Goal: Information Seeking & Learning: Learn about a topic

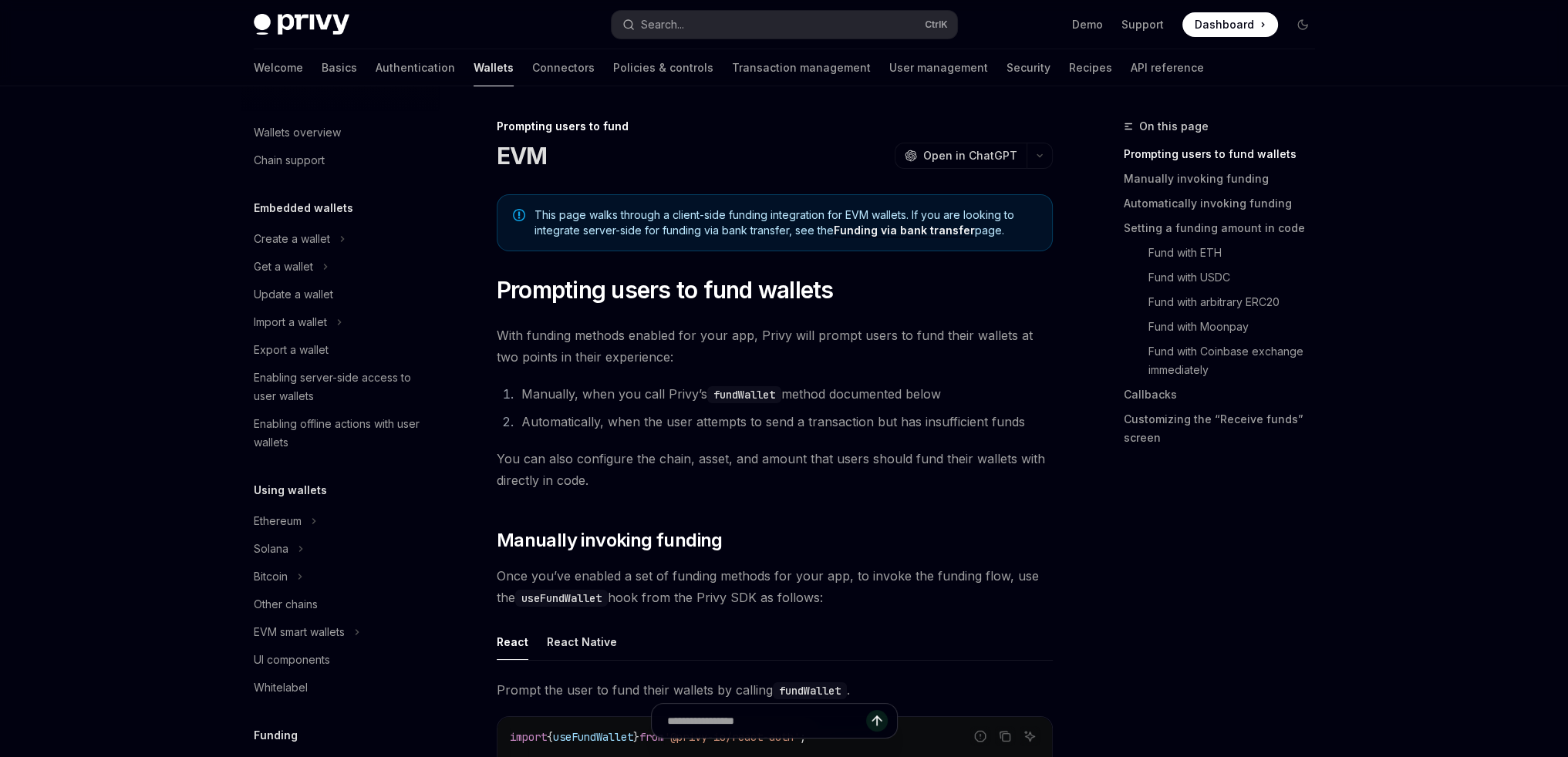
scroll to position [455, 0]
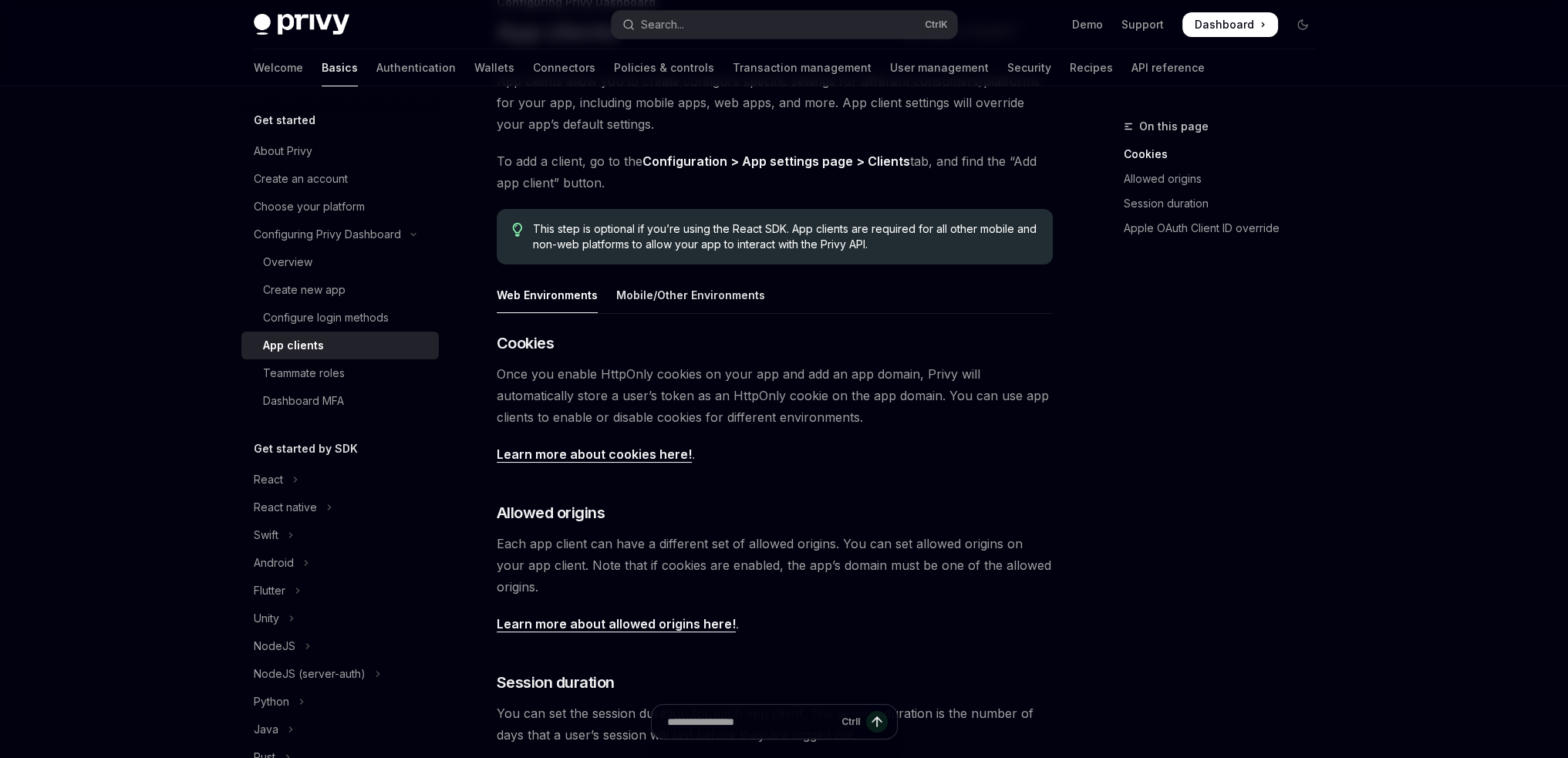
scroll to position [154, 0]
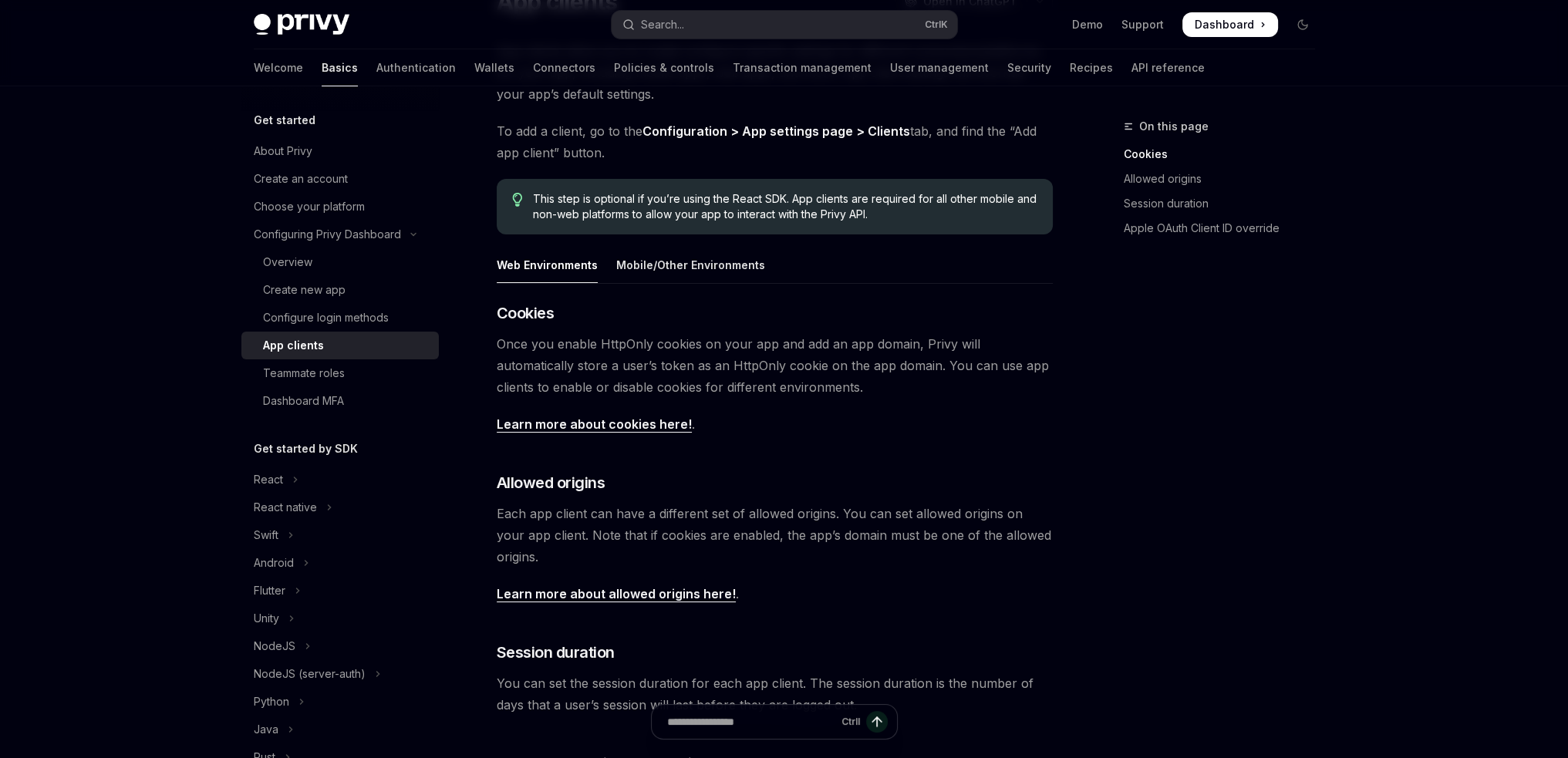
click at [592, 422] on link "Learn more about cookies here!" at bounding box center [594, 424] width 195 height 16
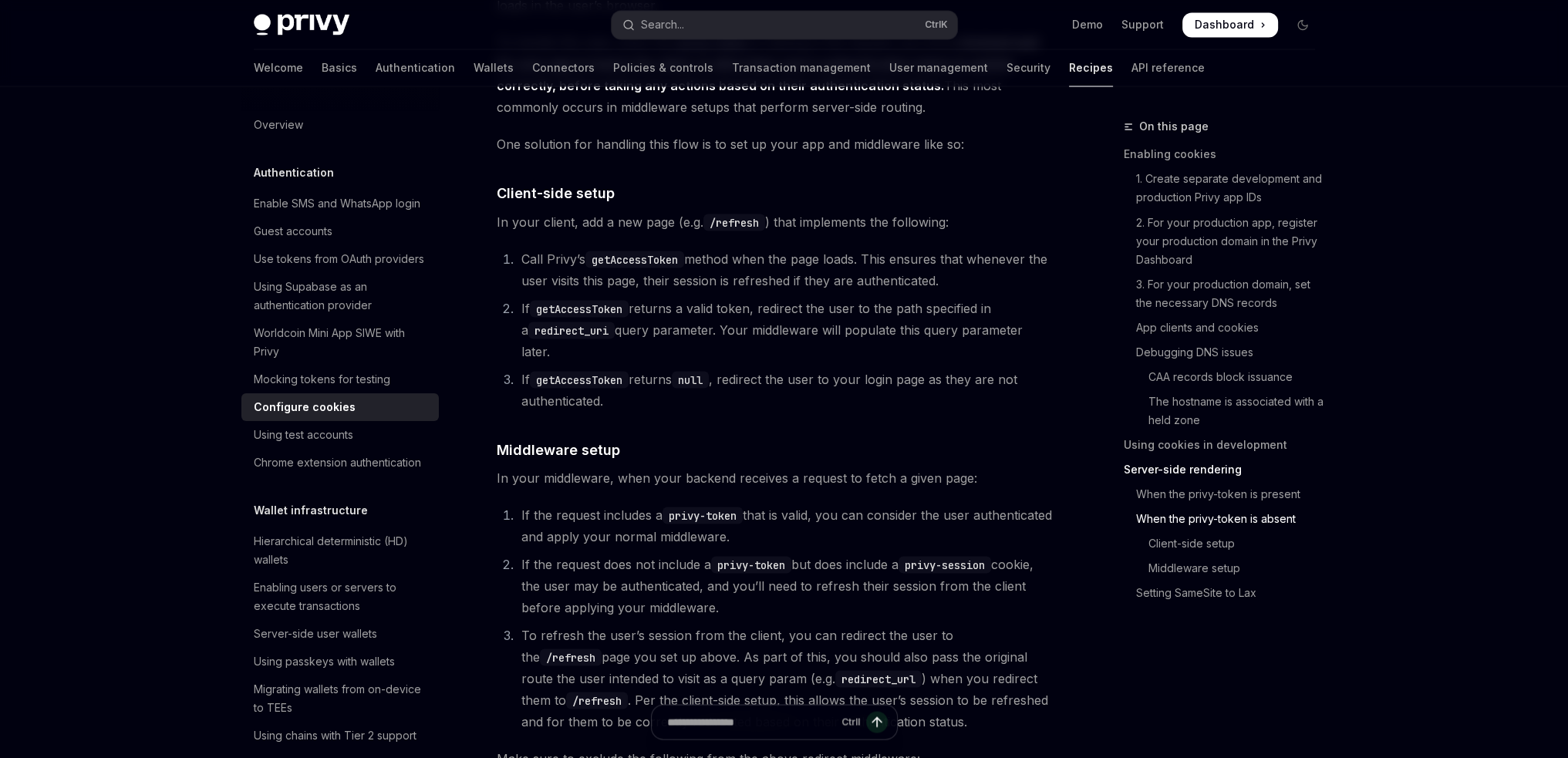
scroll to position [3637, 0]
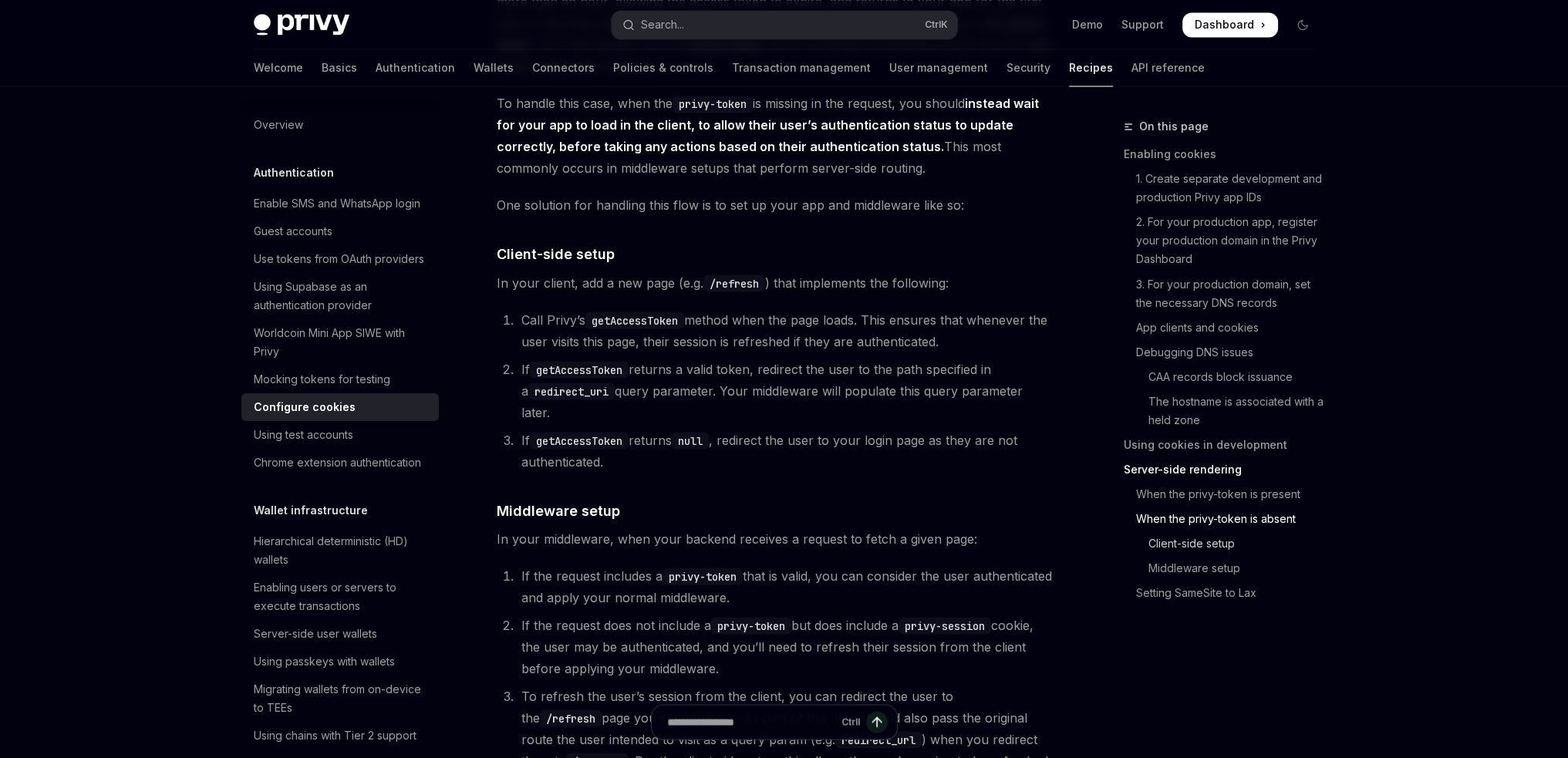
click at [1184, 541] on link "Client-side setup" at bounding box center [1225, 542] width 203 height 24
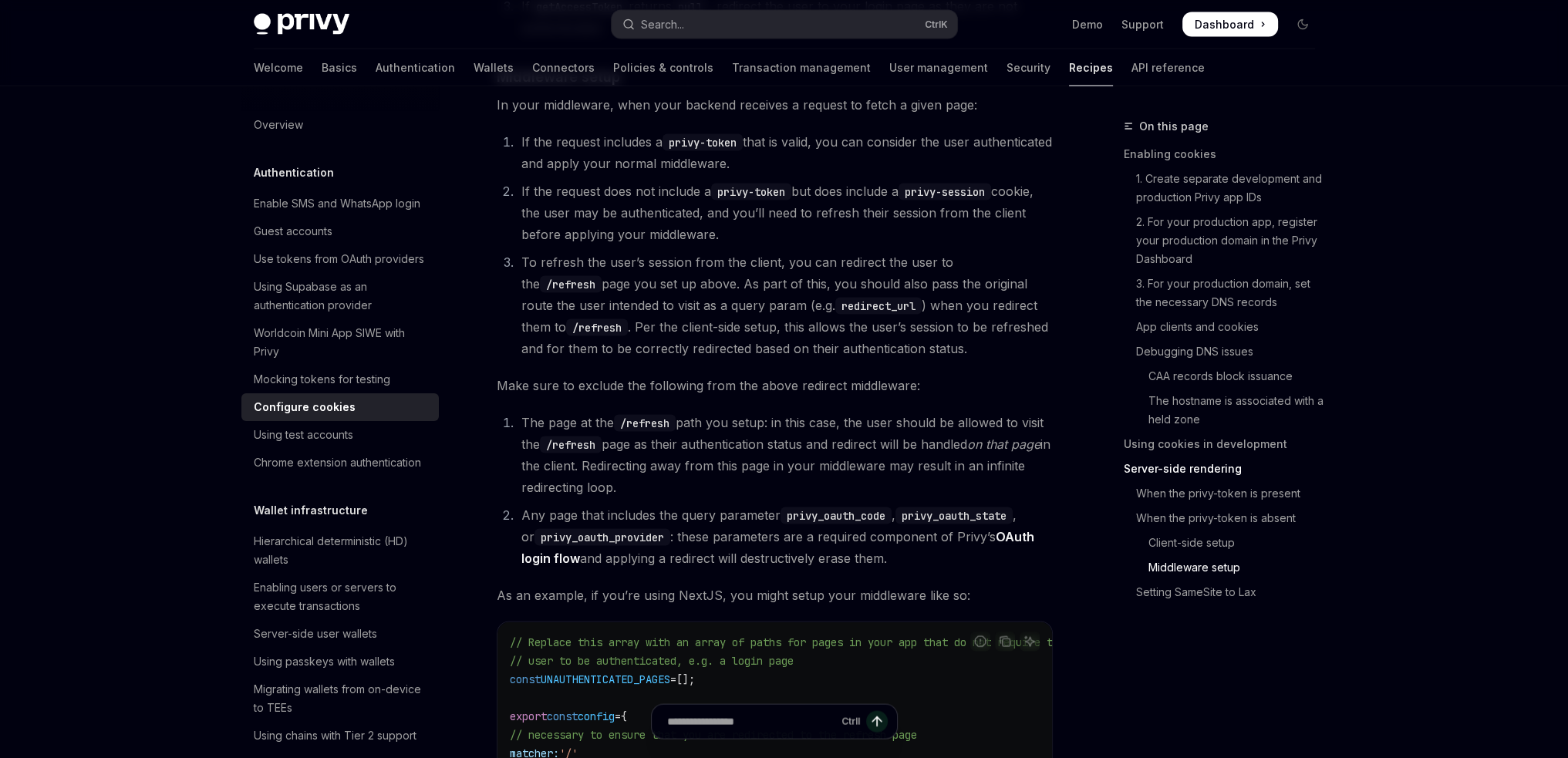
scroll to position [4092, 0]
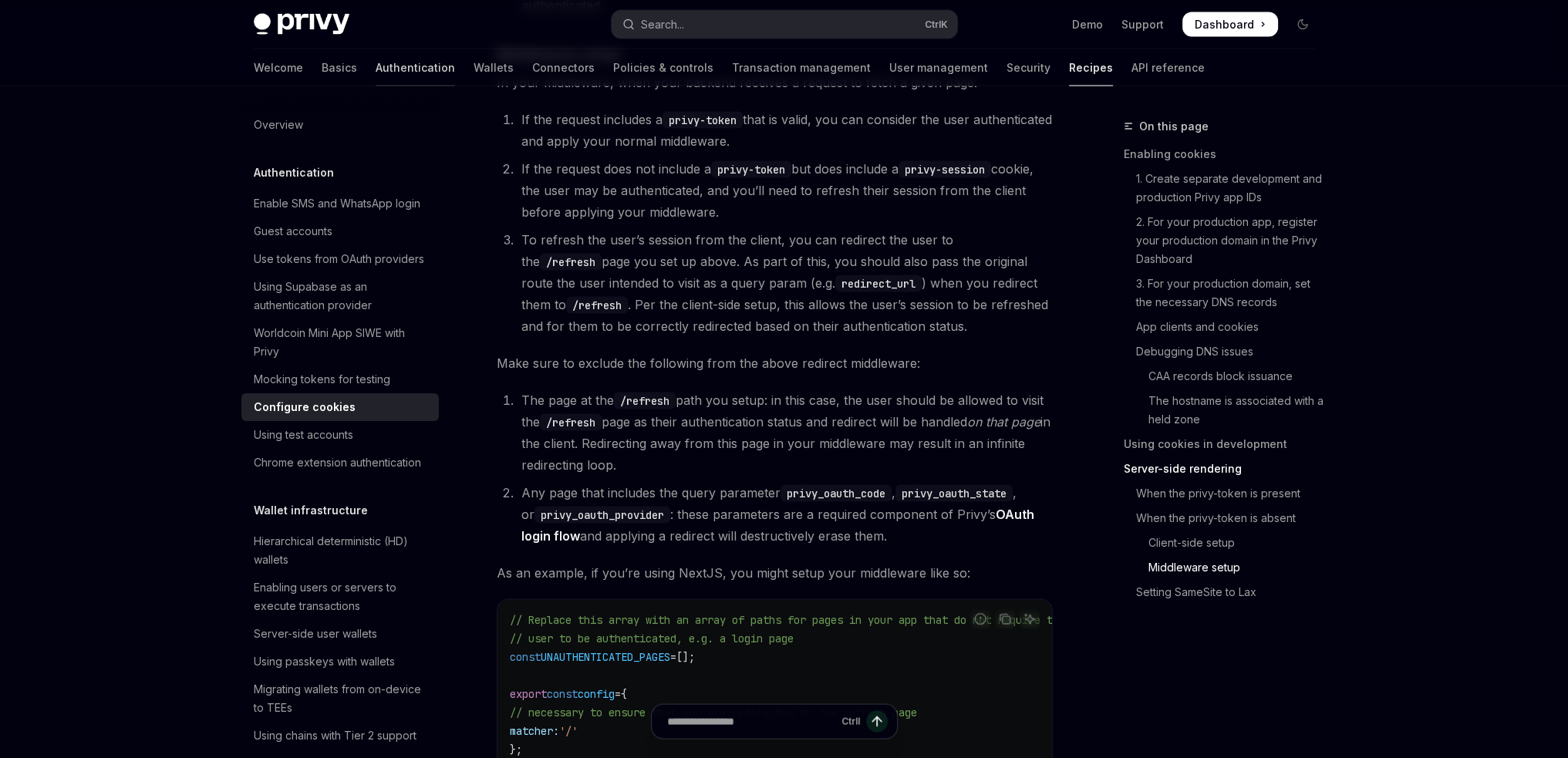
click at [376, 72] on link "Authentication" at bounding box center [416, 67] width 79 height 37
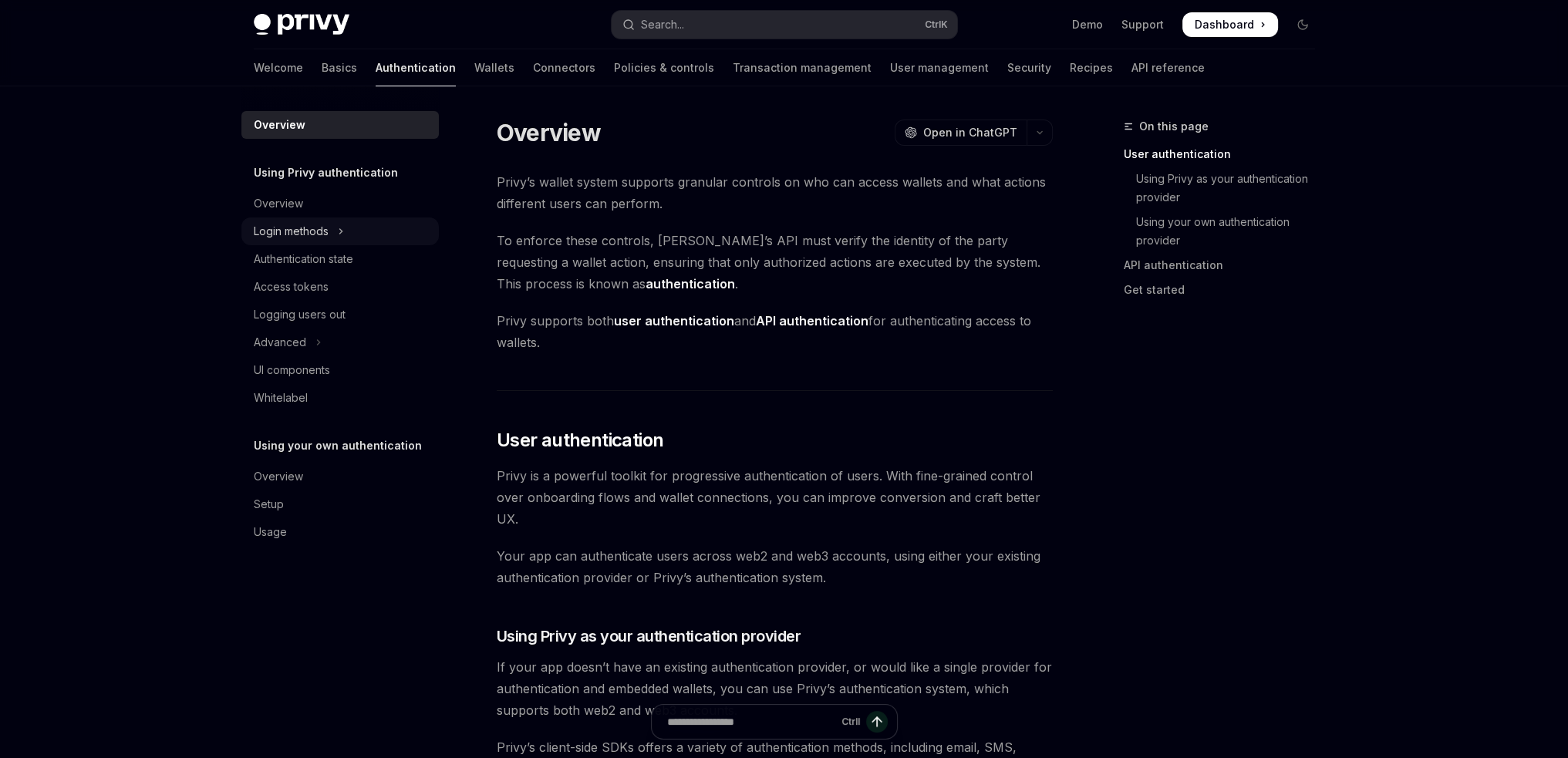
click at [339, 228] on icon "Toggle Login methods section" at bounding box center [341, 231] width 6 height 19
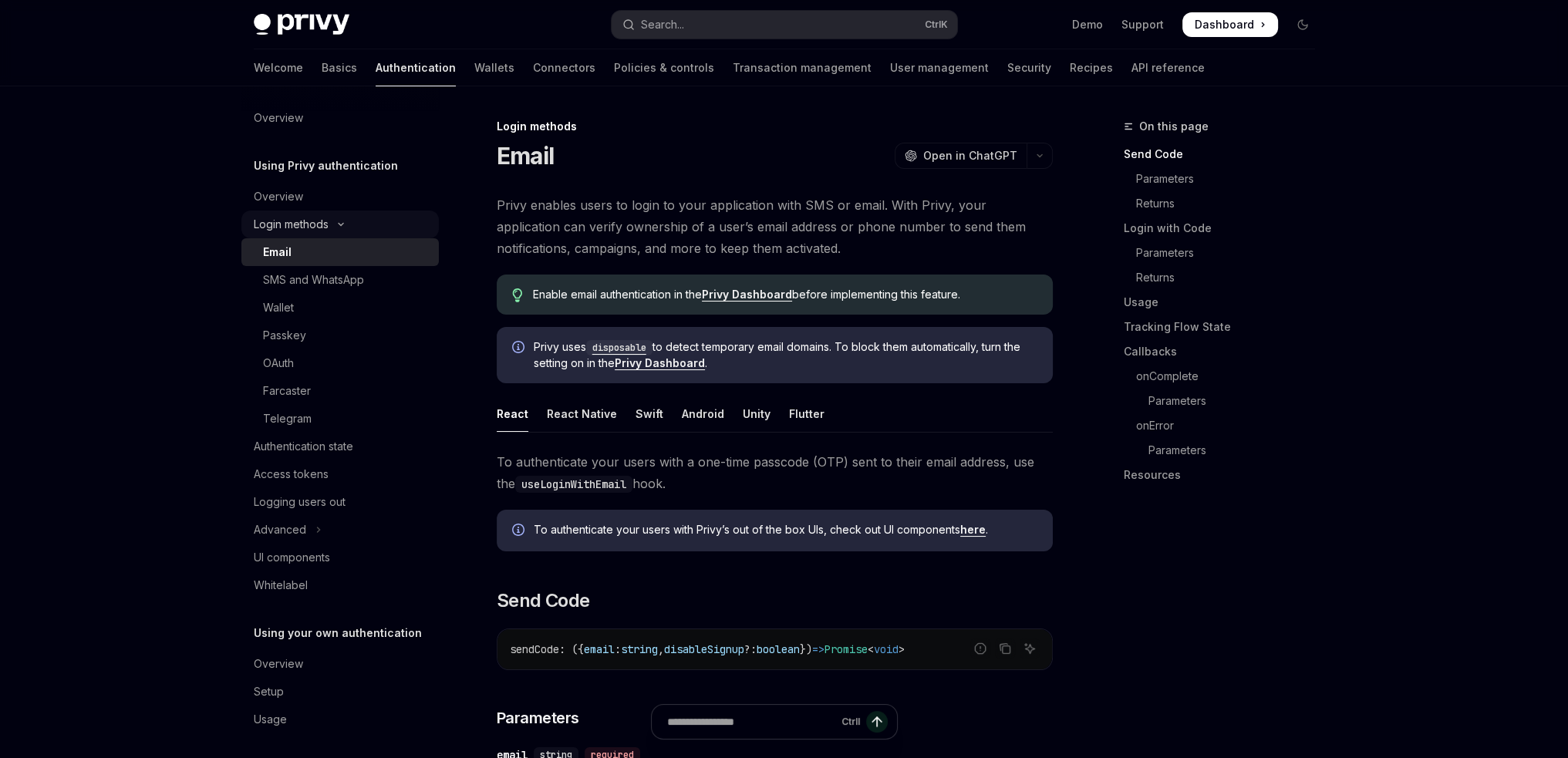
scroll to position [13, 0]
click at [291, 441] on div "Authentication state" at bounding box center [303, 441] width 100 height 19
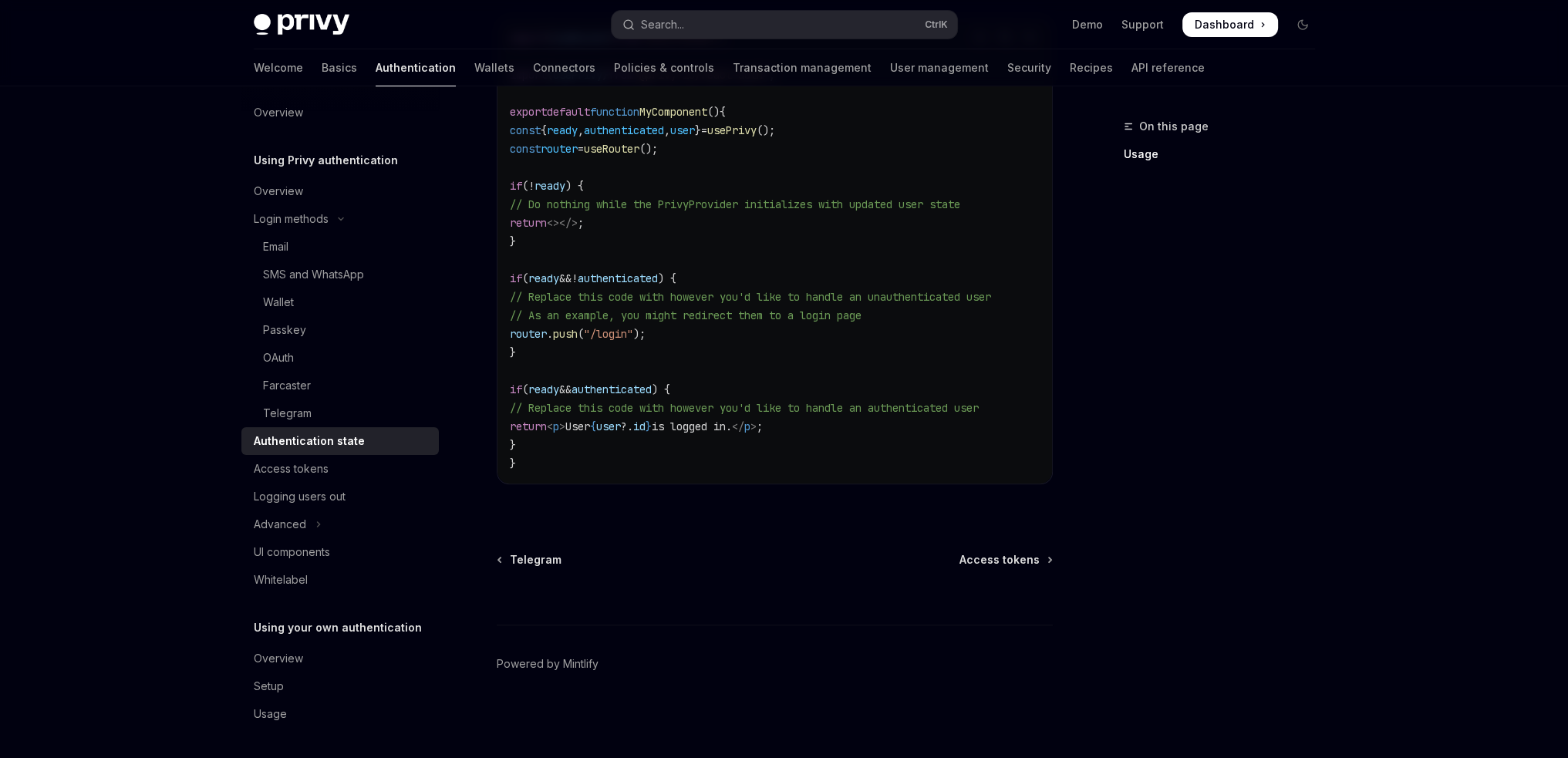
scroll to position [573, 0]
click at [289, 471] on div "Access tokens" at bounding box center [291, 468] width 75 height 19
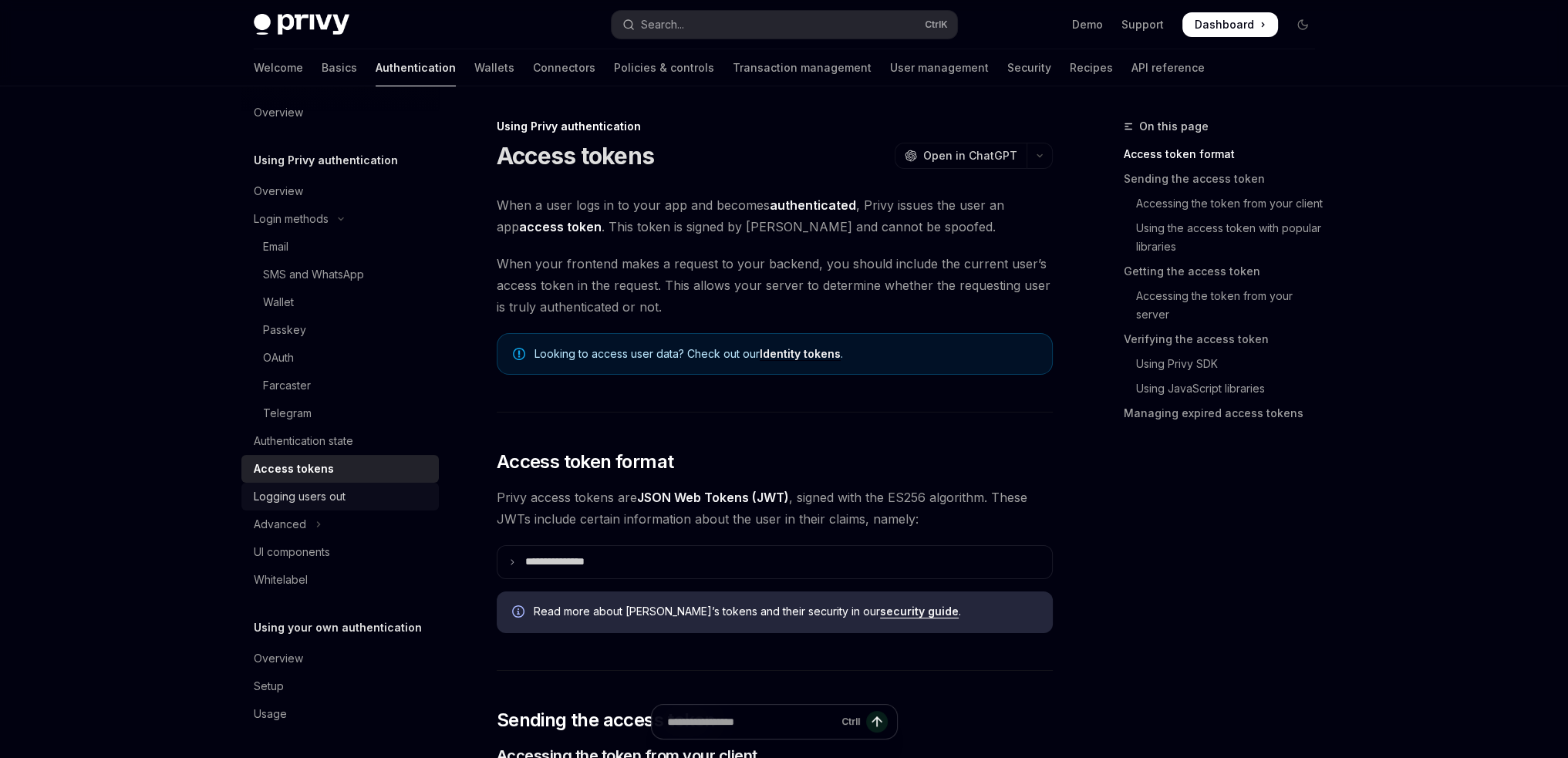
click at [287, 499] on div "Logging users out" at bounding box center [300, 496] width 92 height 19
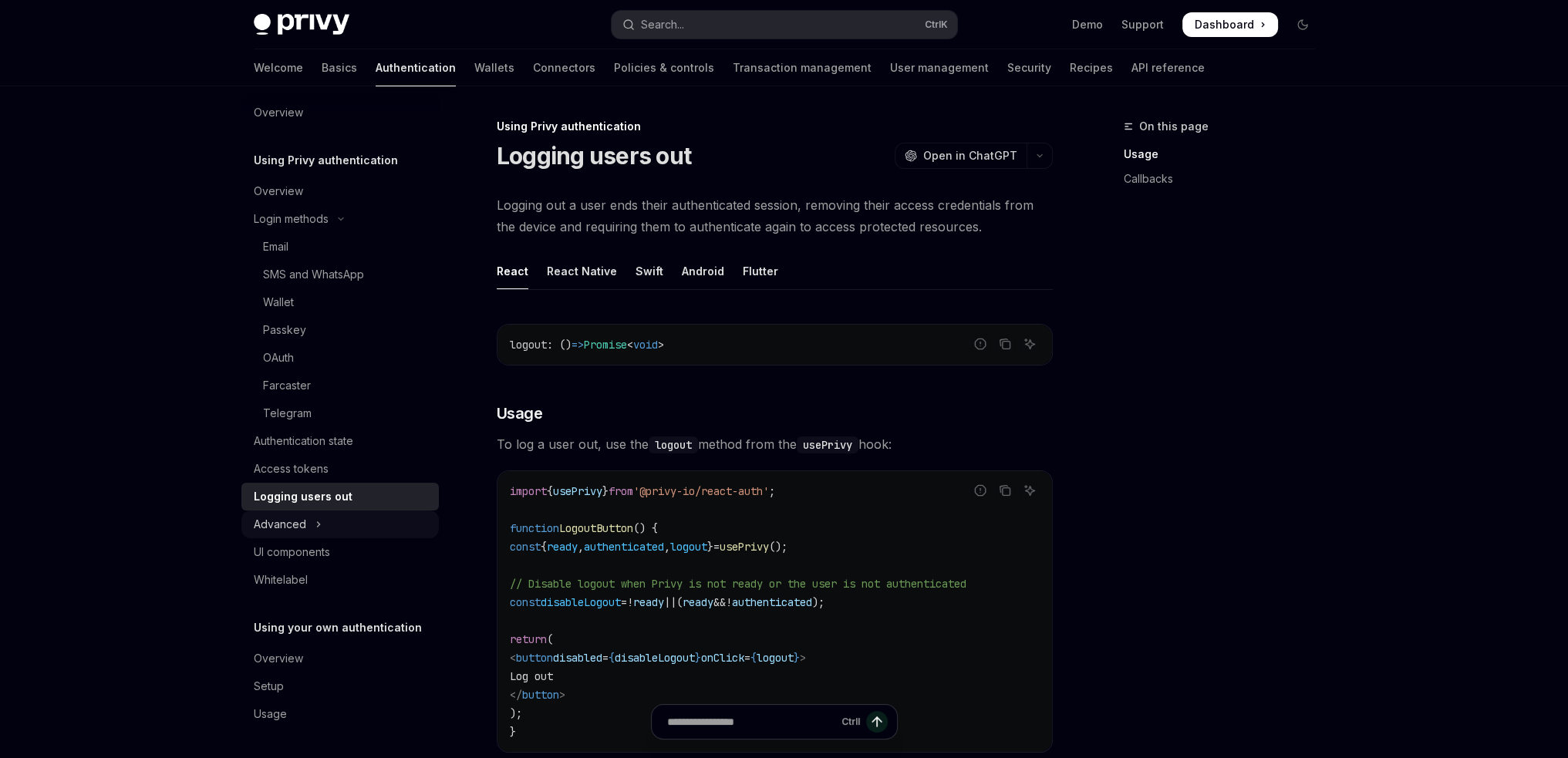
click at [305, 522] on div "Advanced" at bounding box center [280, 524] width 52 height 19
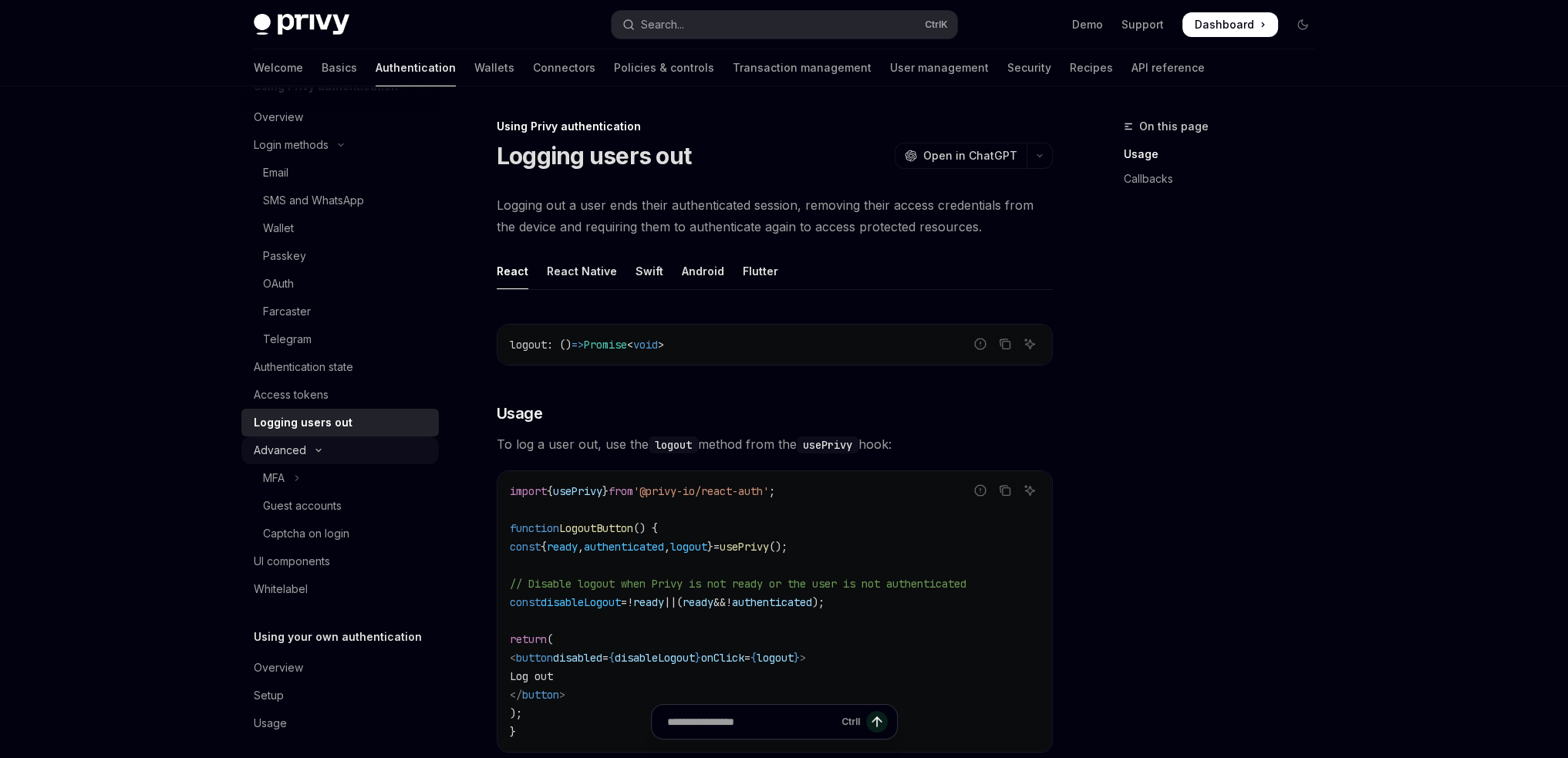
scroll to position [95, 0]
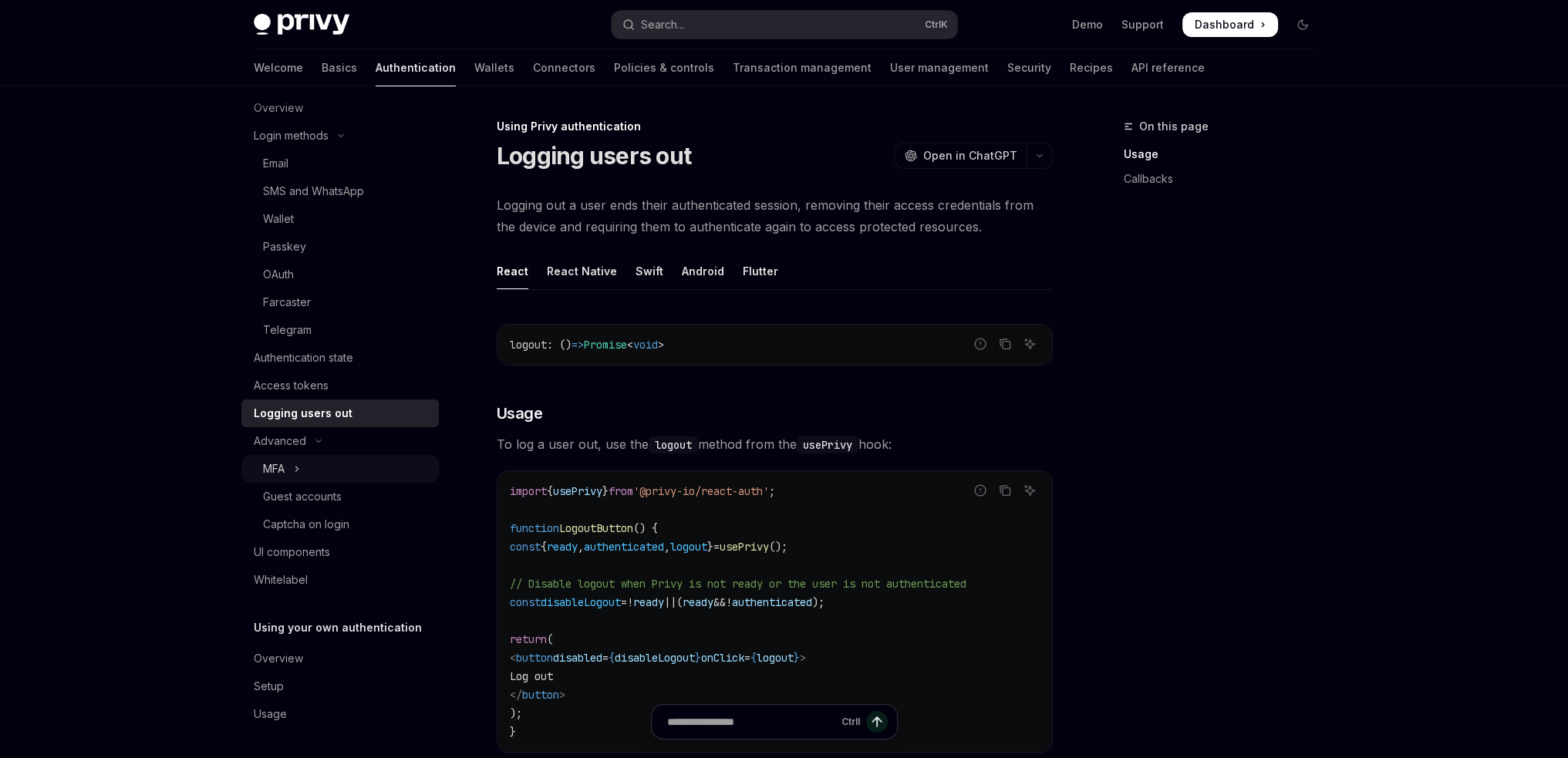
click at [292, 471] on button "MFA" at bounding box center [339, 468] width 197 height 28
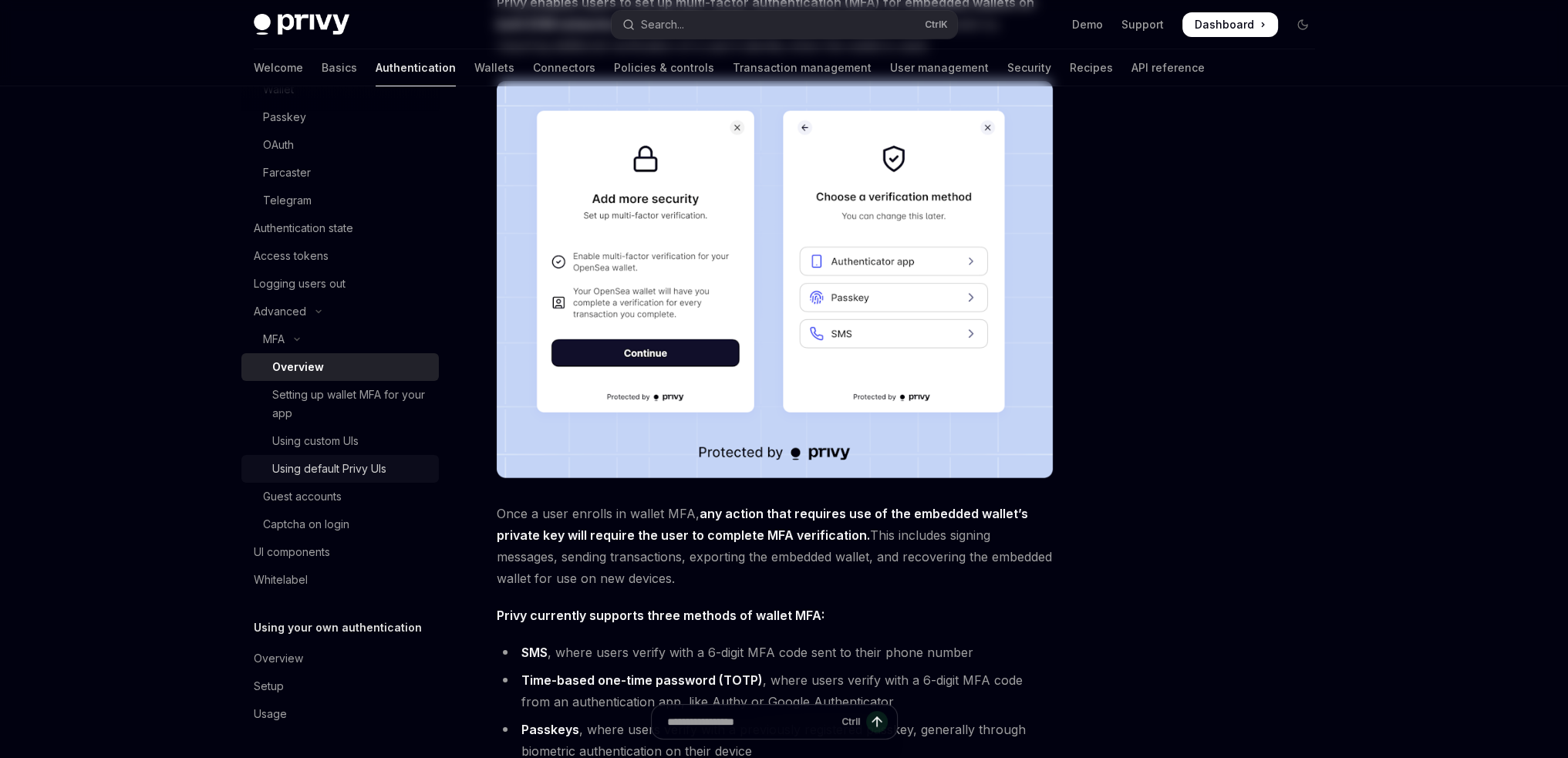
scroll to position [231, 0]
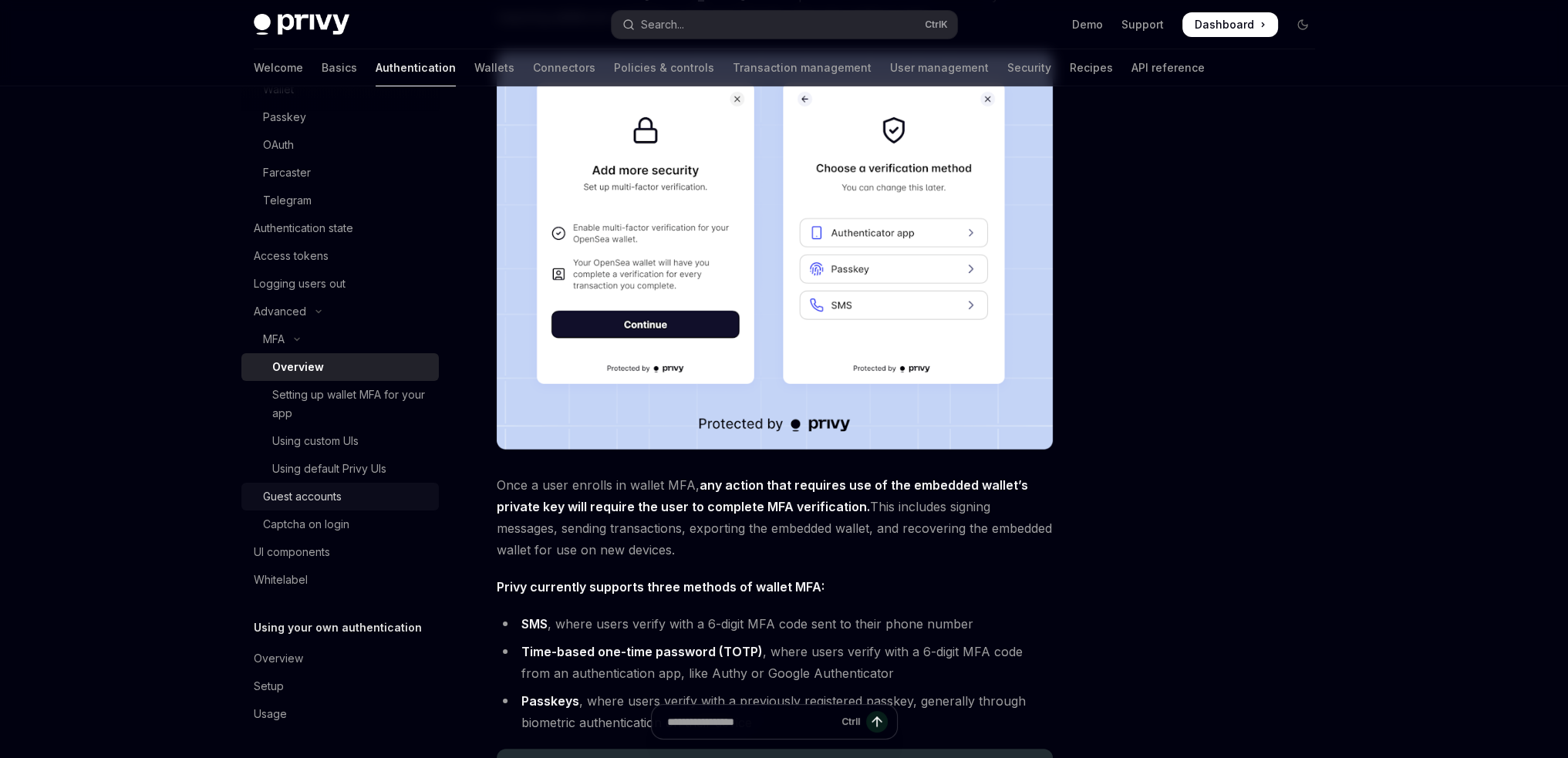
click at [288, 498] on div "Guest accounts" at bounding box center [301, 496] width 78 height 19
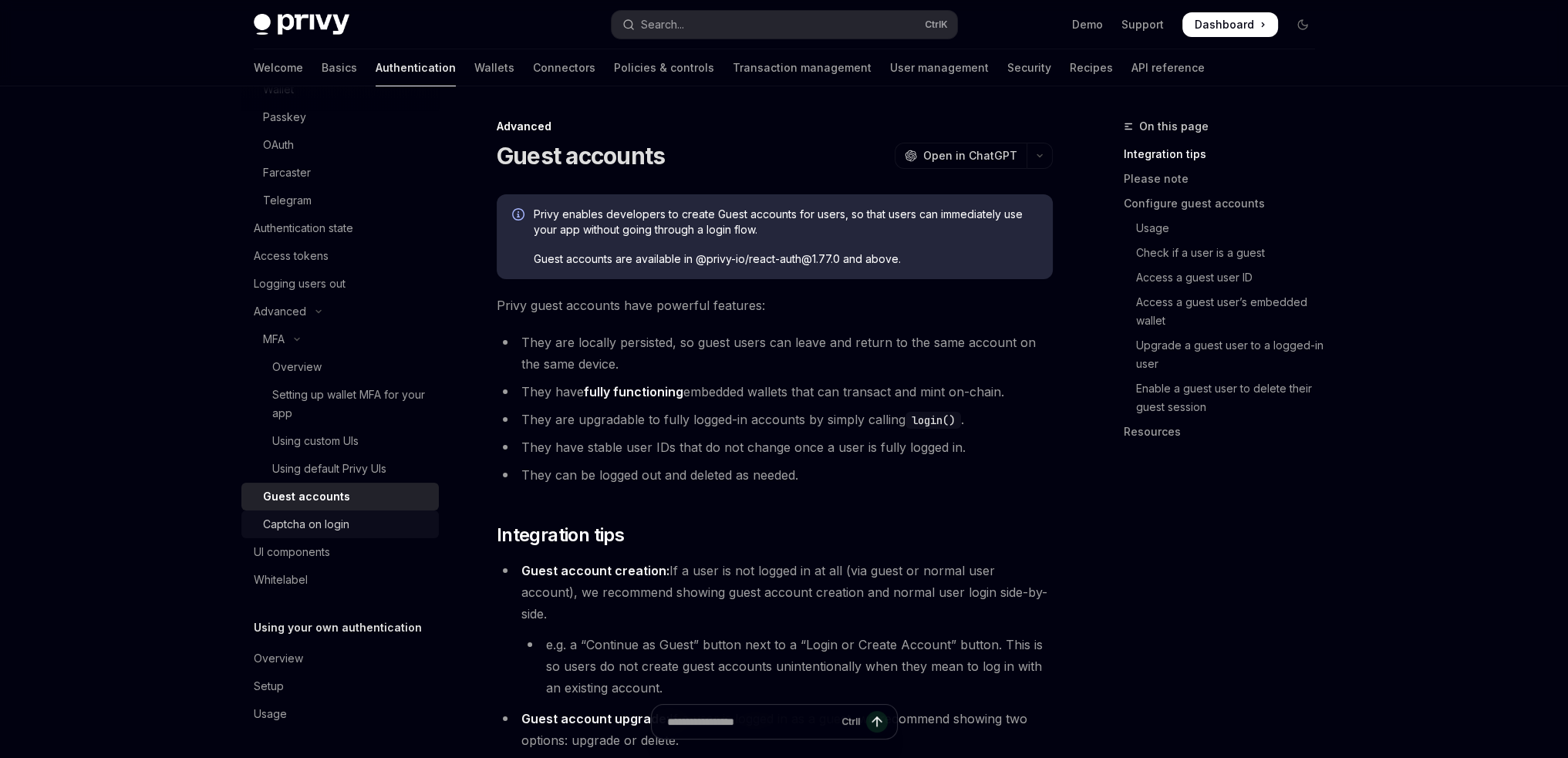
click at [293, 524] on div "Captcha on login" at bounding box center [306, 524] width 86 height 19
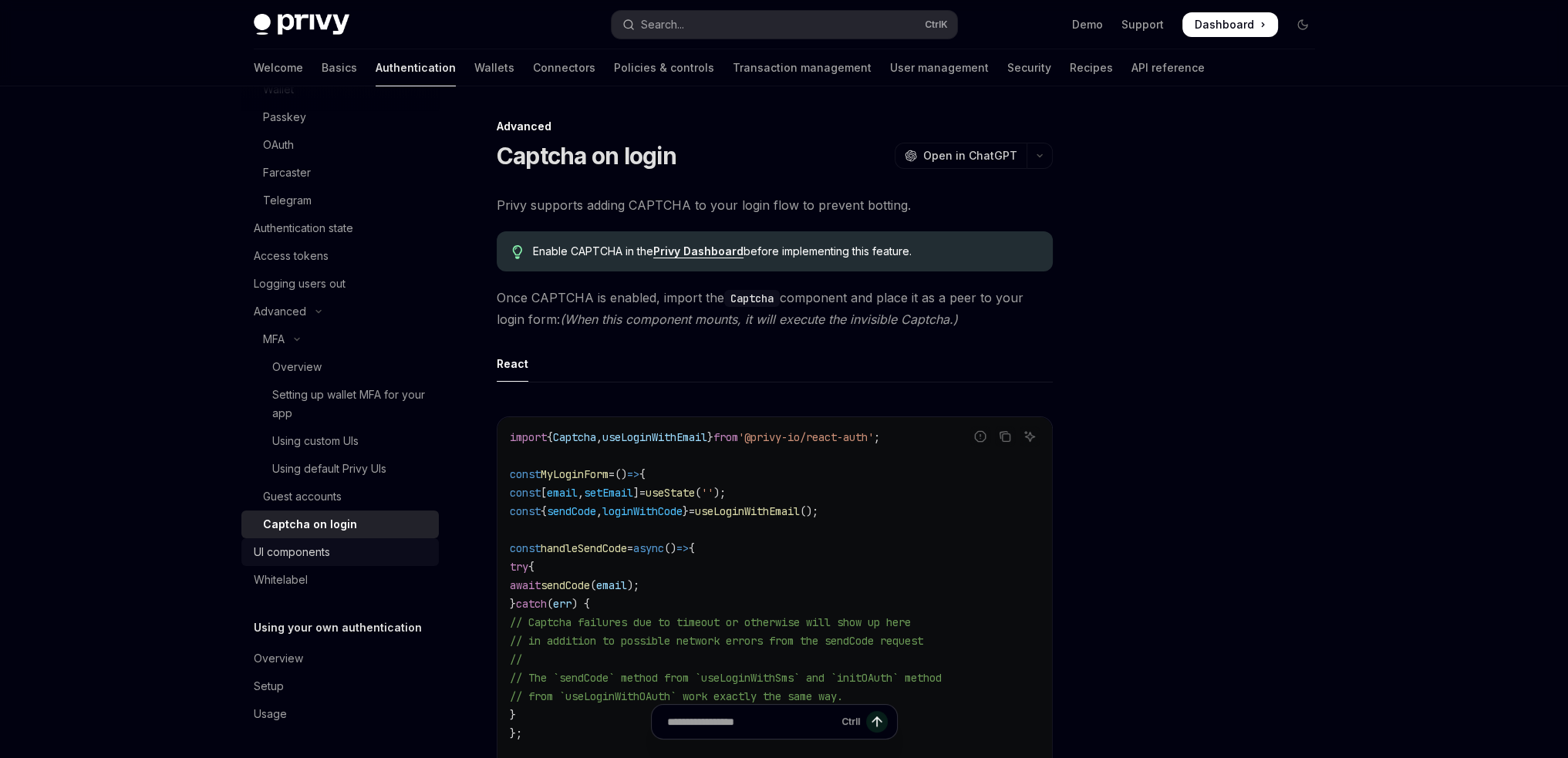
click at [290, 543] on div "UI components" at bounding box center [291, 552] width 76 height 19
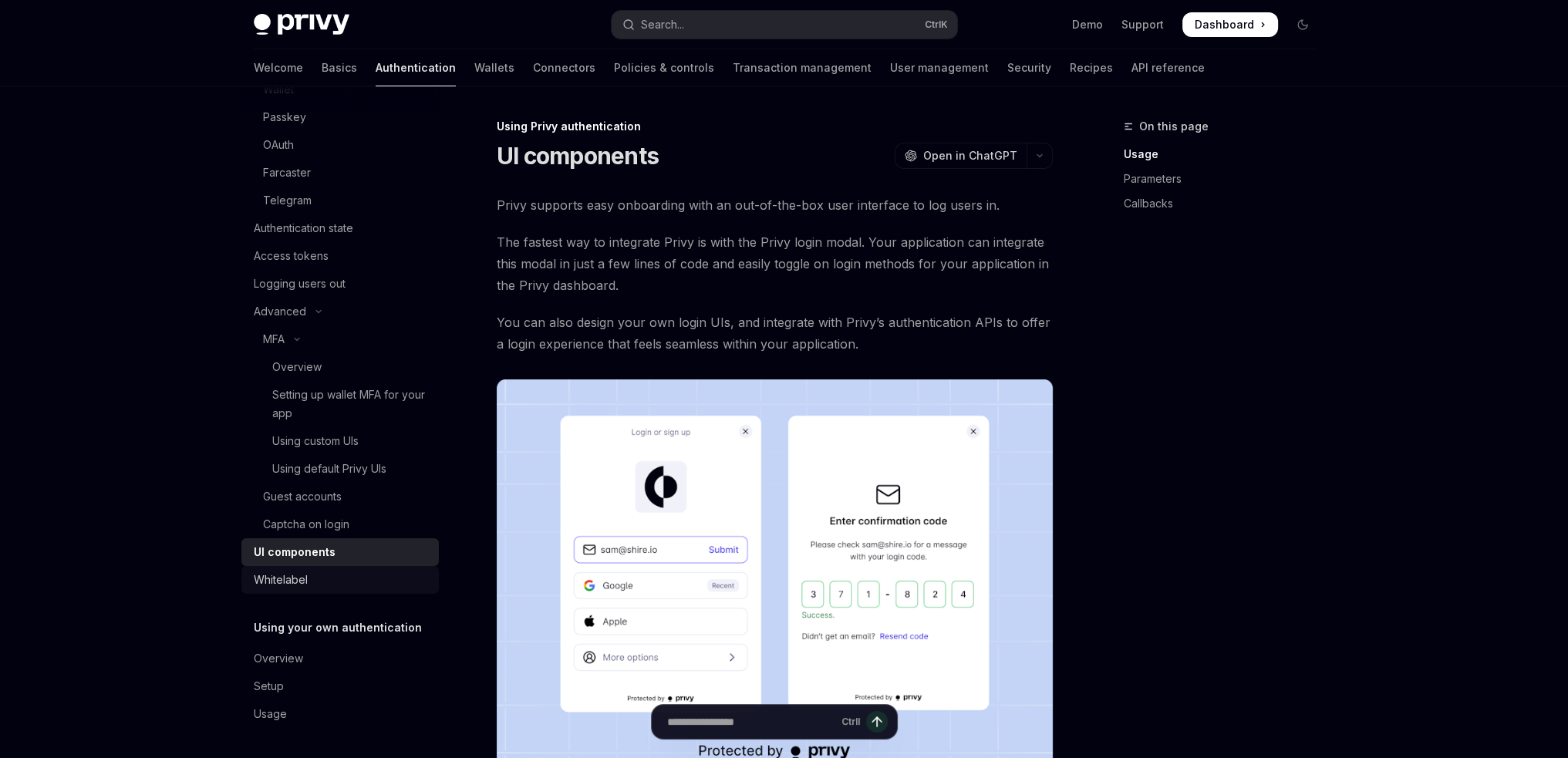
click at [289, 578] on div "Whitelabel" at bounding box center [281, 579] width 54 height 19
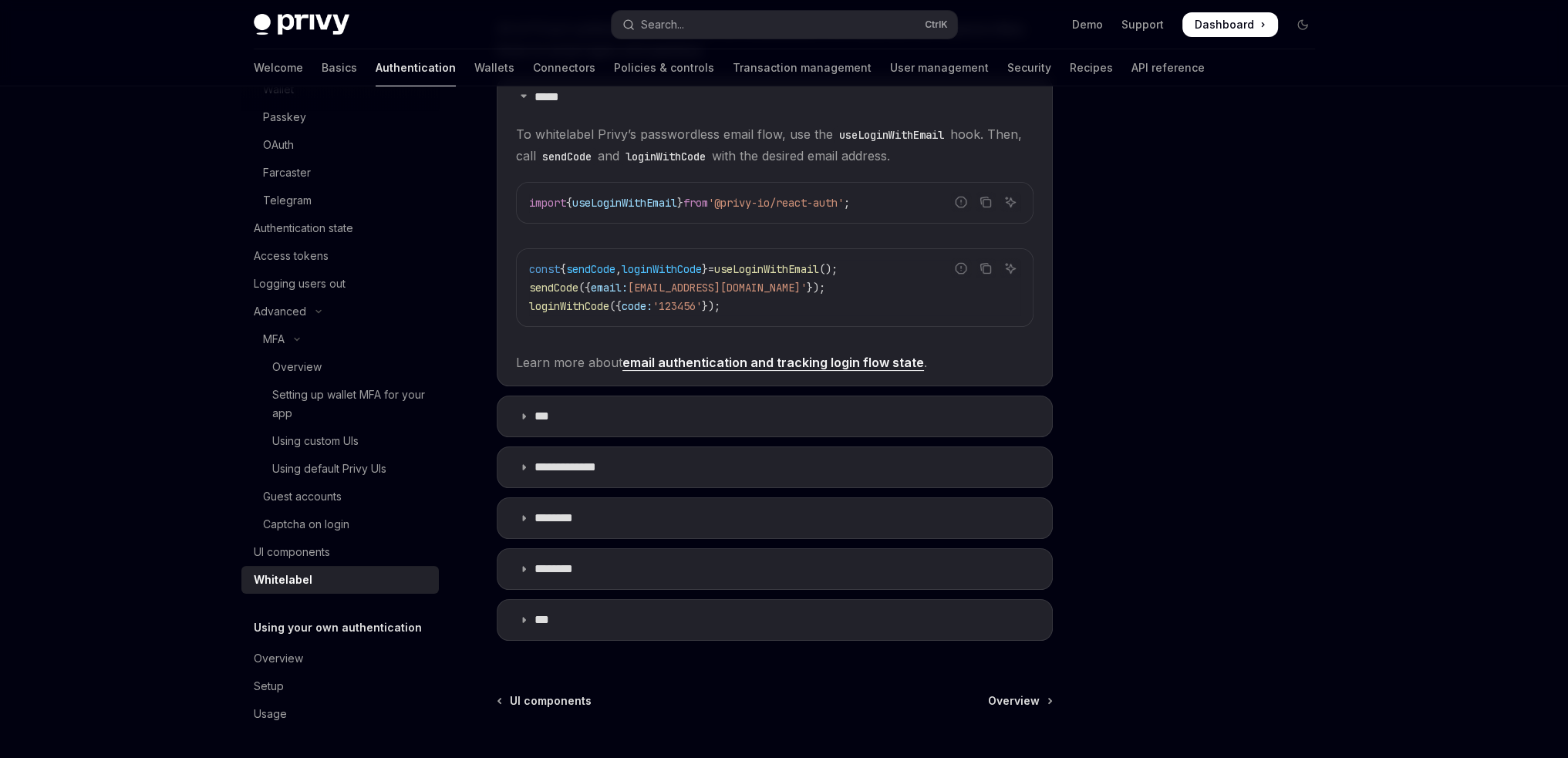
scroll to position [386, 0]
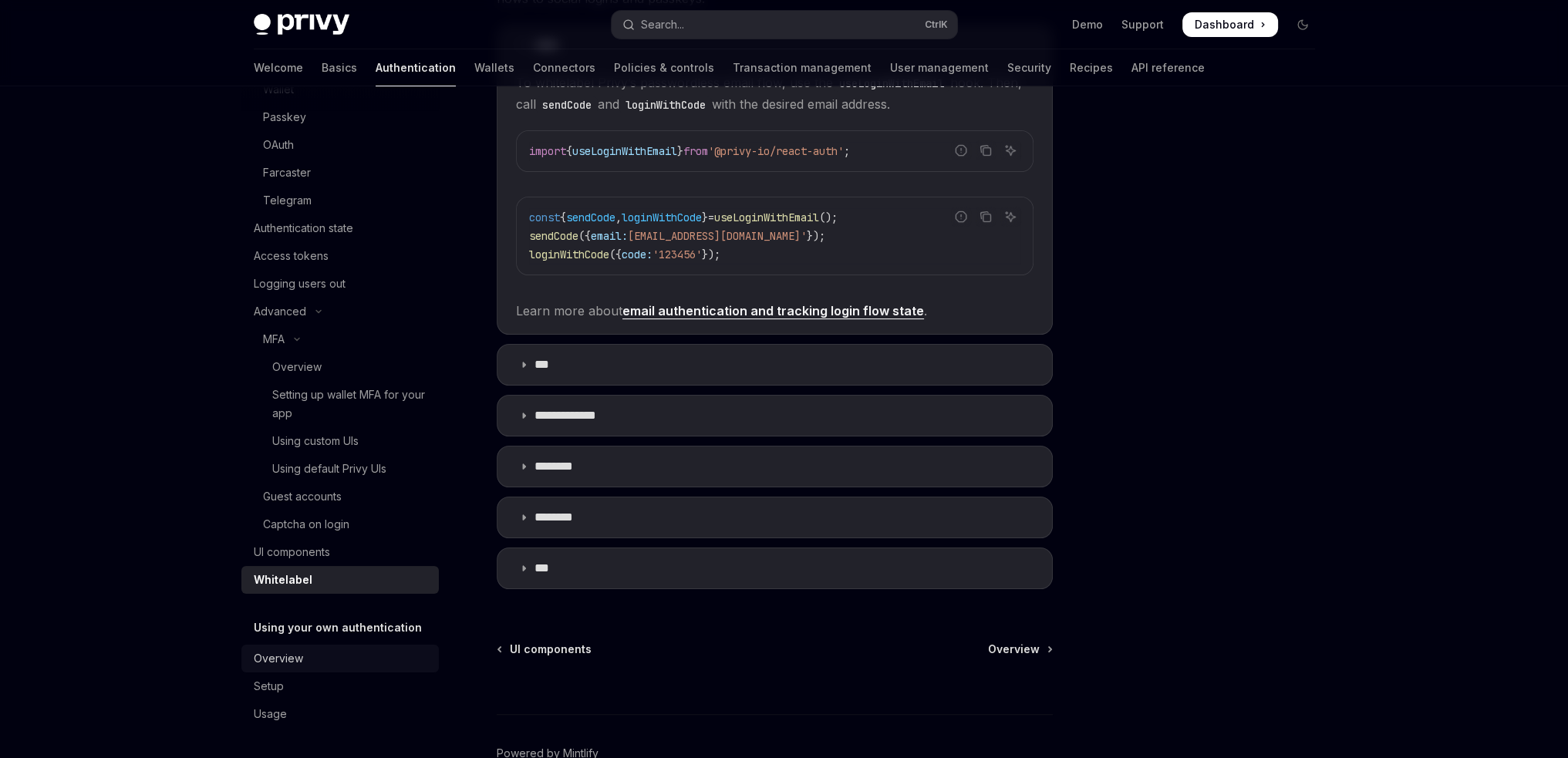
click at [272, 663] on div "Overview" at bounding box center [278, 658] width 49 height 19
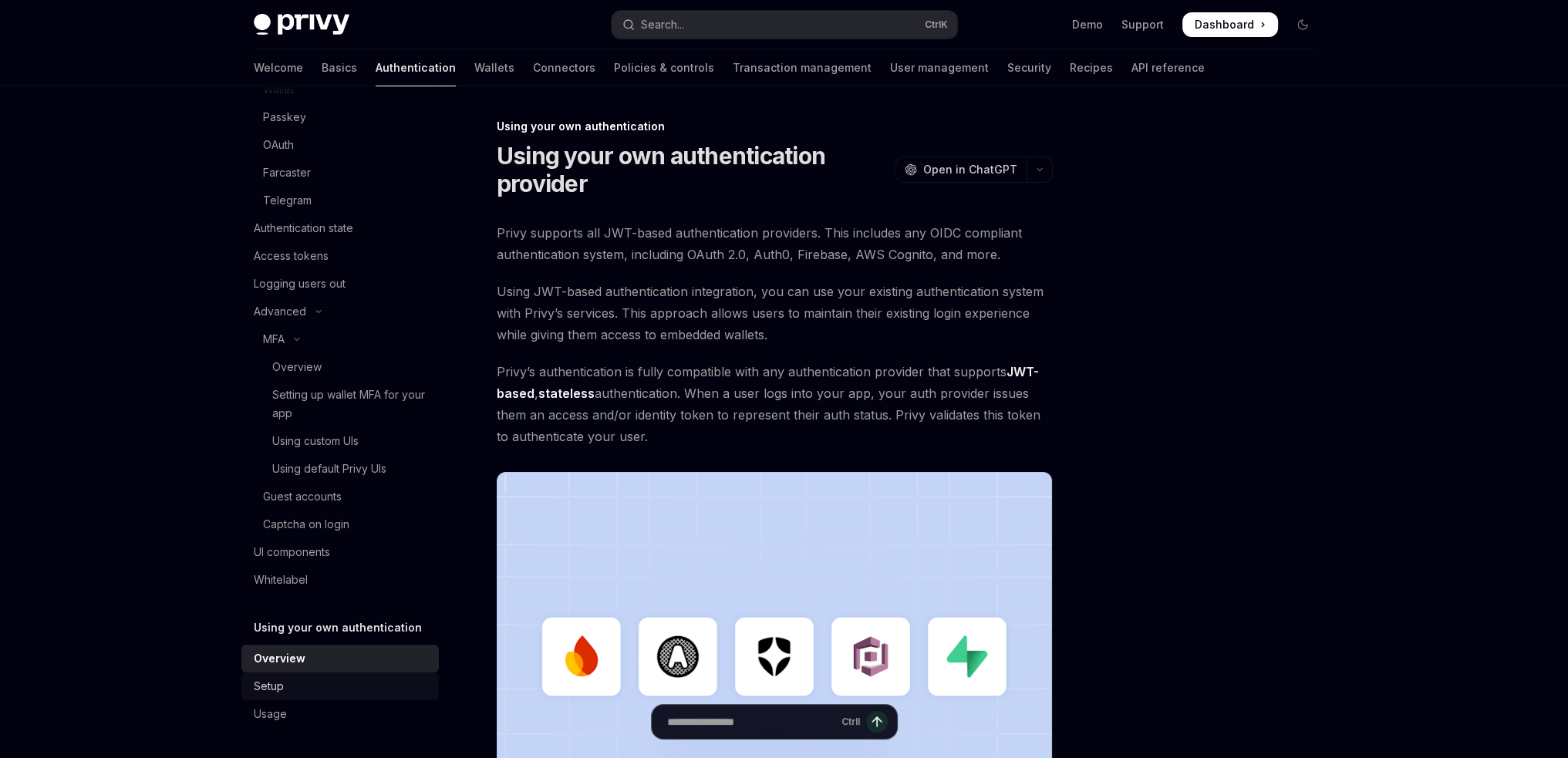
click at [273, 687] on div "Setup" at bounding box center [268, 686] width 30 height 19
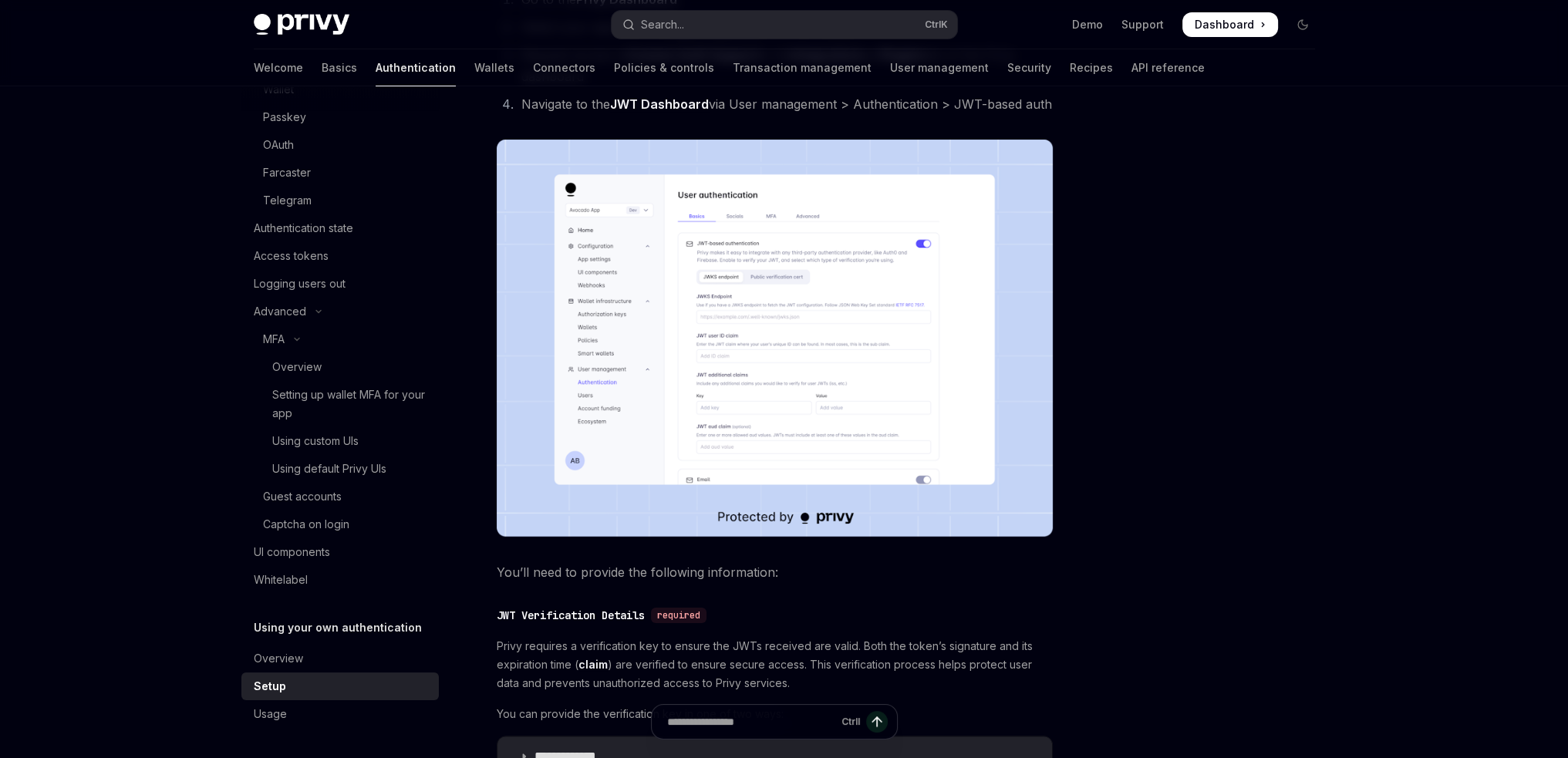
scroll to position [231, 0]
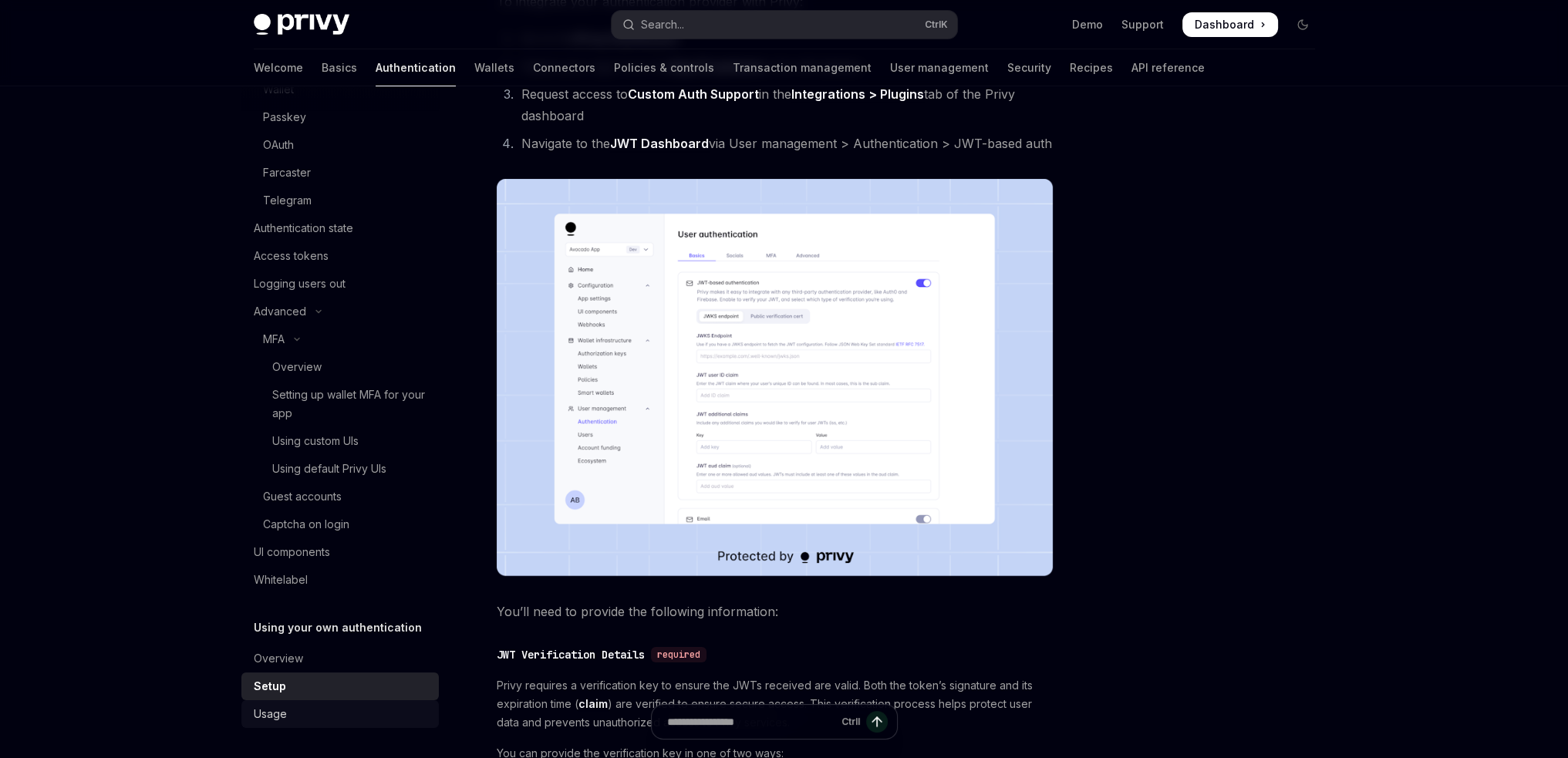
click at [289, 718] on div "Usage" at bounding box center [341, 714] width 175 height 19
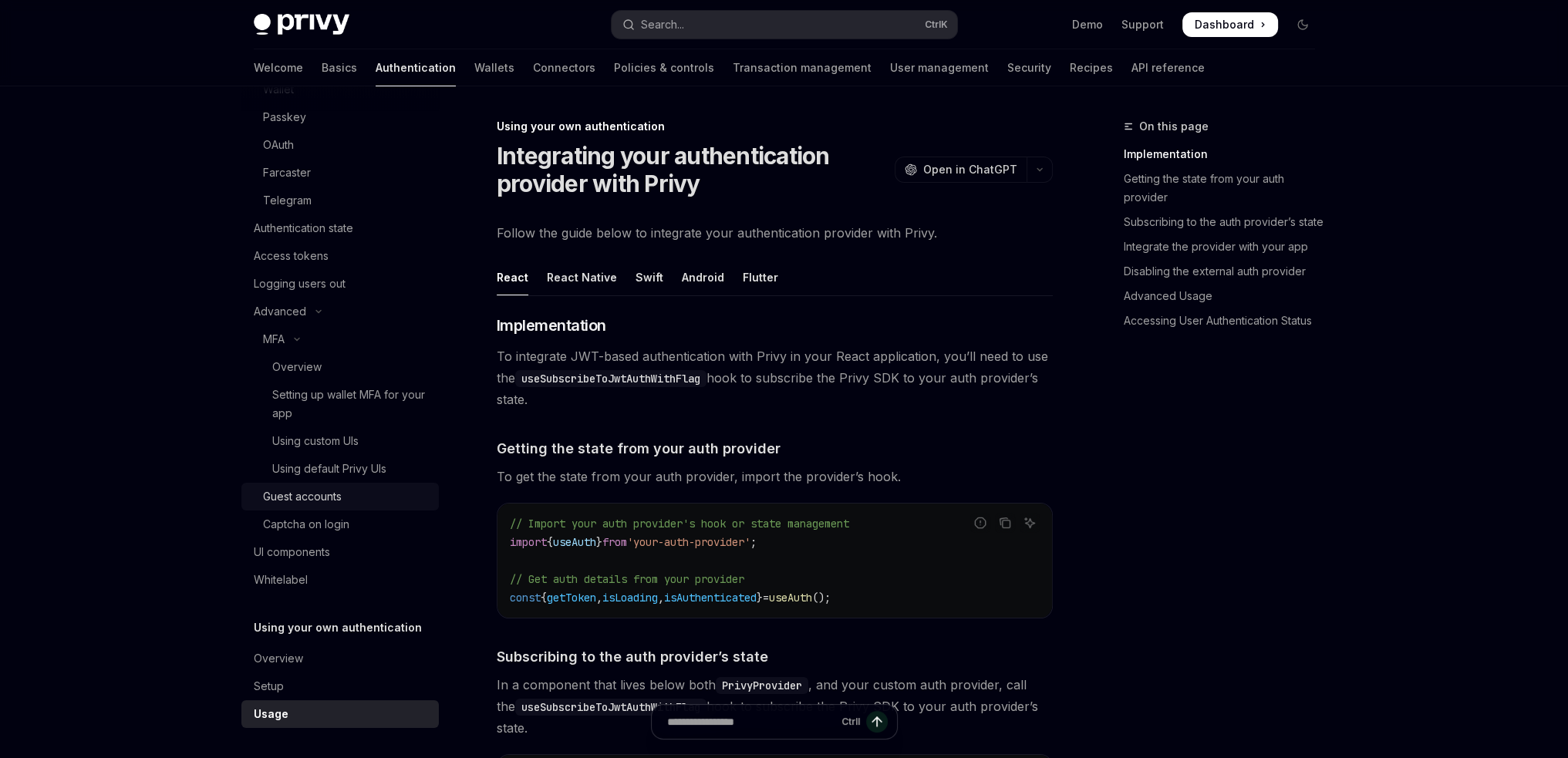
click at [302, 495] on div "Guest accounts" at bounding box center [301, 496] width 78 height 19
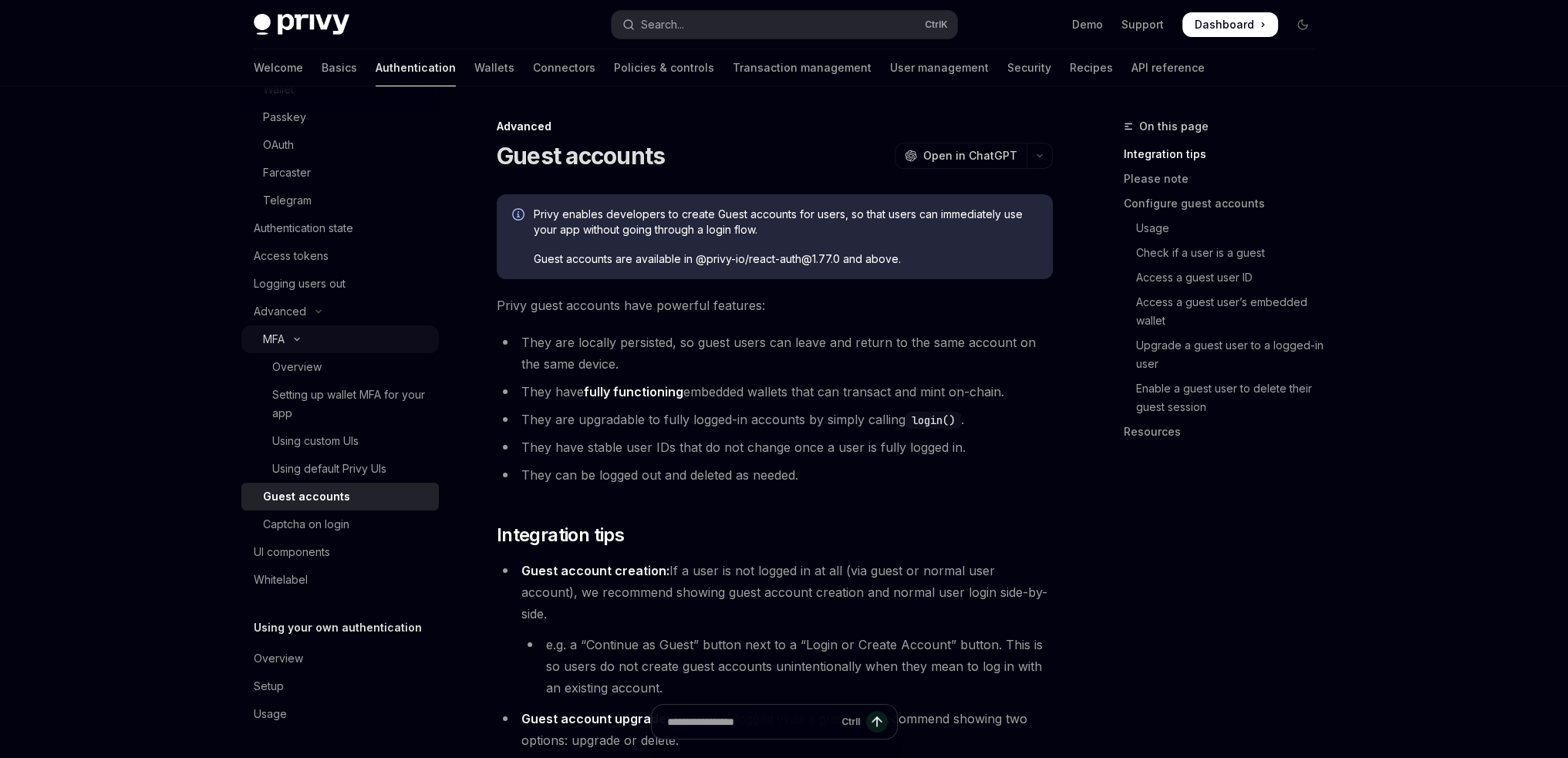
click at [296, 339] on icon "Toggle MFA section" at bounding box center [297, 339] width 19 height 6
click at [645, 73] on div "Welcome Basics Authentication Wallets Connectors Policies & controls Transactio…" at bounding box center [729, 67] width 951 height 37
click at [732, 67] on link "Transaction management" at bounding box center [802, 67] width 139 height 37
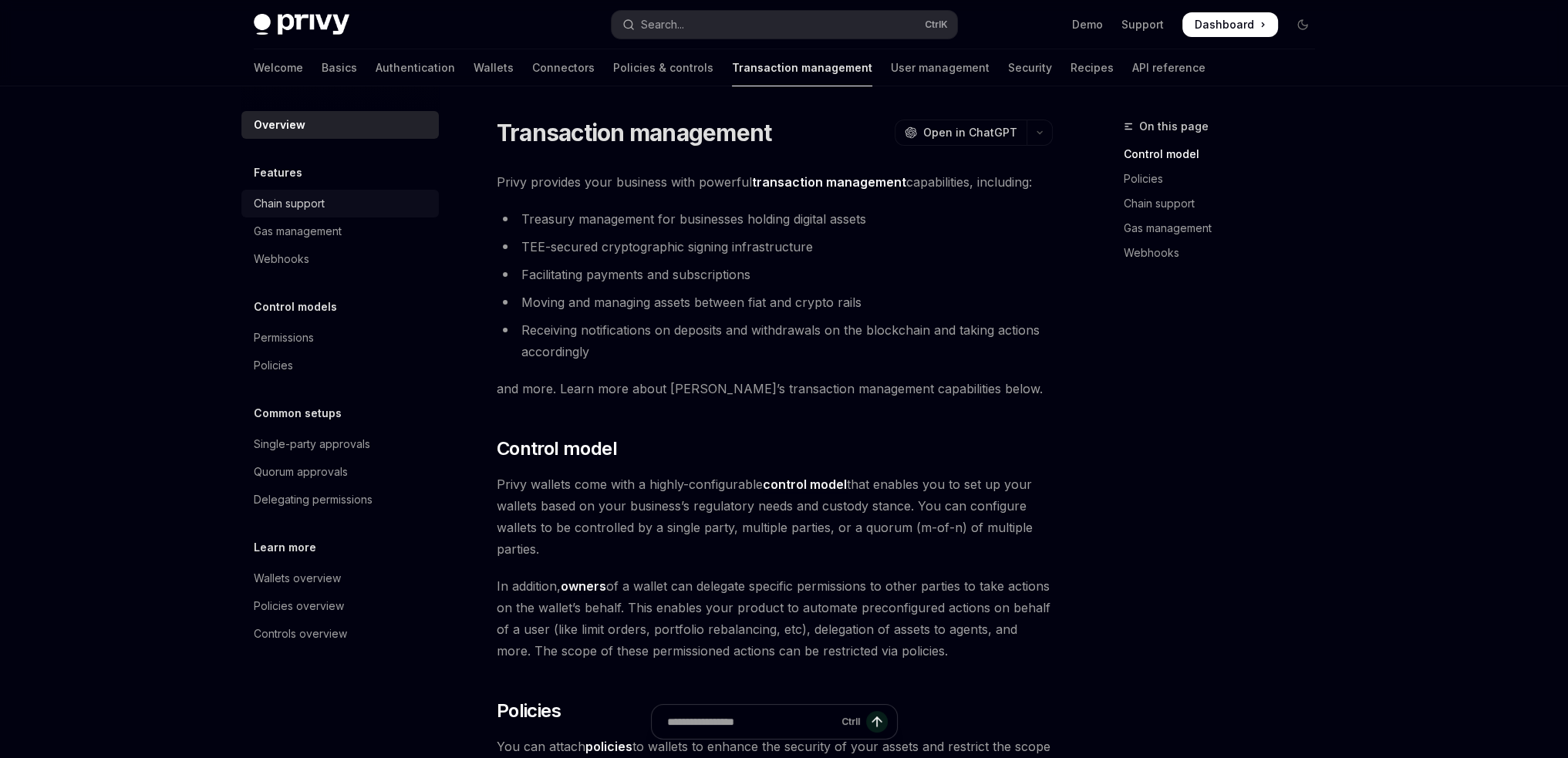
click at [298, 208] on div "Chain support" at bounding box center [289, 203] width 71 height 19
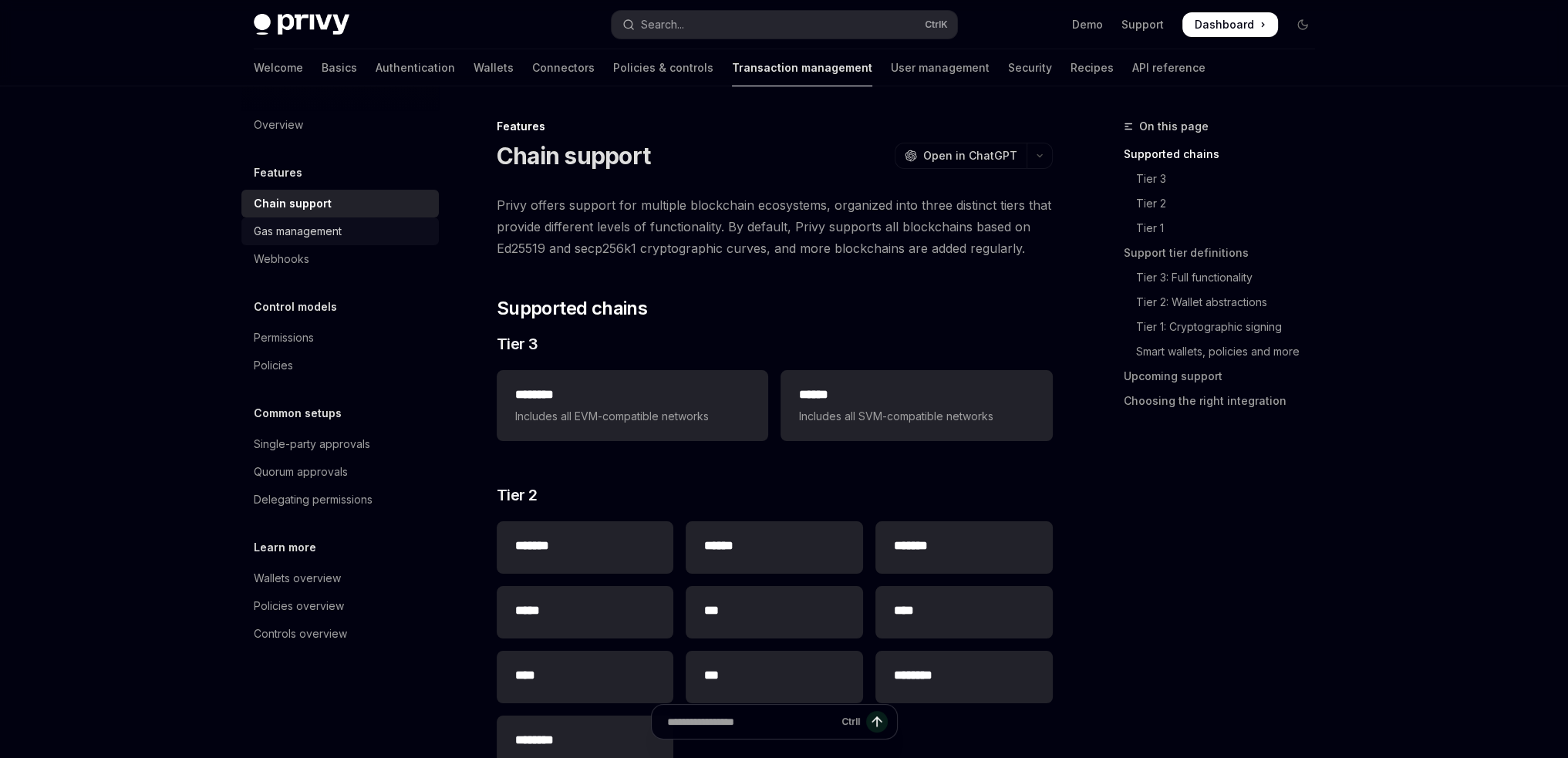
click at [290, 228] on div "Gas management" at bounding box center [298, 231] width 88 height 19
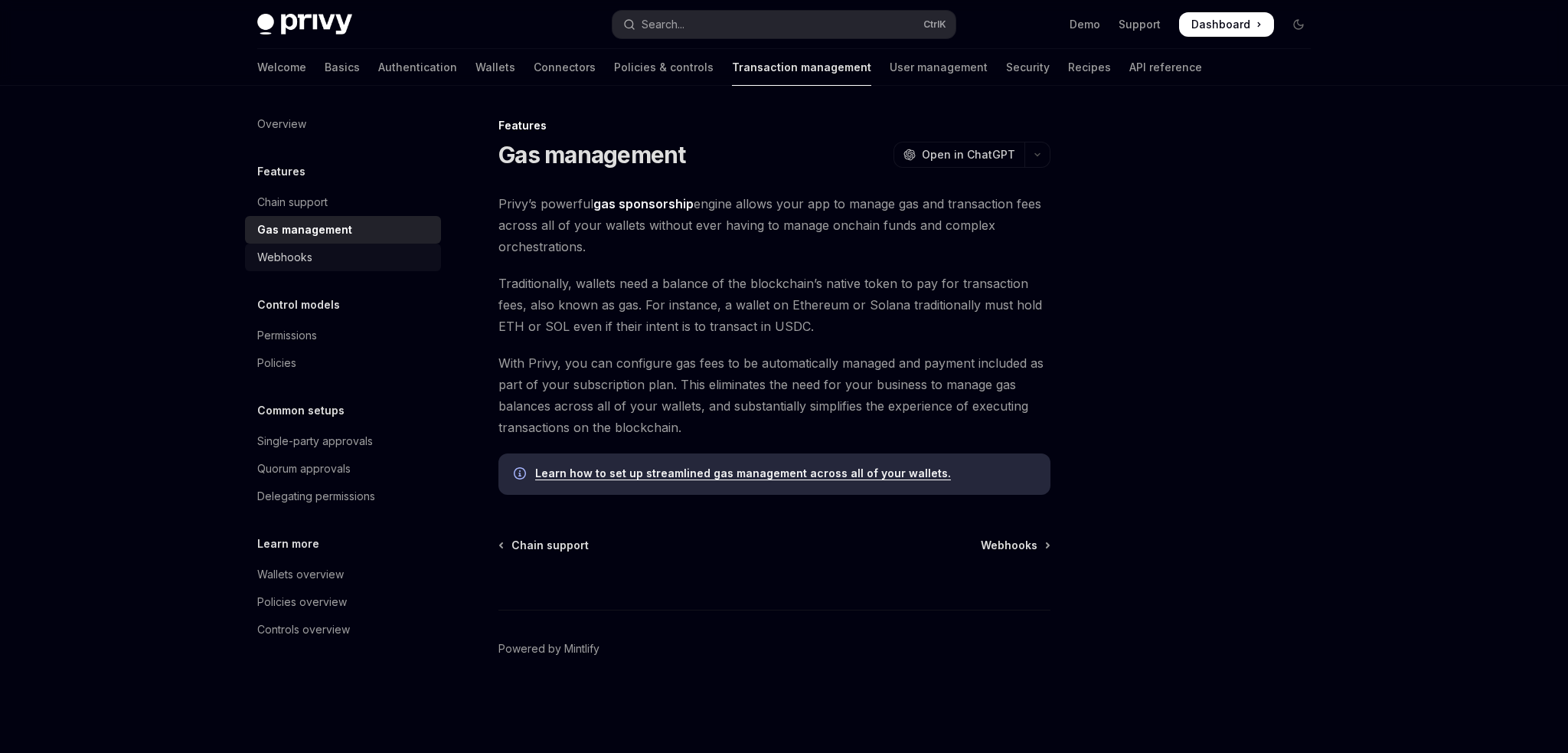
click at [284, 254] on div "Webhooks" at bounding box center [285, 257] width 55 height 19
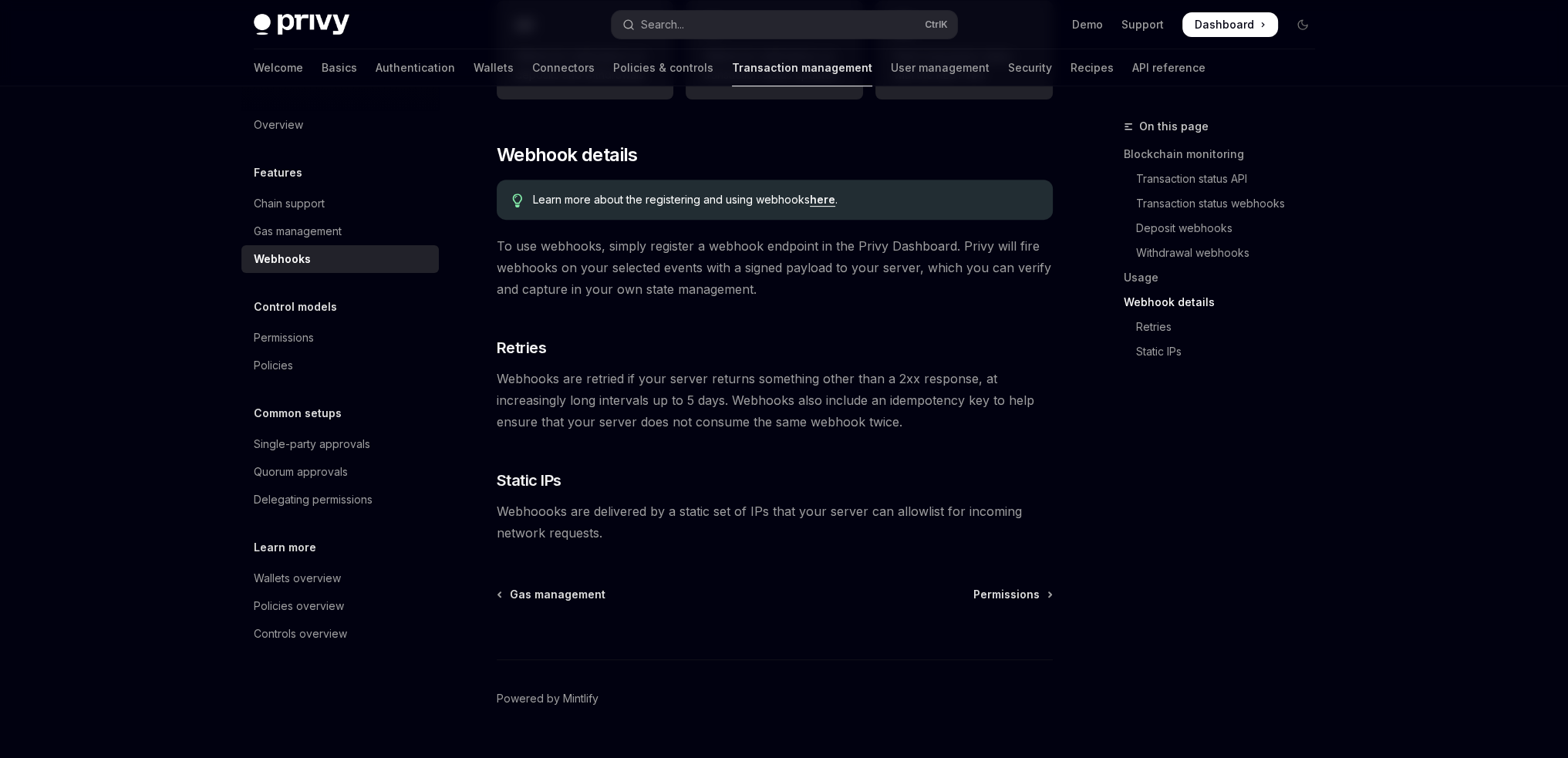
scroll to position [884, 0]
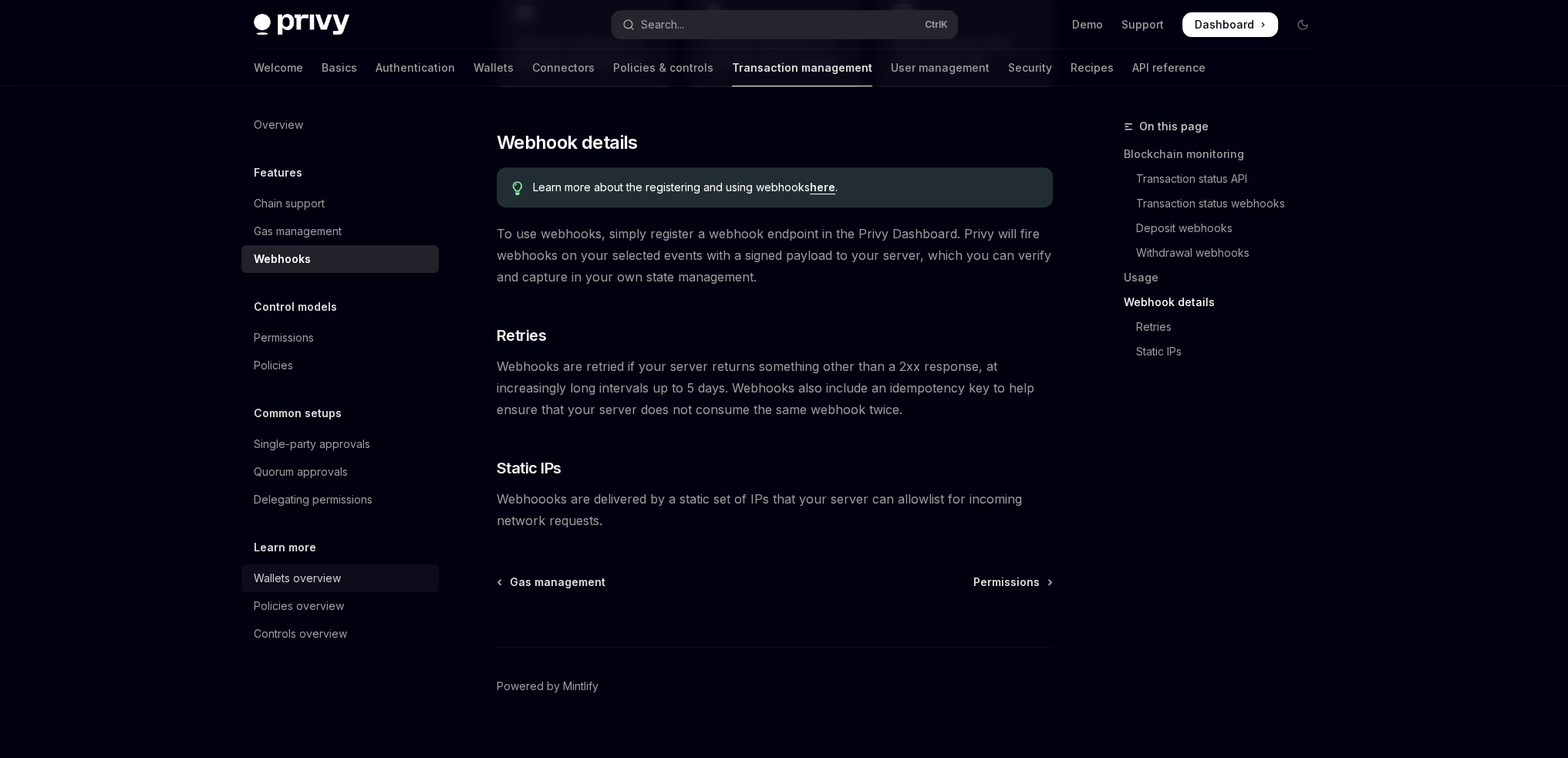
click at [302, 566] on link "Wallets overview" at bounding box center [339, 578] width 197 height 28
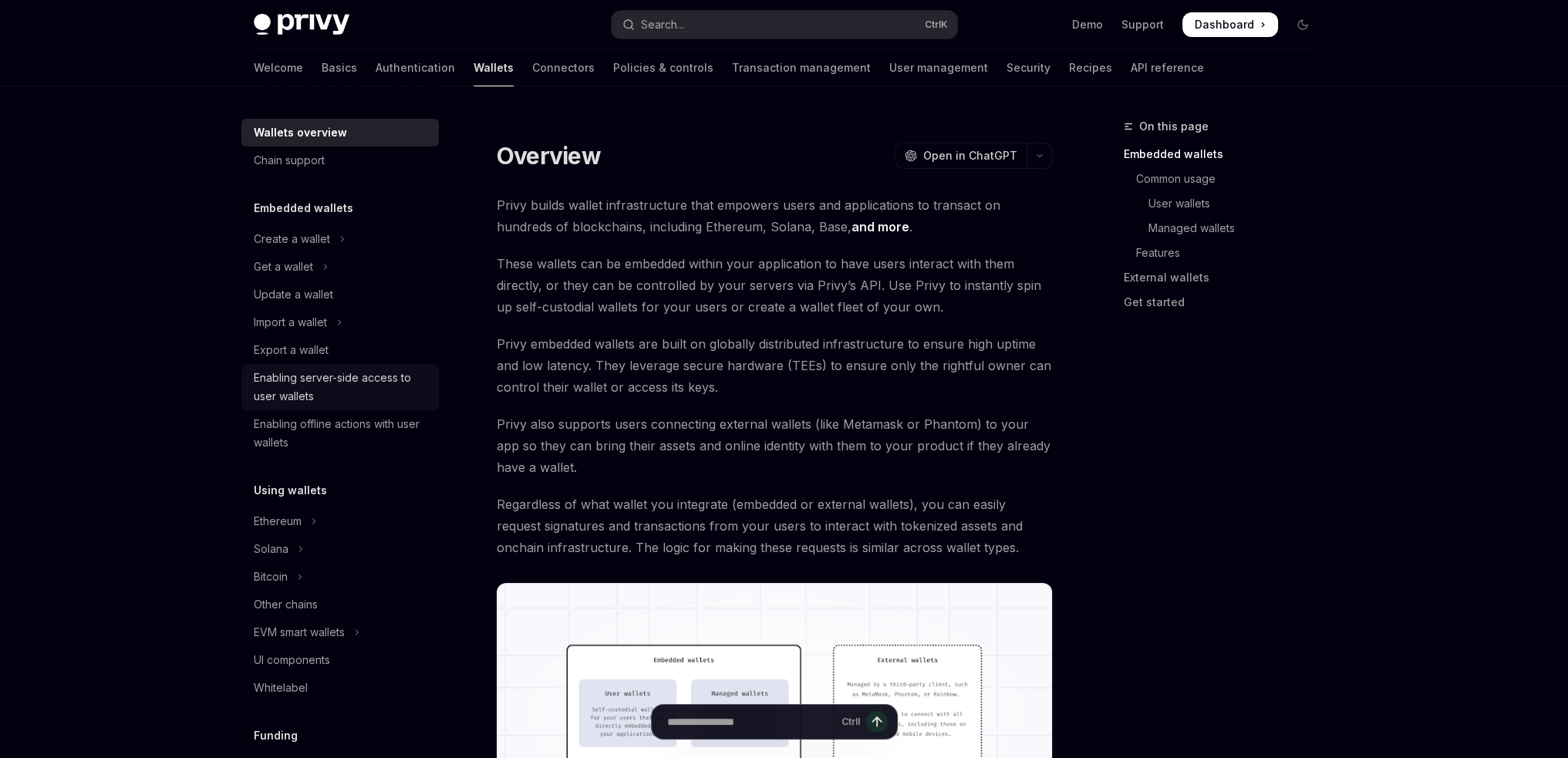
click at [349, 385] on div "Enabling server-side access to user wallets" at bounding box center [341, 387] width 175 height 37
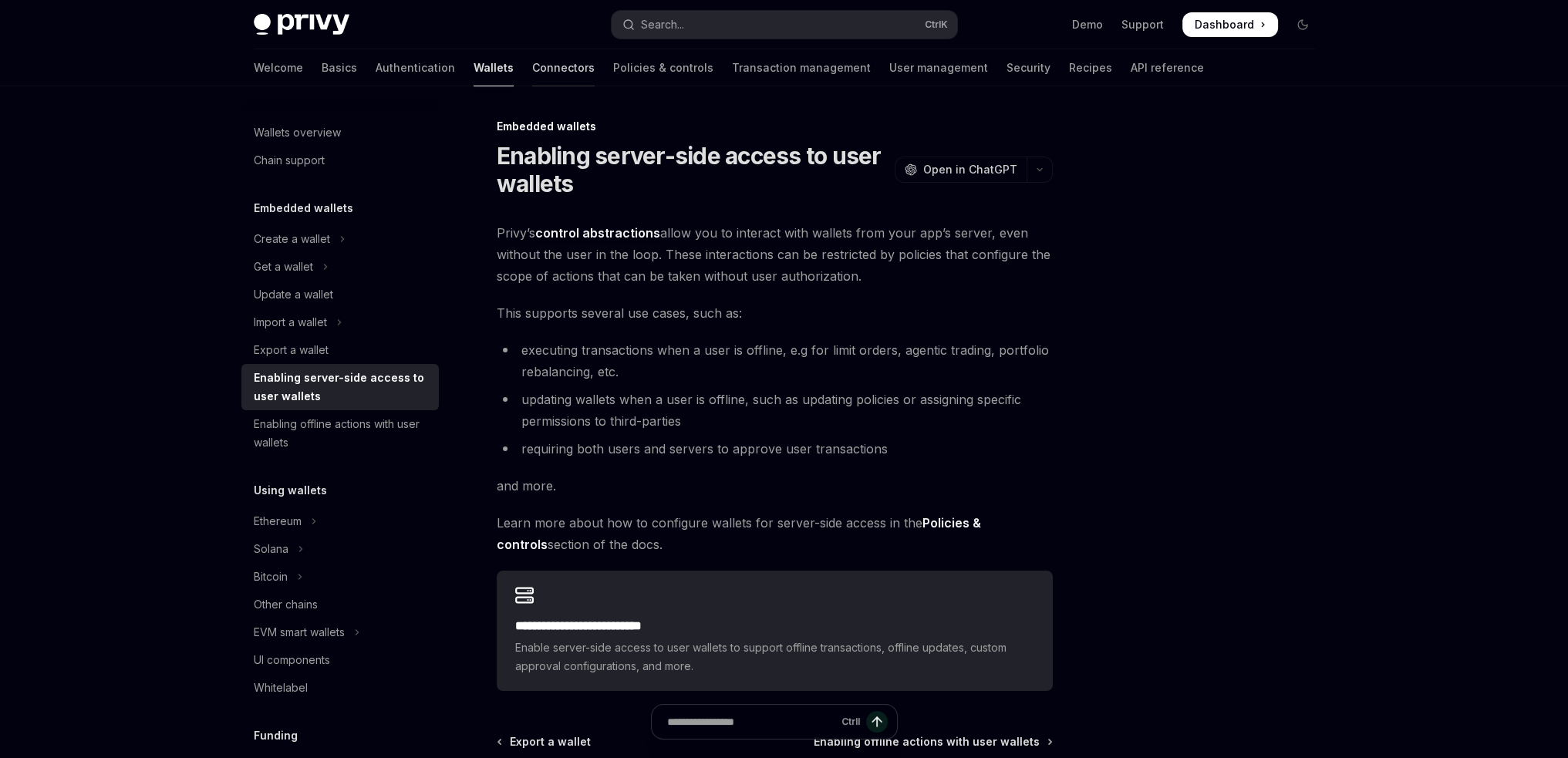
click at [533, 70] on link "Connectors" at bounding box center [563, 67] width 62 height 37
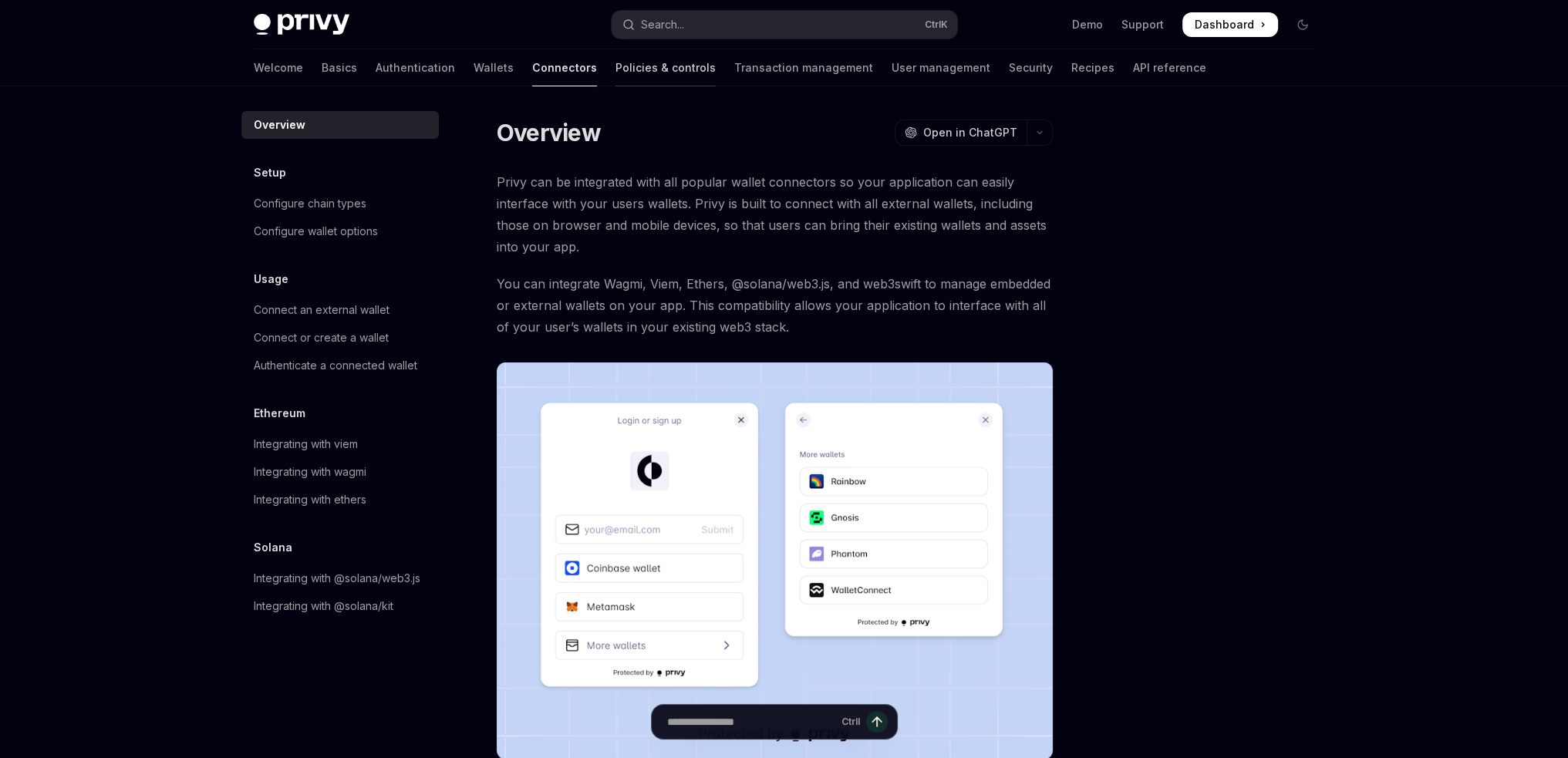
click at [615, 70] on link "Policies & controls" at bounding box center [665, 67] width 100 height 37
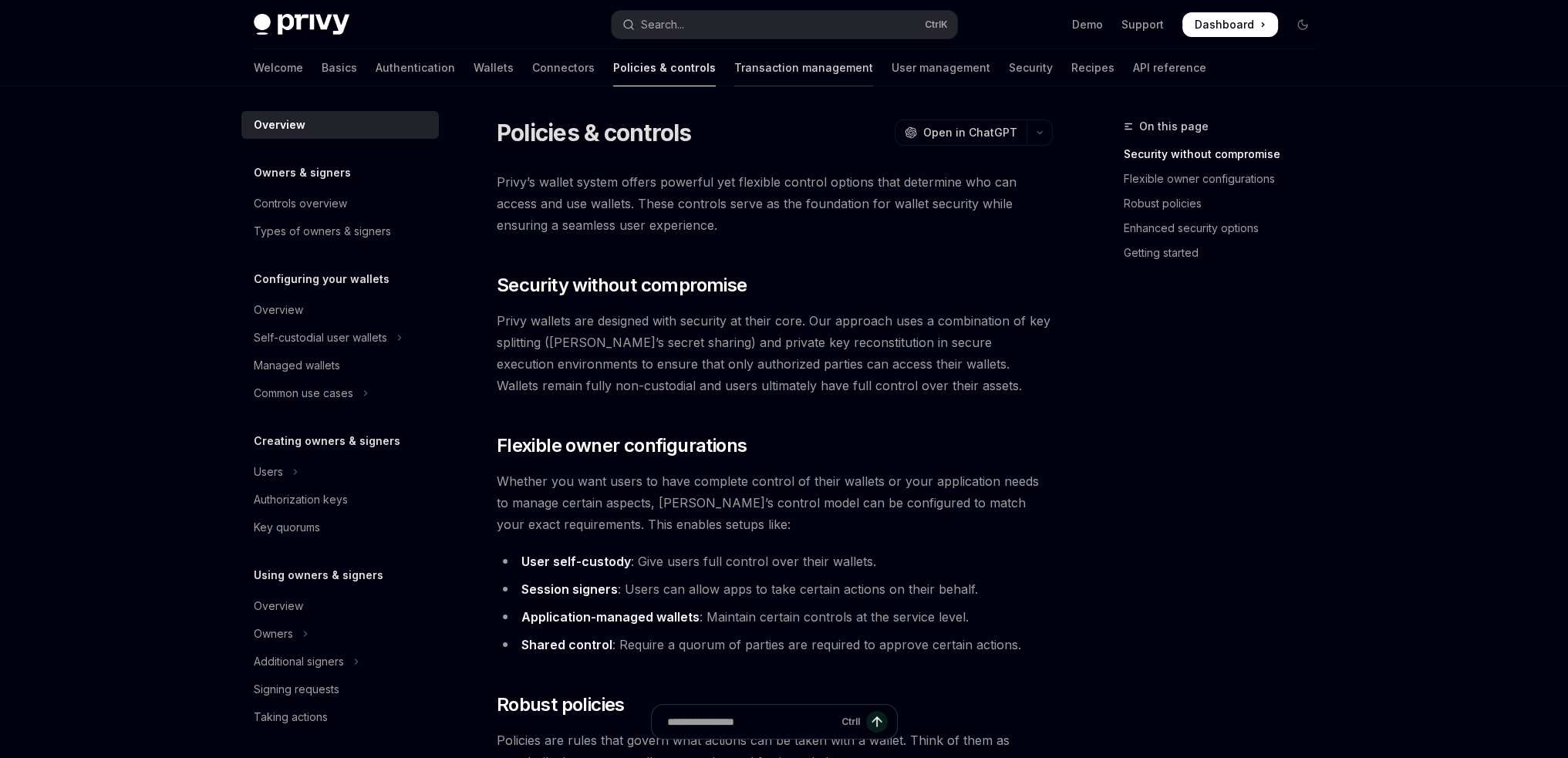
click at [734, 74] on link "Transaction management" at bounding box center [803, 67] width 139 height 37
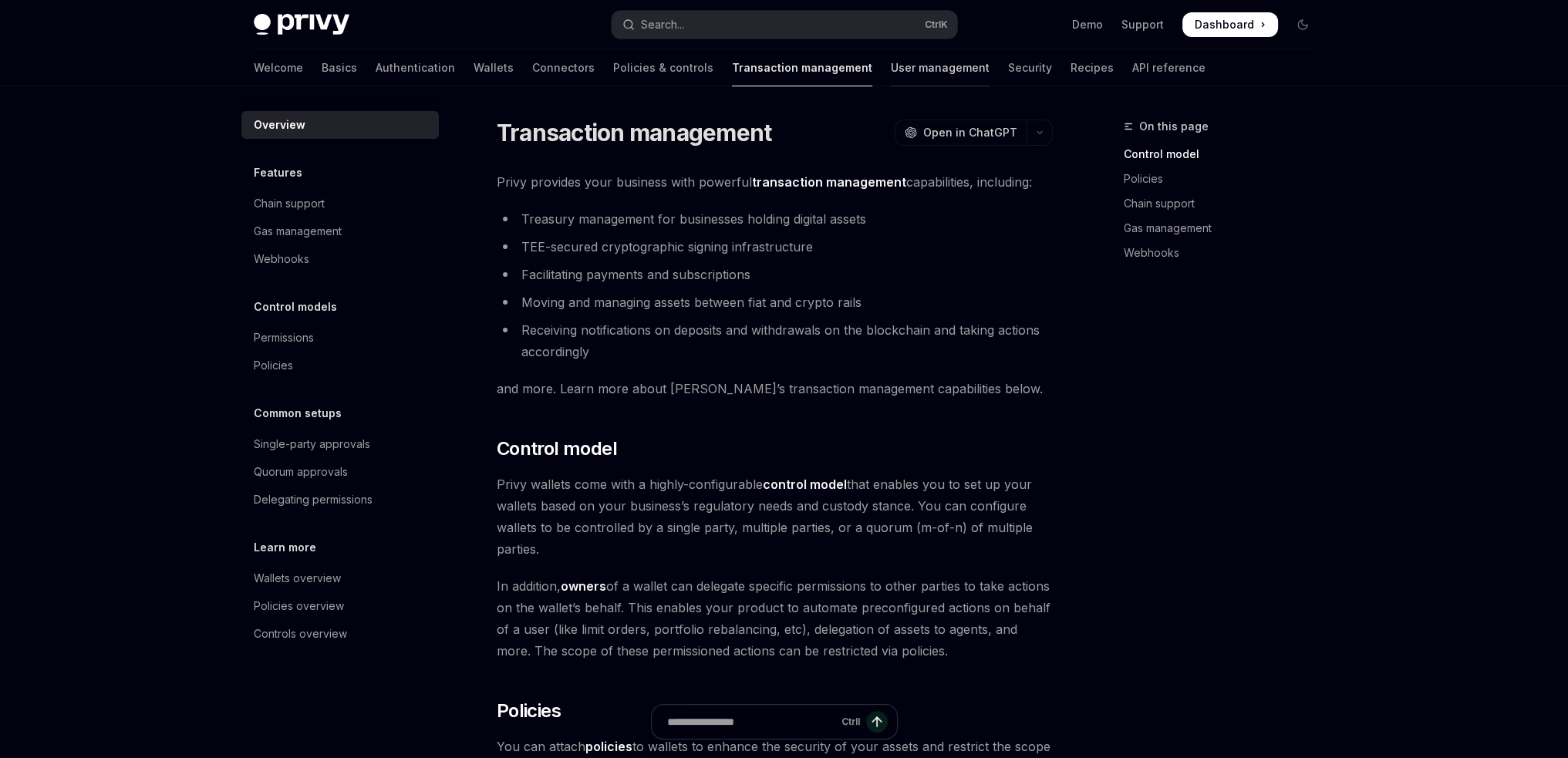
click at [891, 67] on link "User management" at bounding box center [940, 67] width 99 height 37
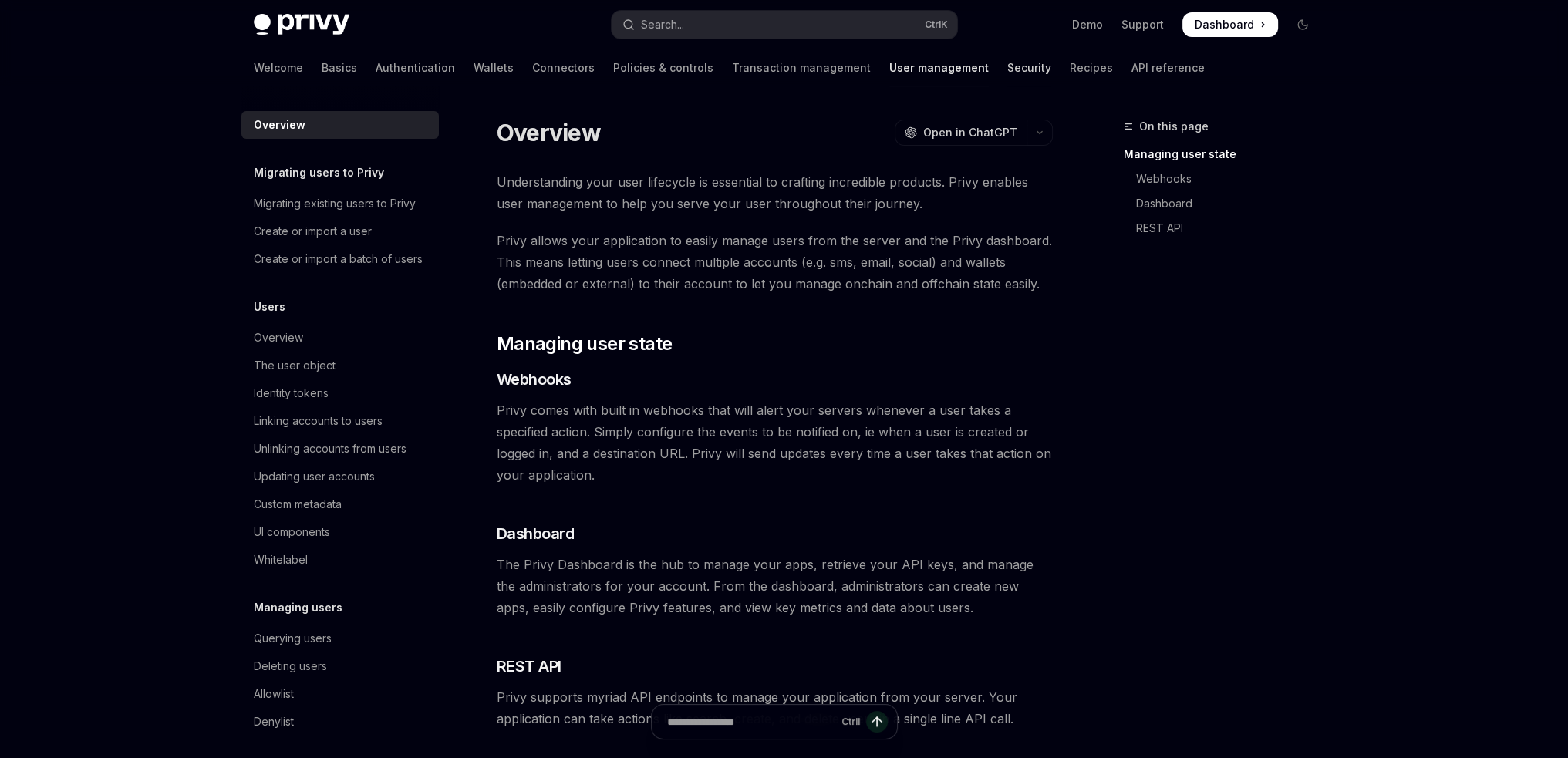
click at [1008, 67] on link "Security" at bounding box center [1029, 67] width 44 height 37
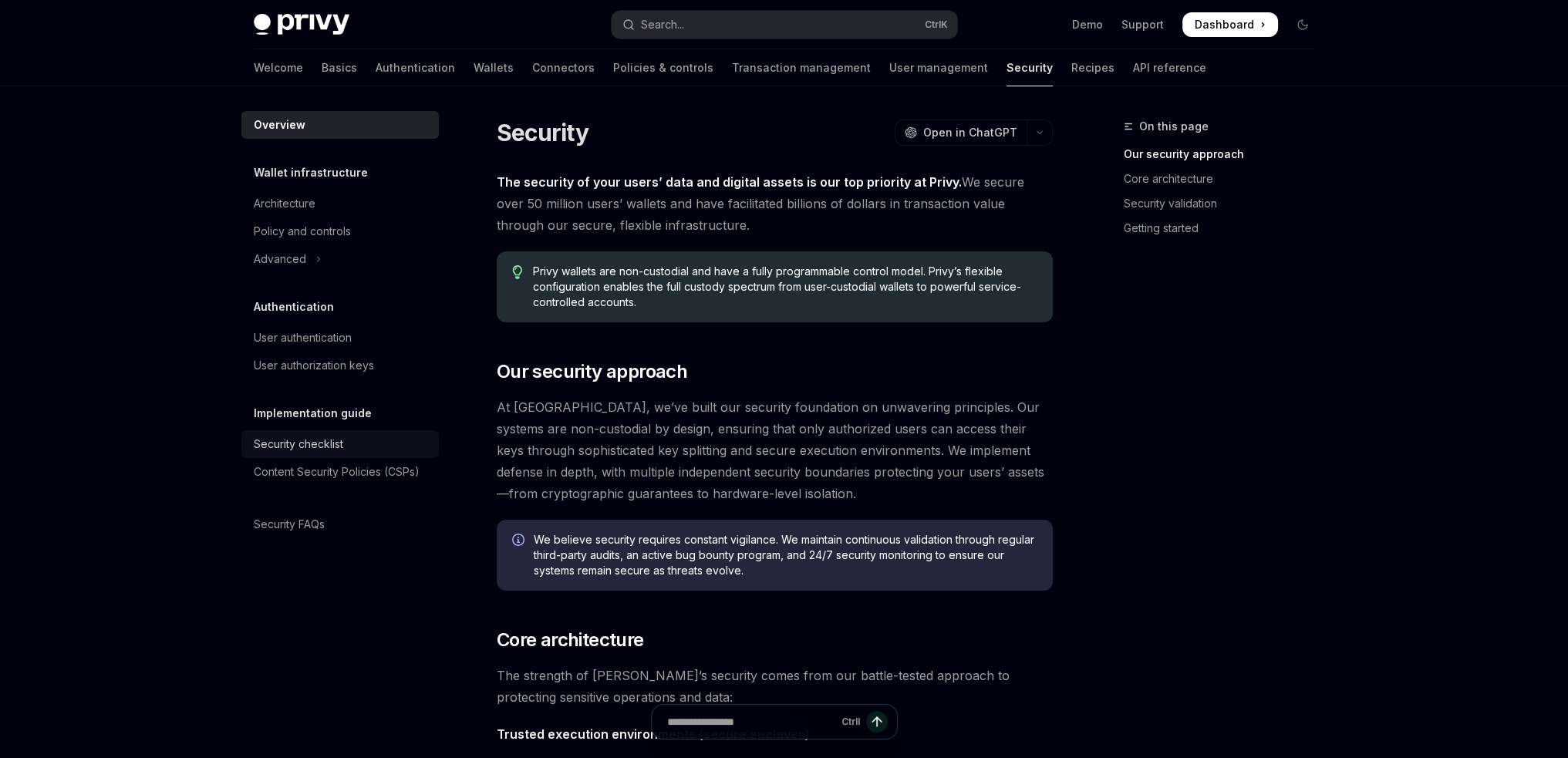
click at [314, 443] on div "Security checklist" at bounding box center [298, 444] width 89 height 19
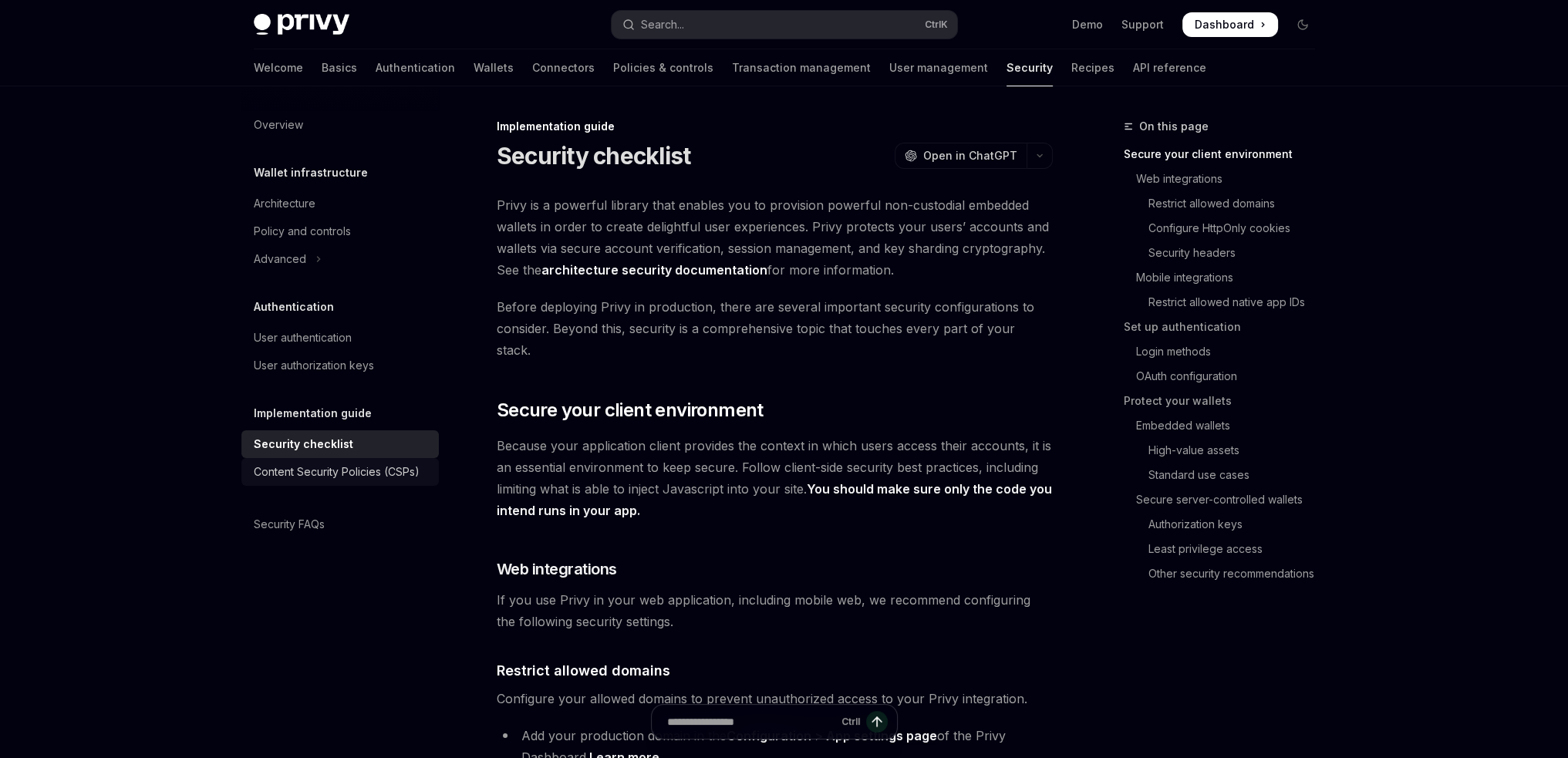
click at [333, 466] on div "Content Security Policies (CSPs)" at bounding box center [336, 471] width 166 height 19
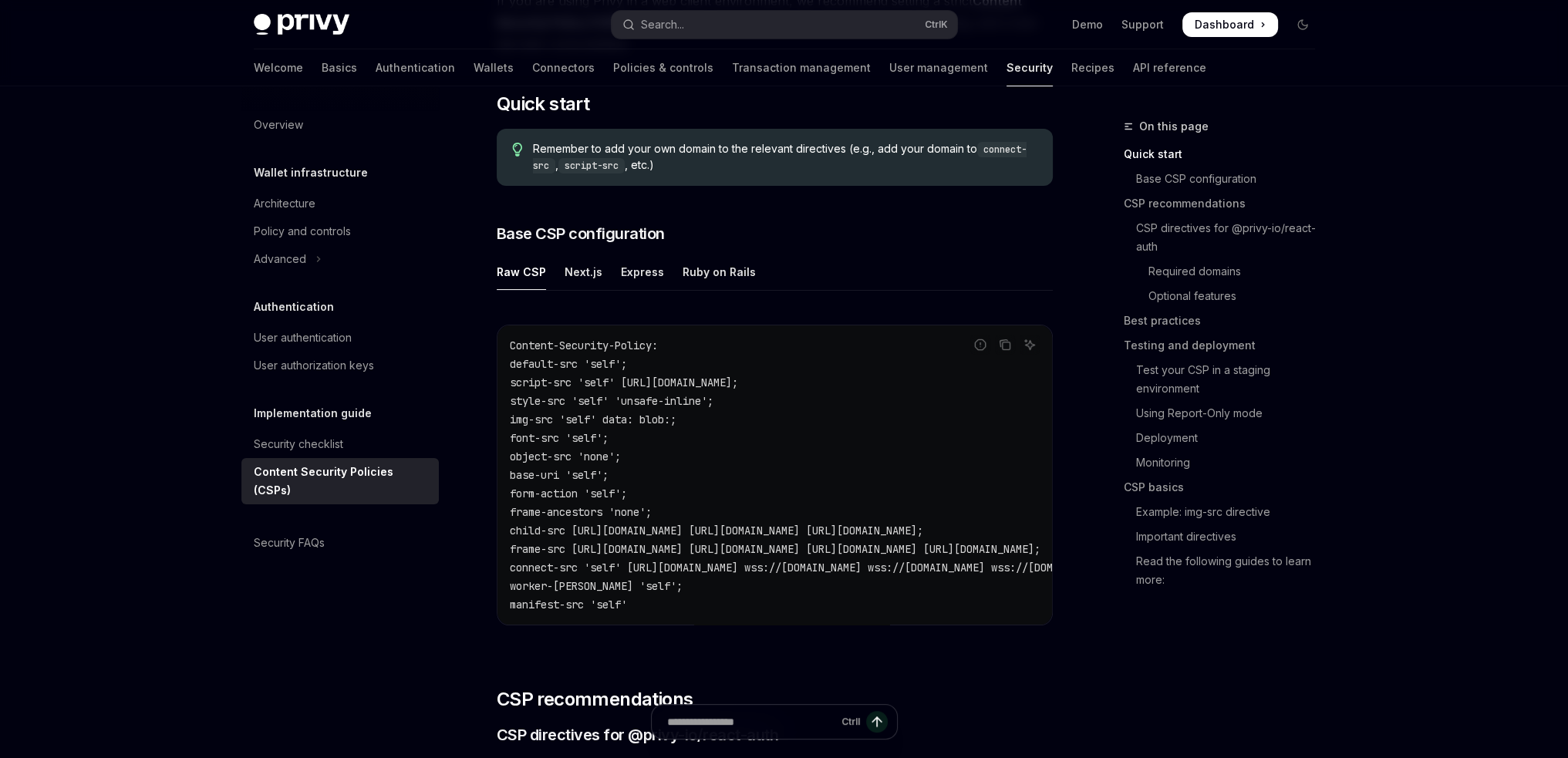
scroll to position [283, 0]
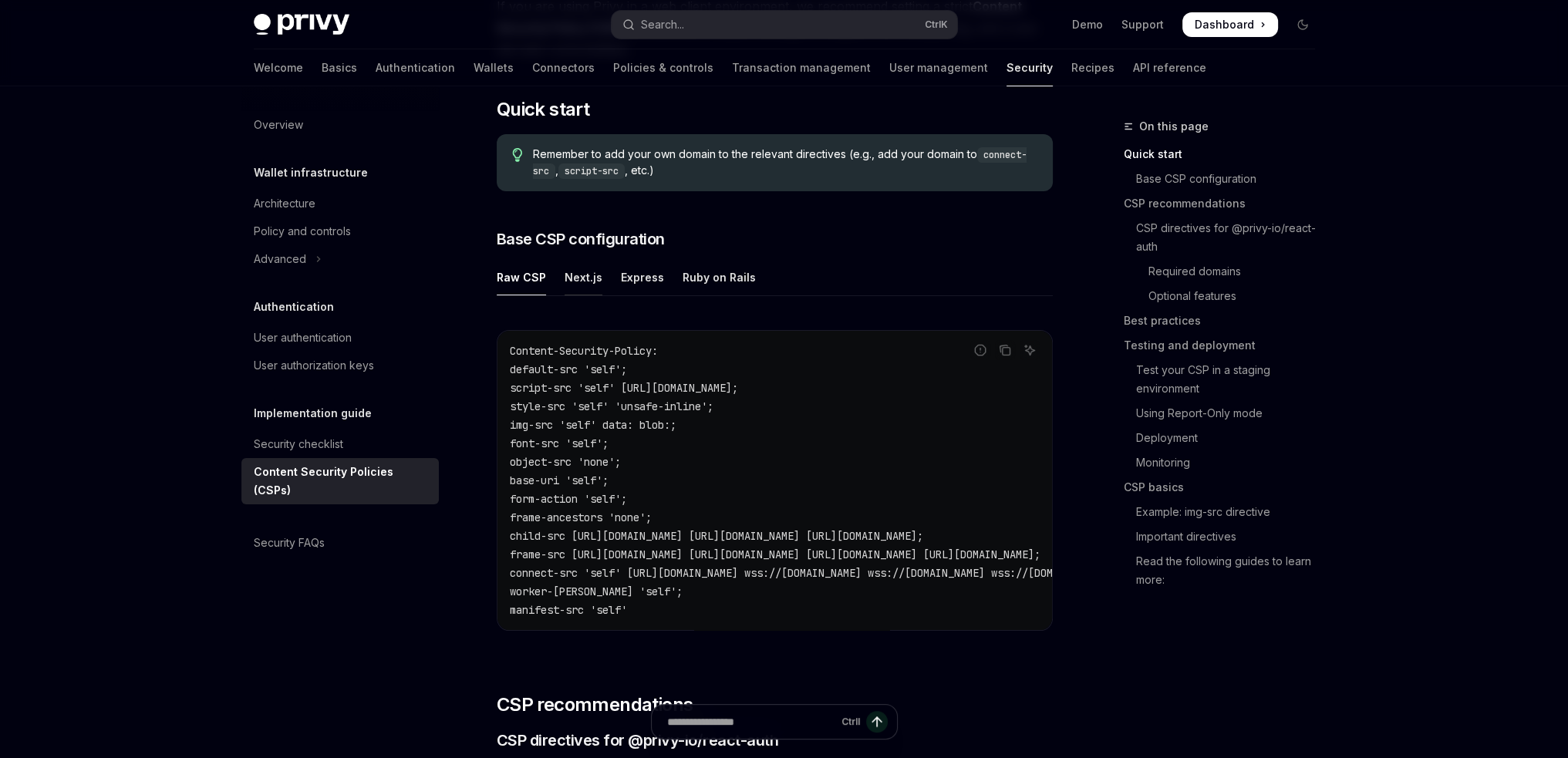
click at [584, 287] on div "Next.js" at bounding box center [584, 277] width 38 height 36
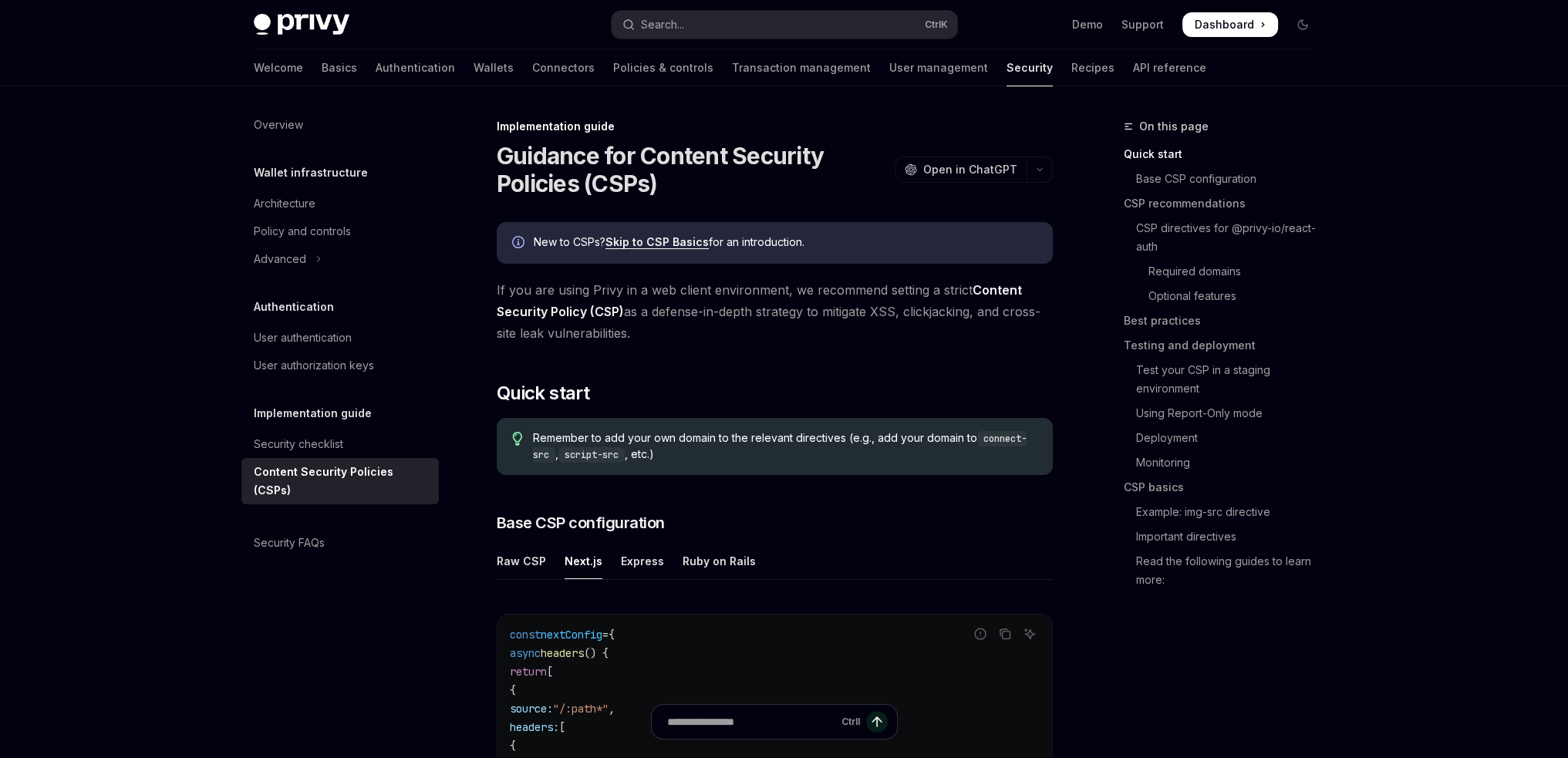
click at [667, 243] on link "Skip to CSP Basics" at bounding box center [657, 241] width 103 height 13
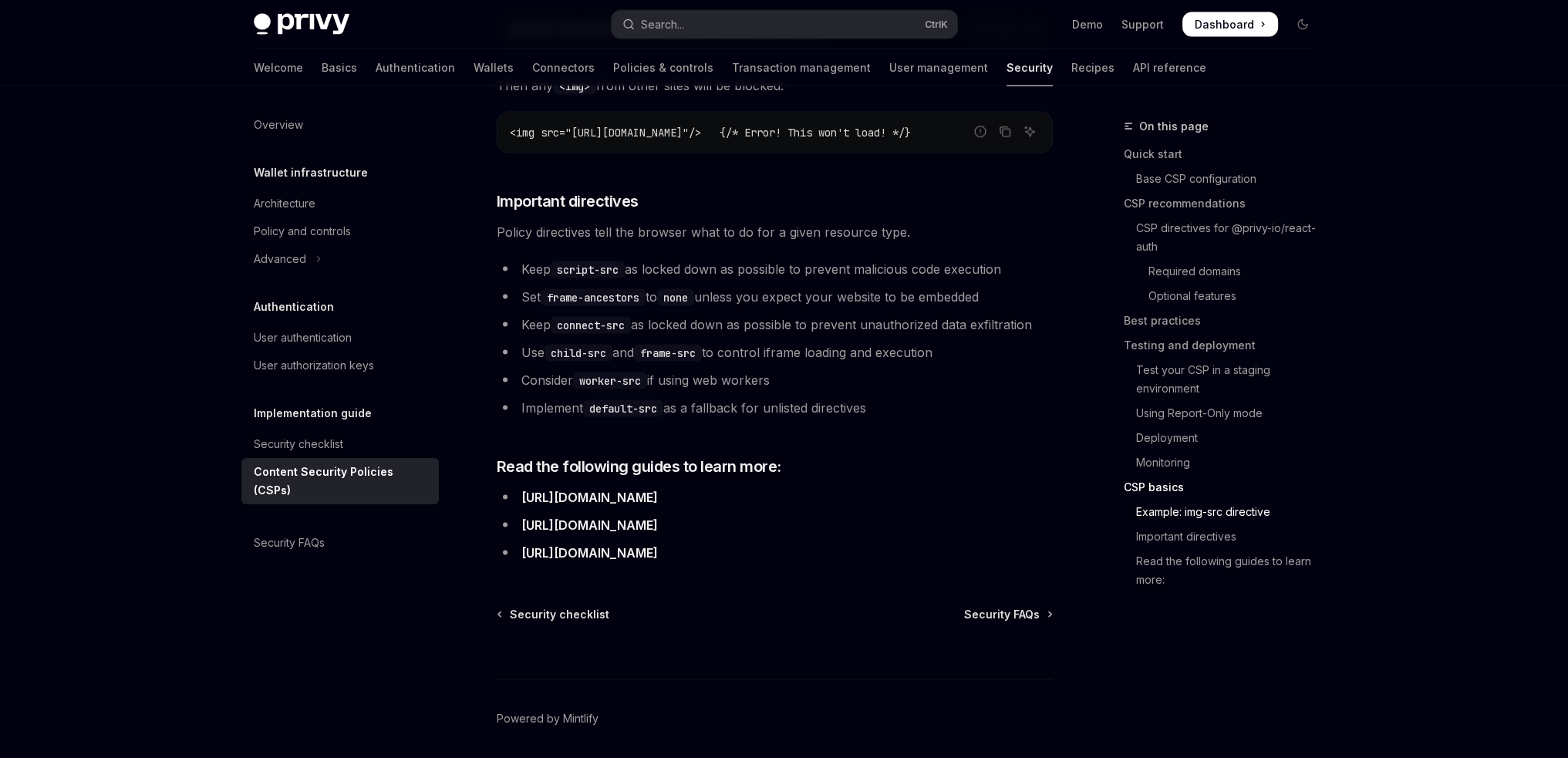
scroll to position [4030, 0]
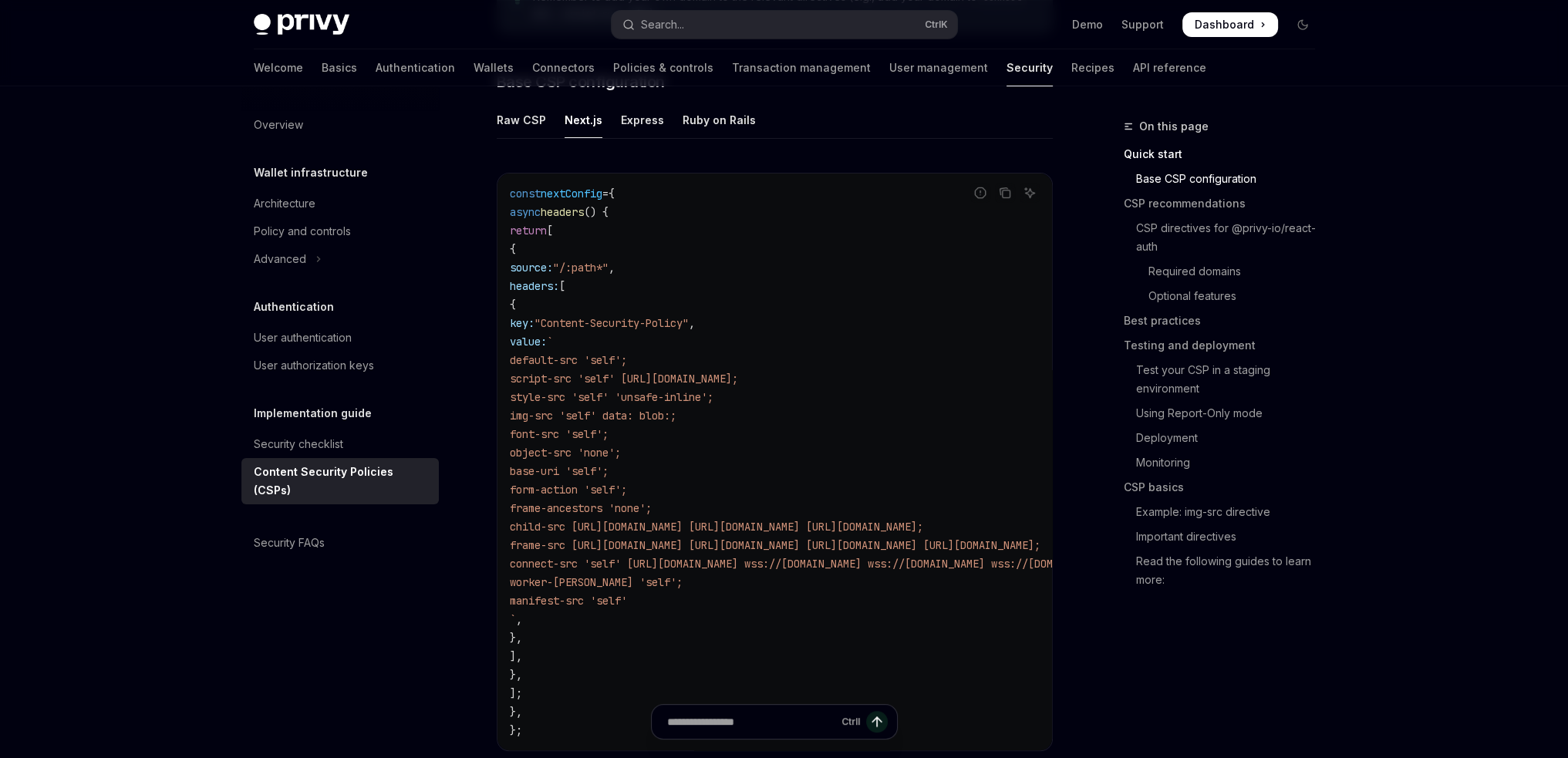
scroll to position [441, 0]
click at [324, 332] on div "User authentication" at bounding box center [302, 337] width 98 height 19
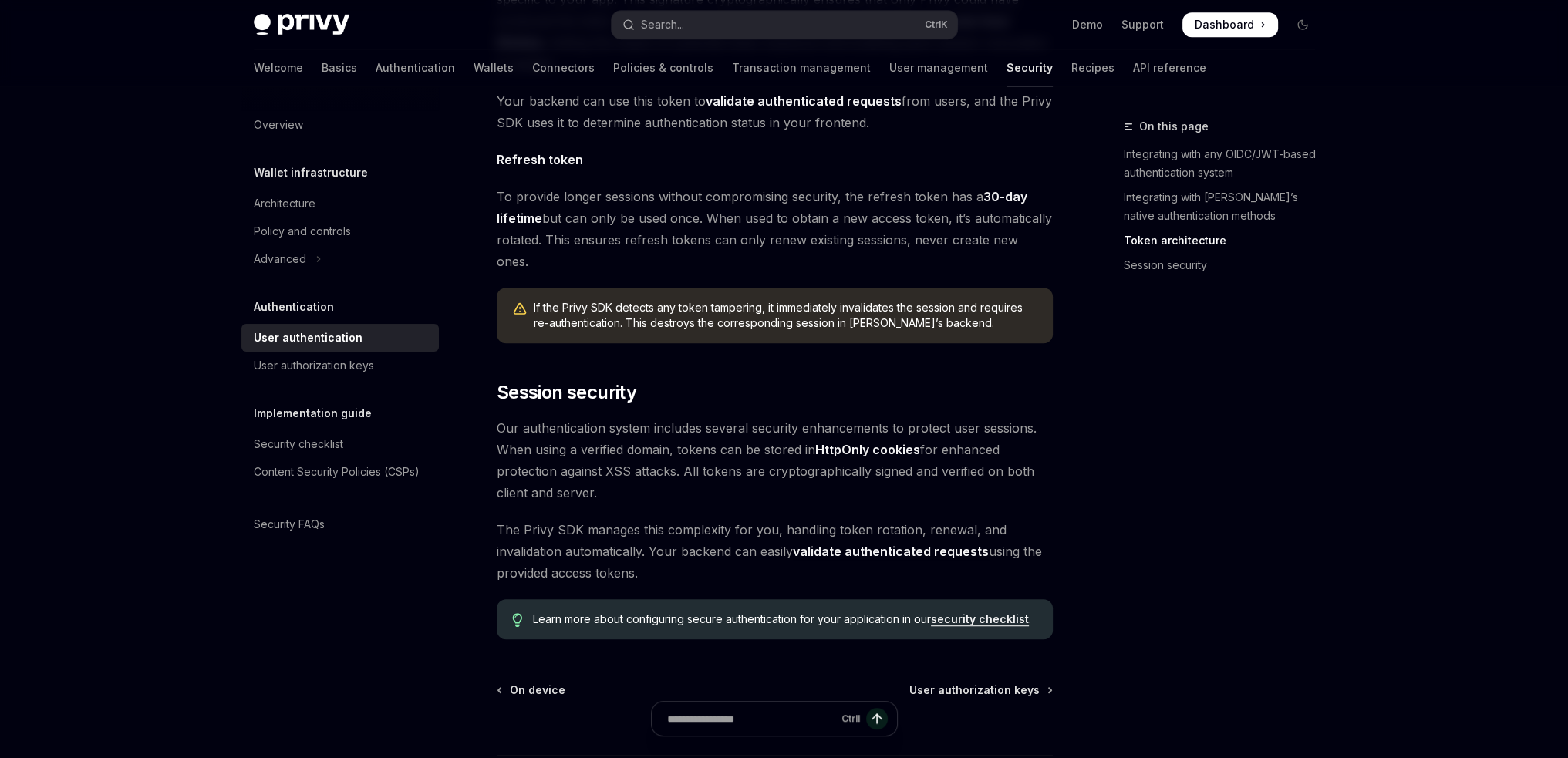
scroll to position [1171, 0]
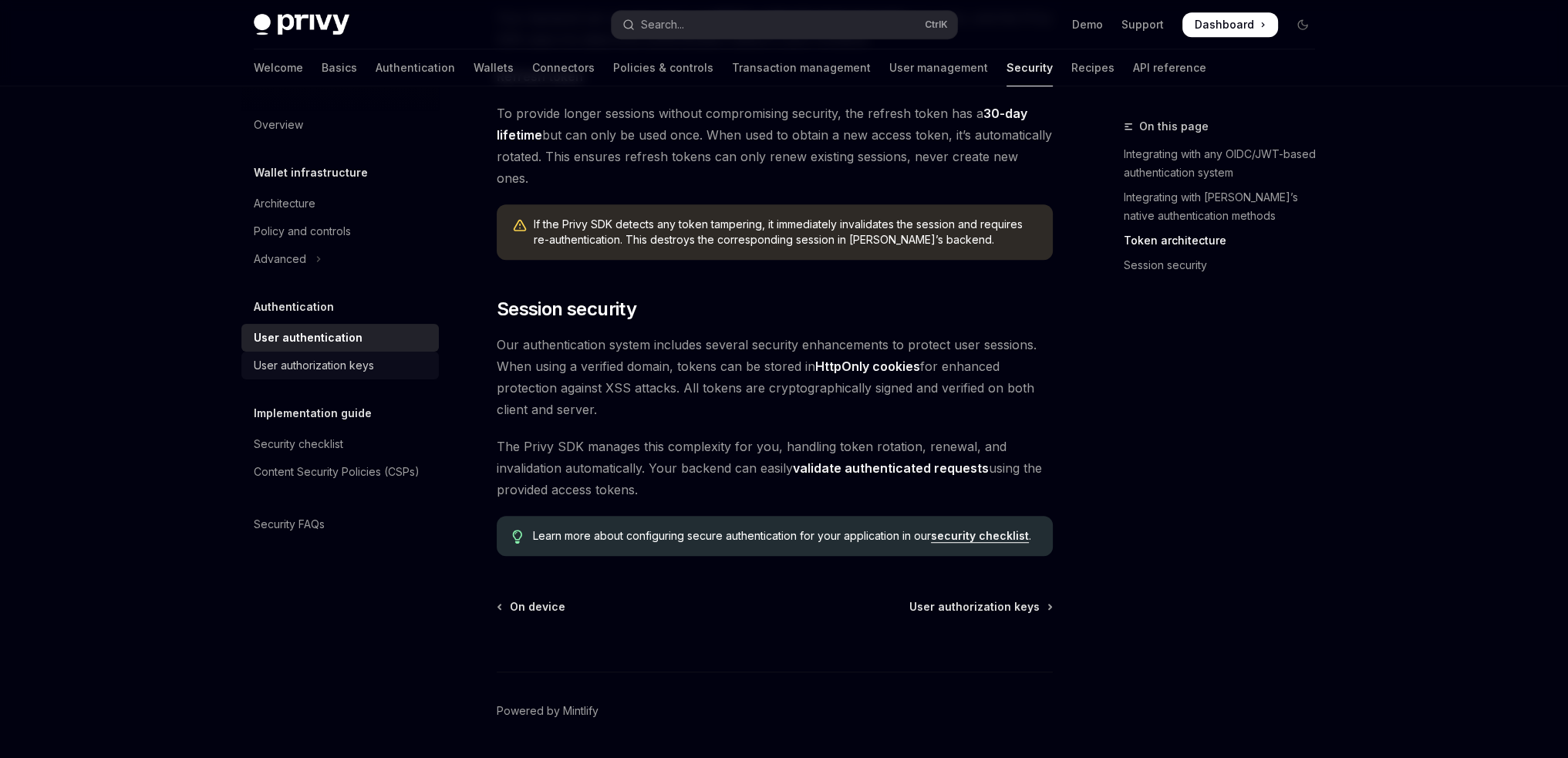
click at [333, 371] on div "User authorization keys" at bounding box center [314, 365] width 121 height 19
type textarea "*"
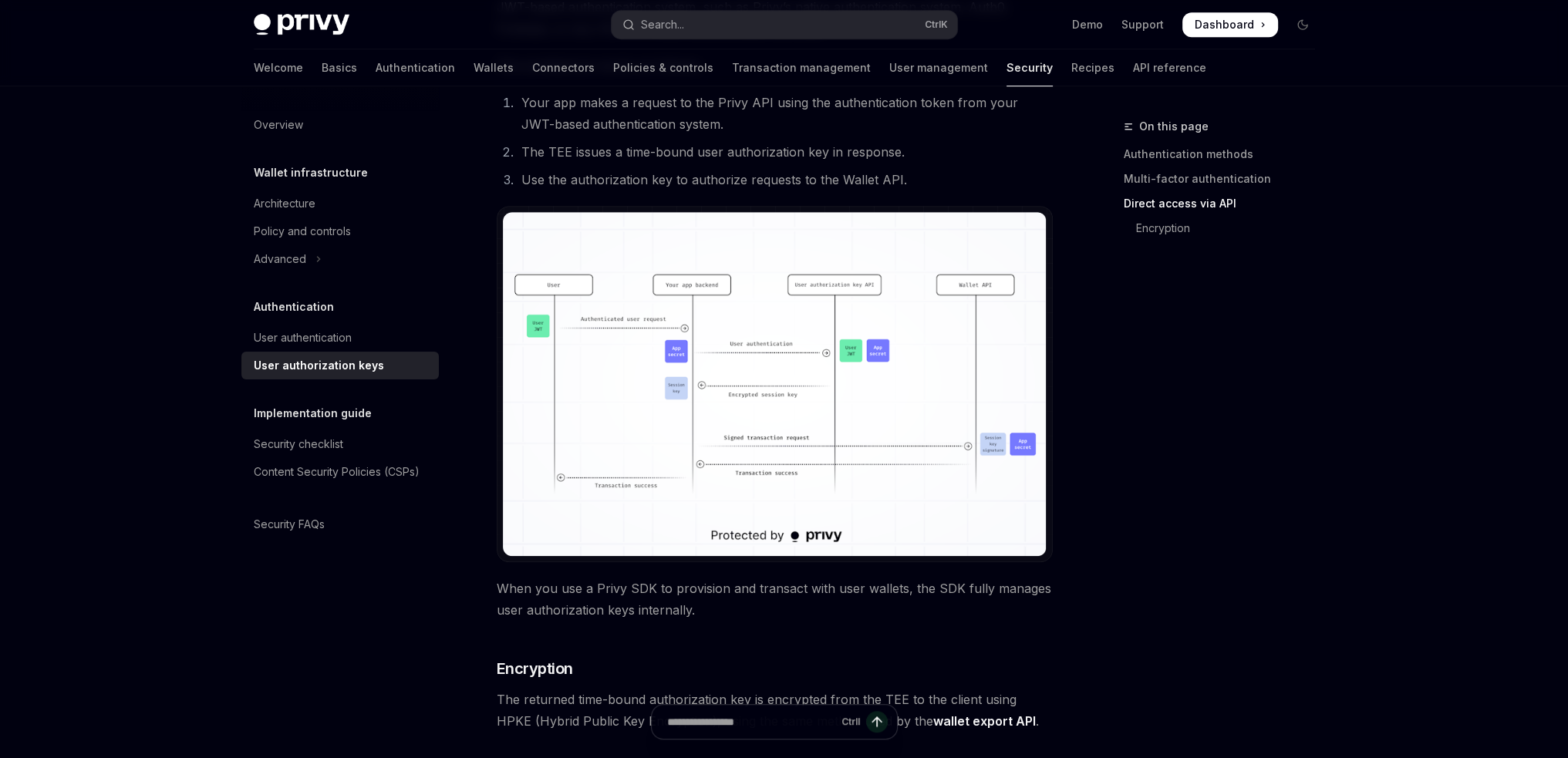
scroll to position [1079, 0]
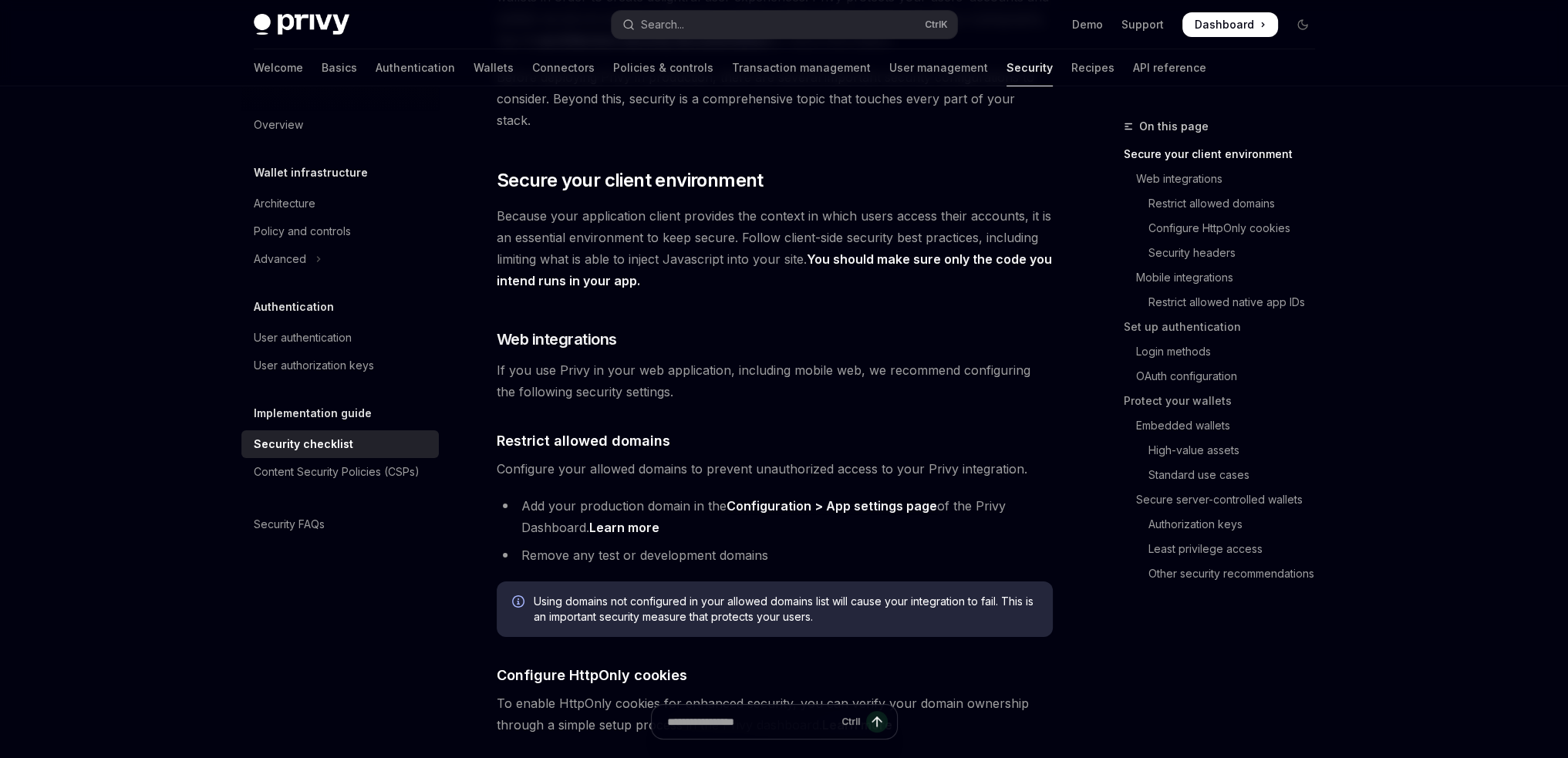
scroll to position [231, 0]
click at [632, 518] on link "Learn more" at bounding box center [624, 526] width 70 height 16
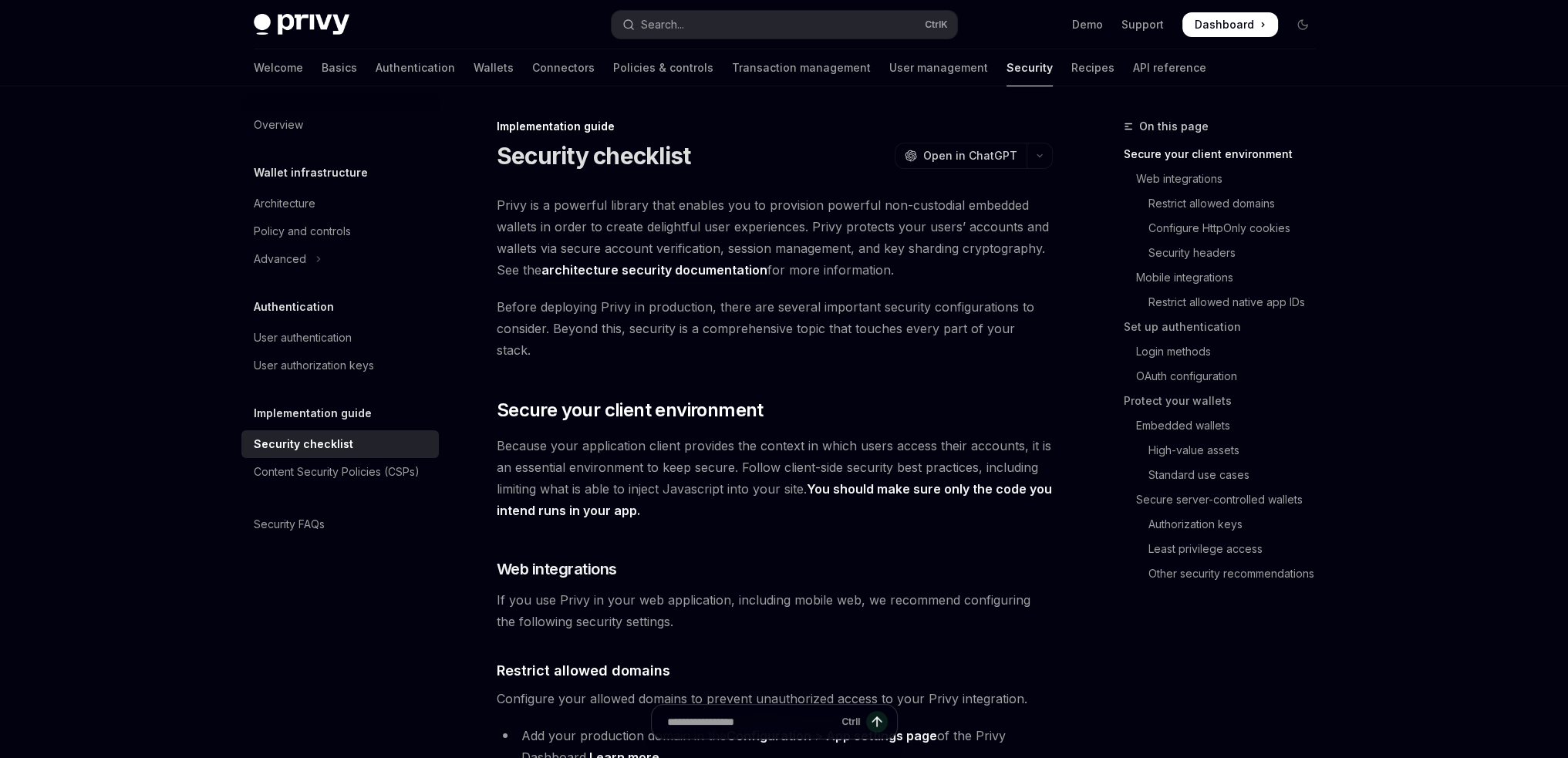
click at [653, 271] on link "architecture security documentation" at bounding box center [654, 270] width 226 height 16
click at [642, 269] on link "architecture security documentation" at bounding box center [654, 270] width 226 height 16
click at [651, 265] on link "architecture security documentation" at bounding box center [654, 270] width 226 height 16
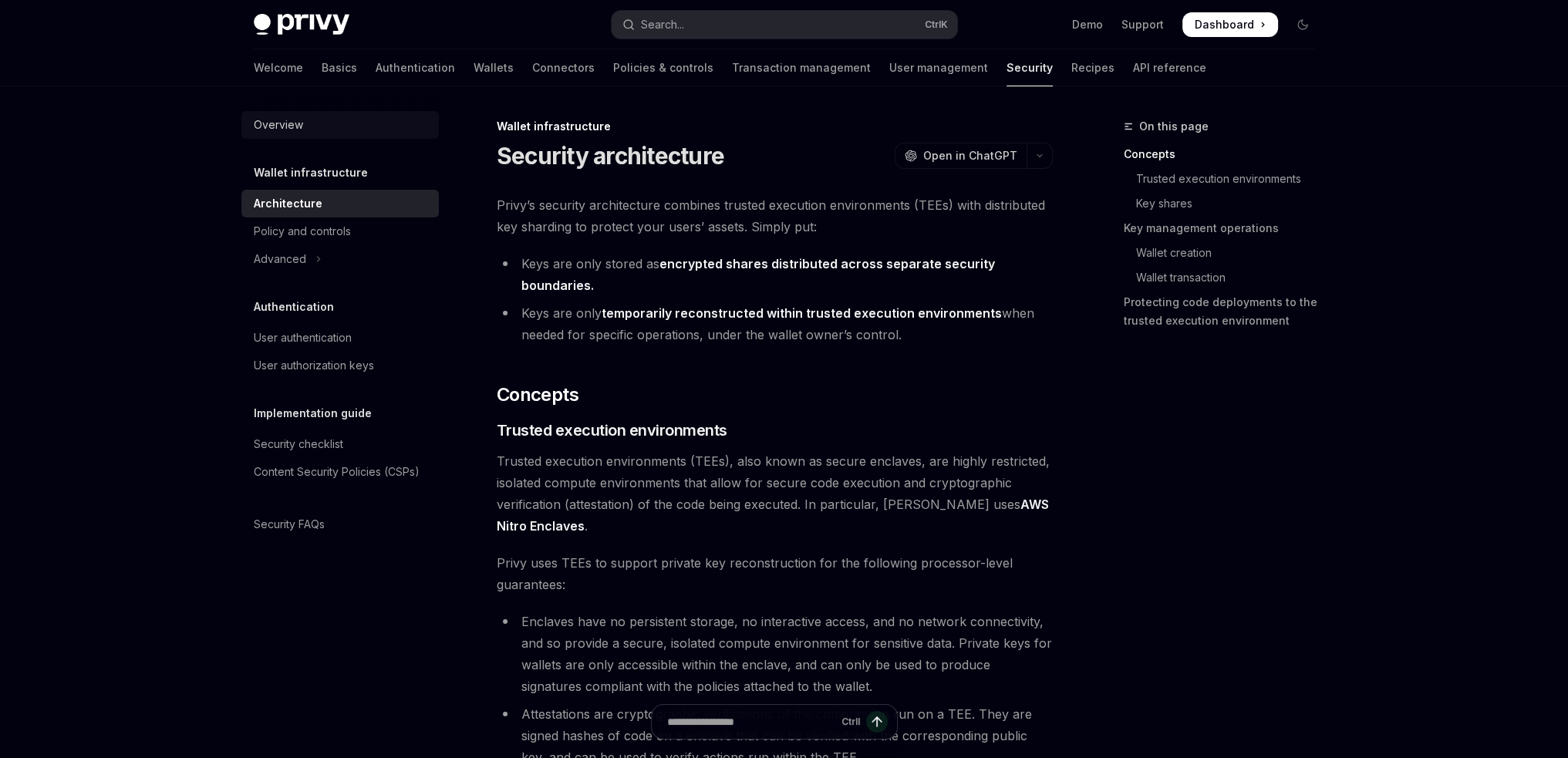
click at [287, 136] on link "Overview" at bounding box center [339, 124] width 197 height 28
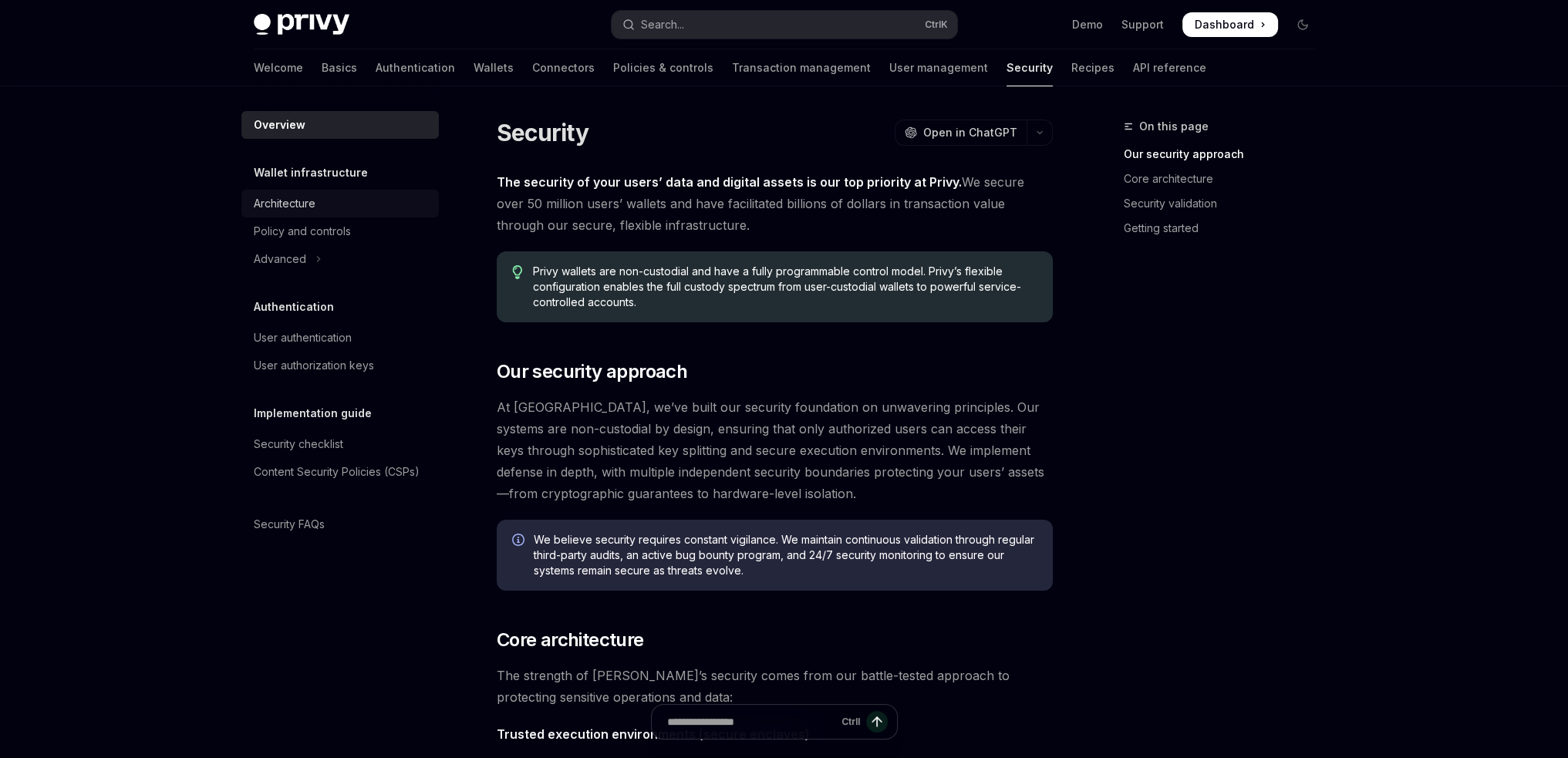
click at [291, 200] on div "Architecture" at bounding box center [284, 203] width 62 height 19
drag, startPoint x: 1051, startPoint y: 241, endPoint x: 1043, endPoint y: 240, distance: 8.1
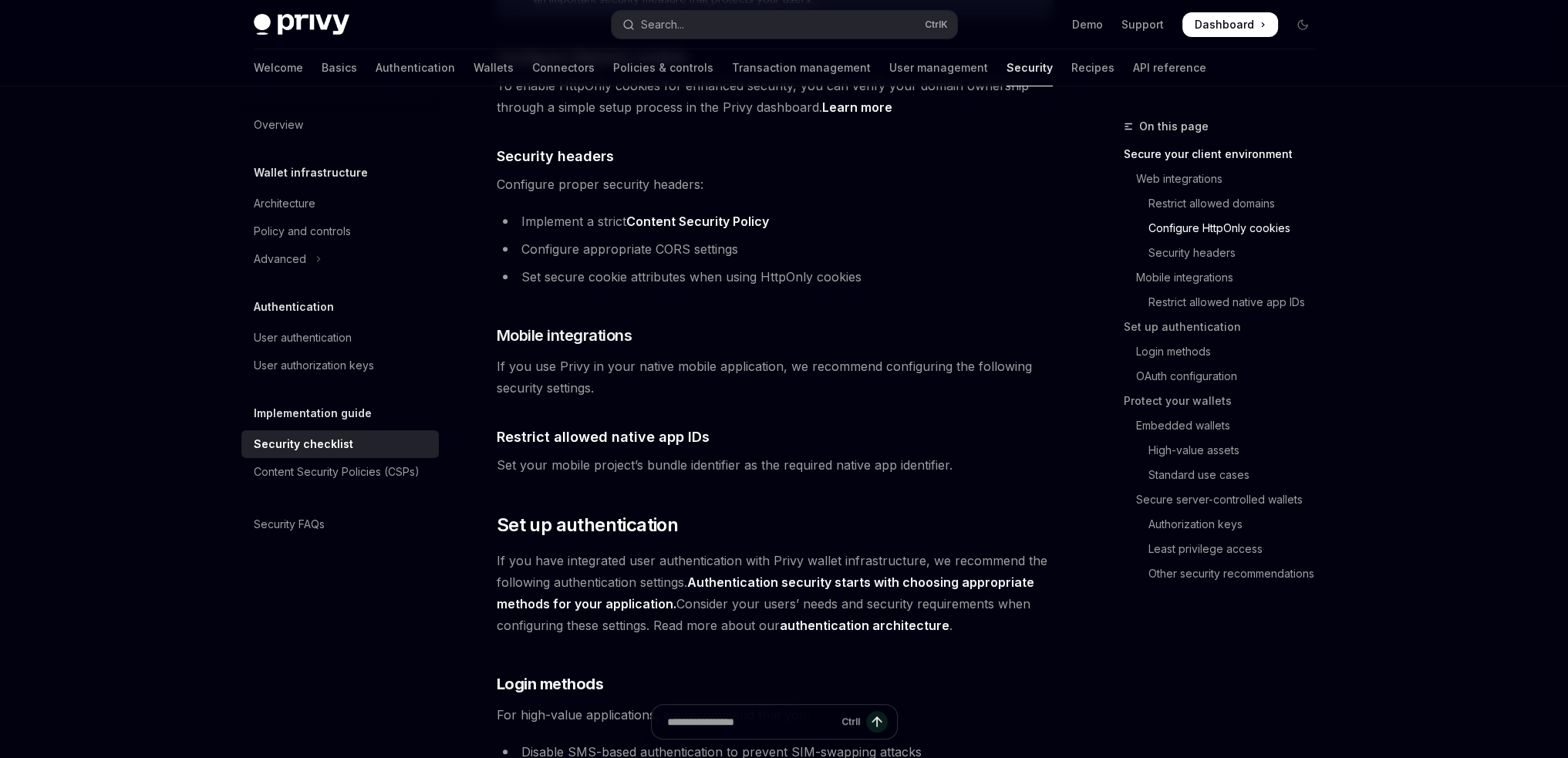
scroll to position [848, 0]
click at [716, 213] on link "Content Security Policy" at bounding box center [697, 221] width 143 height 16
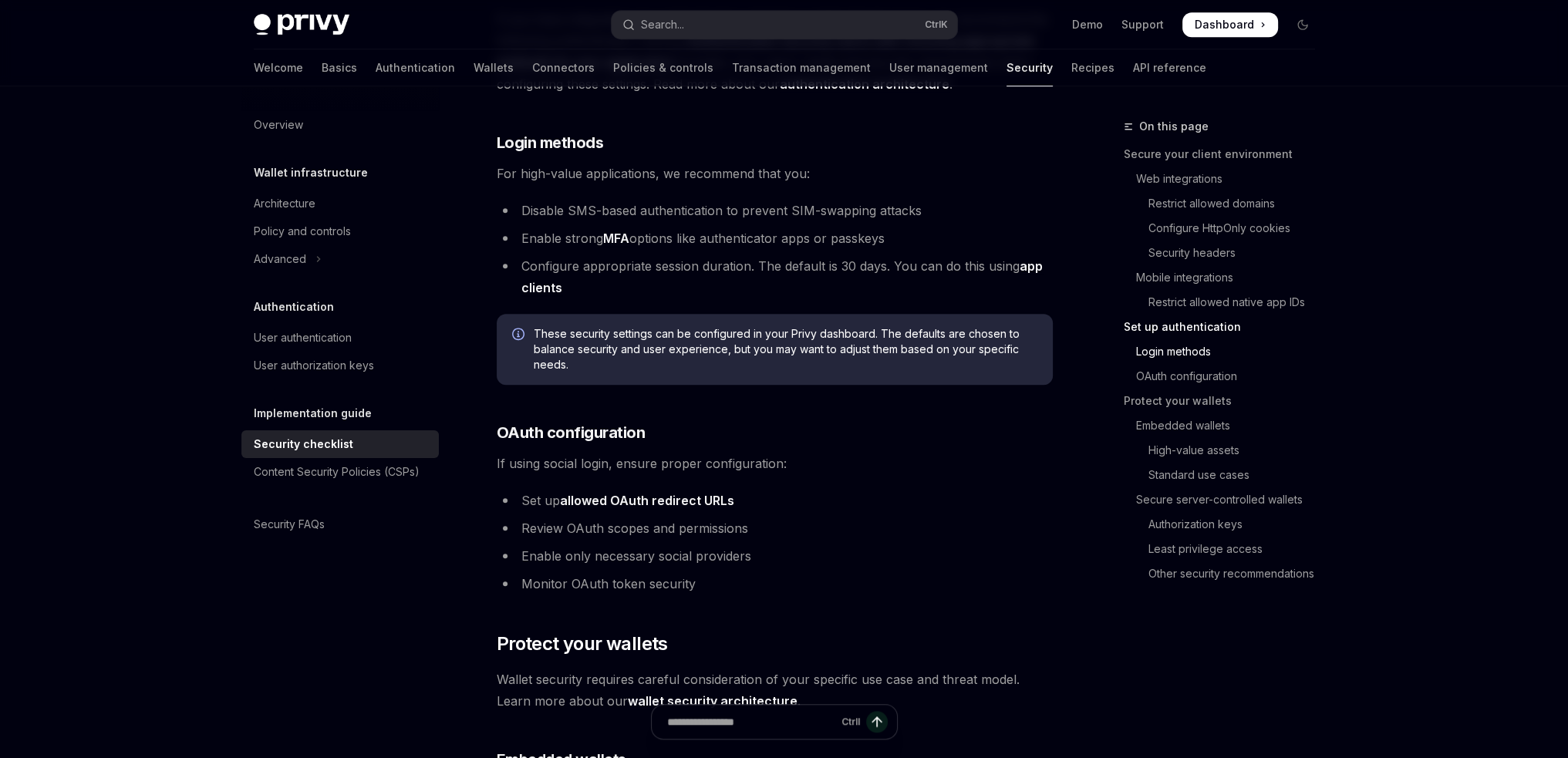
scroll to position [1387, 0]
click at [1029, 259] on link "app clients" at bounding box center [783, 278] width 522 height 38
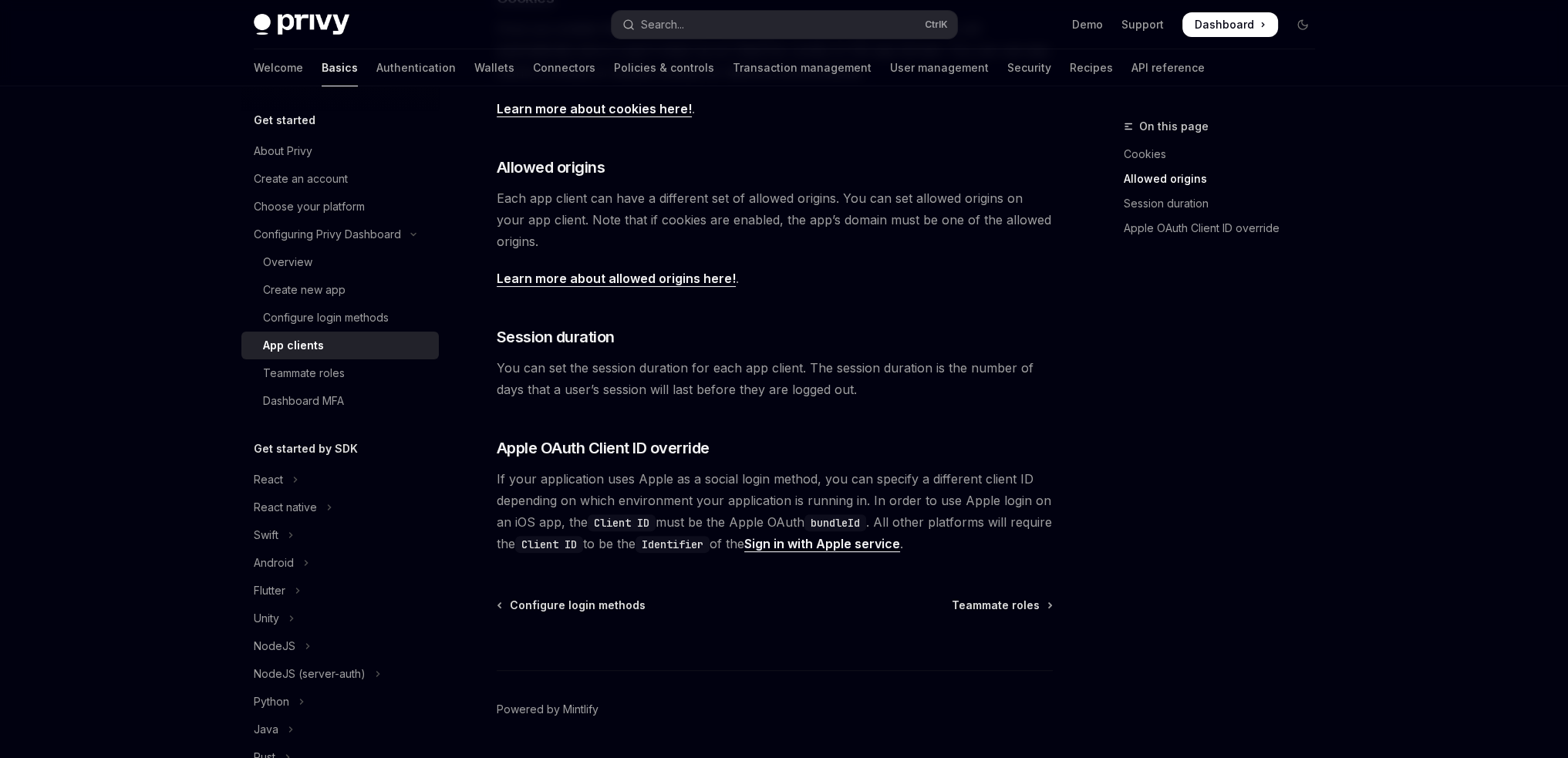
scroll to position [514, 0]
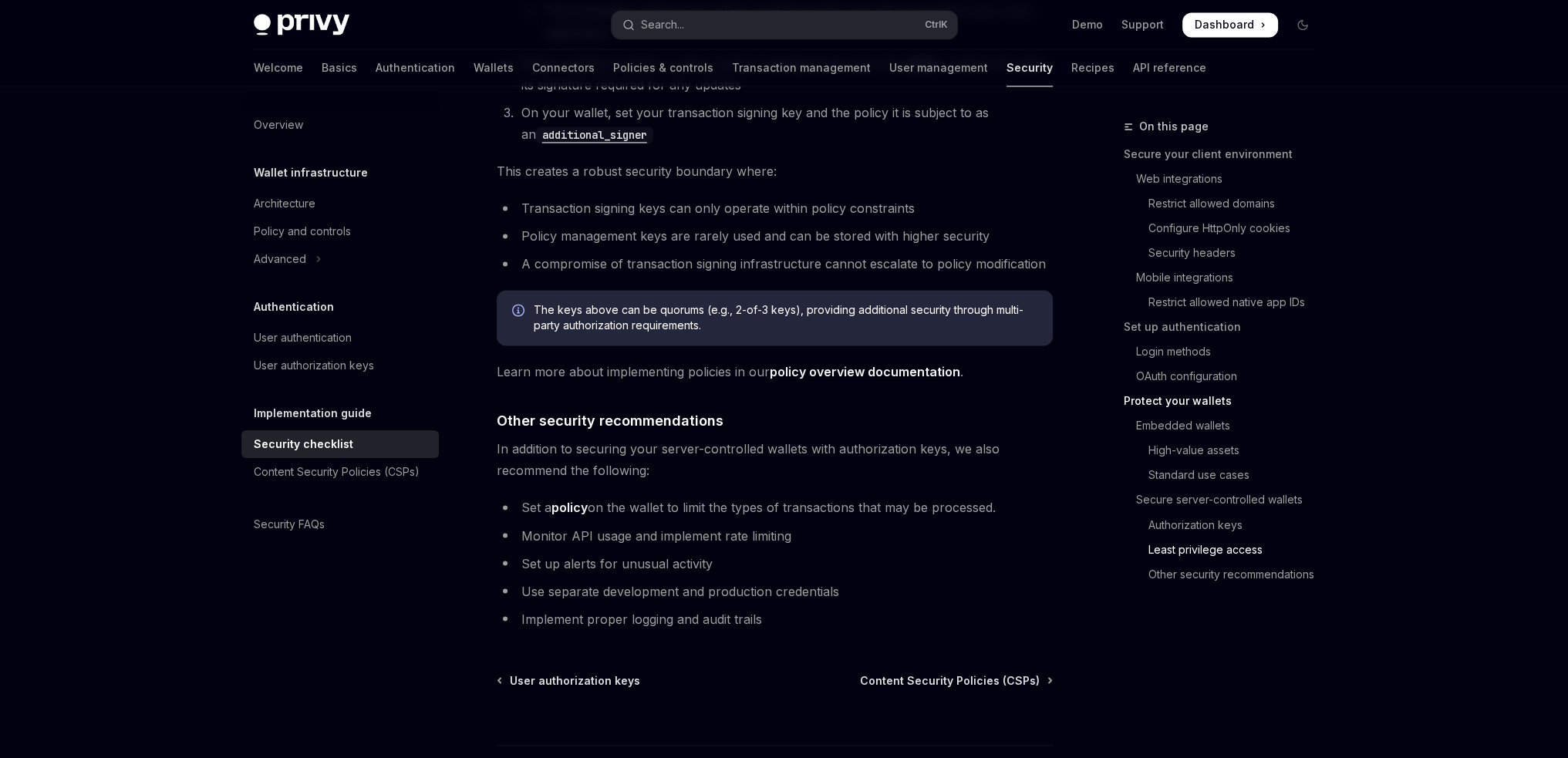
scroll to position [3447, 0]
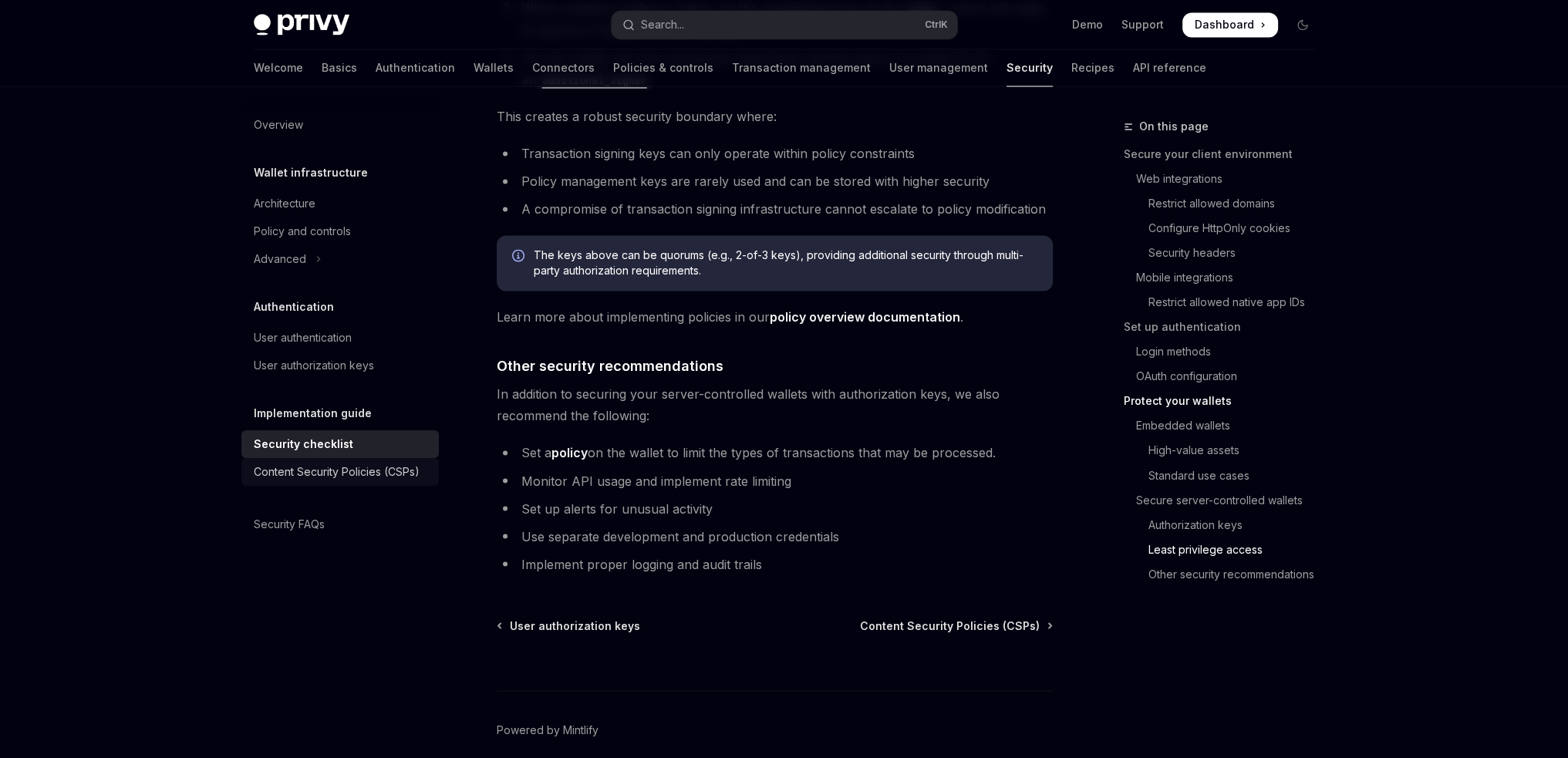
click at [345, 478] on div "Content Security Policies (CSPs)" at bounding box center [336, 471] width 166 height 19
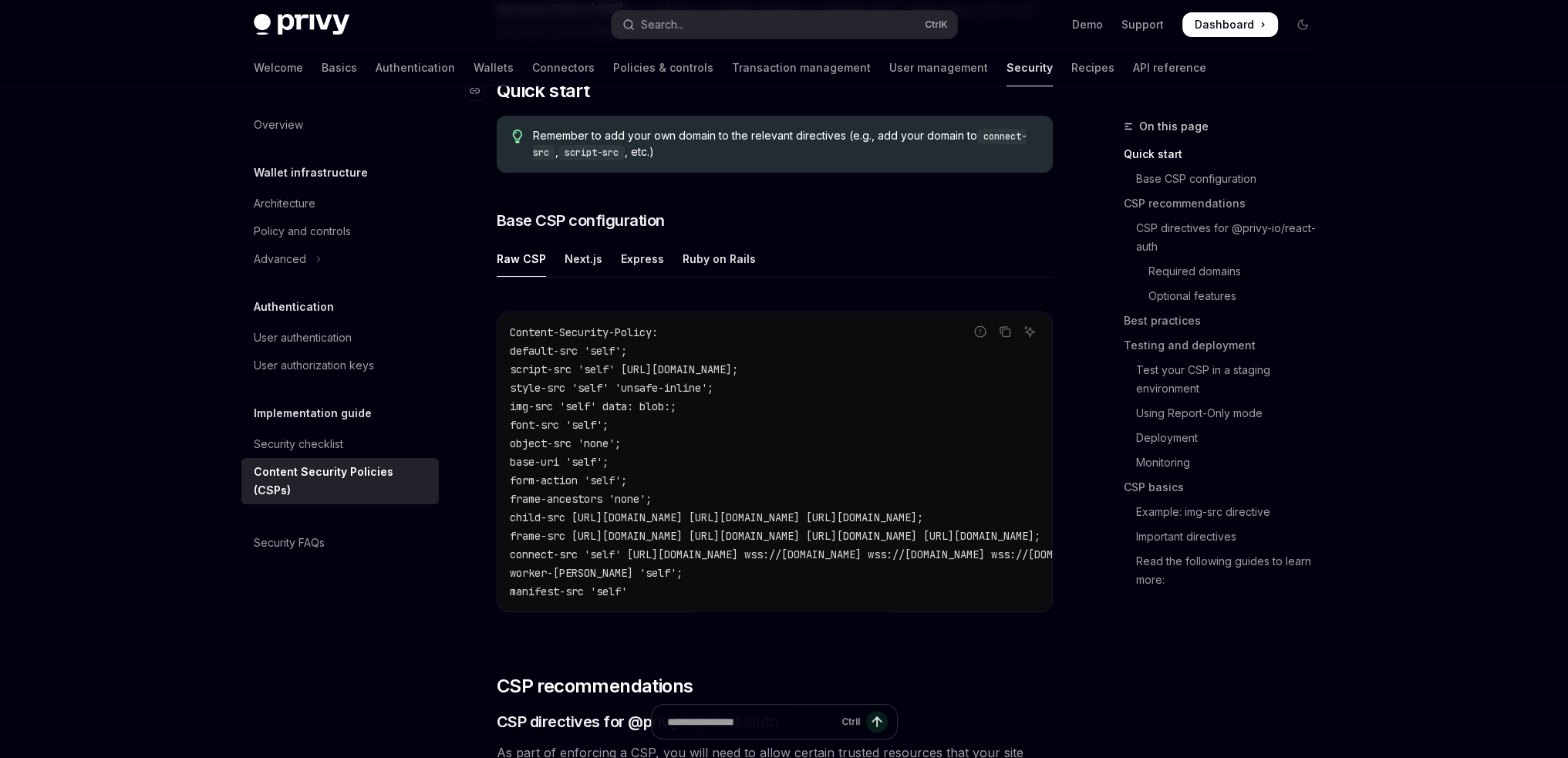
scroll to position [308, 0]
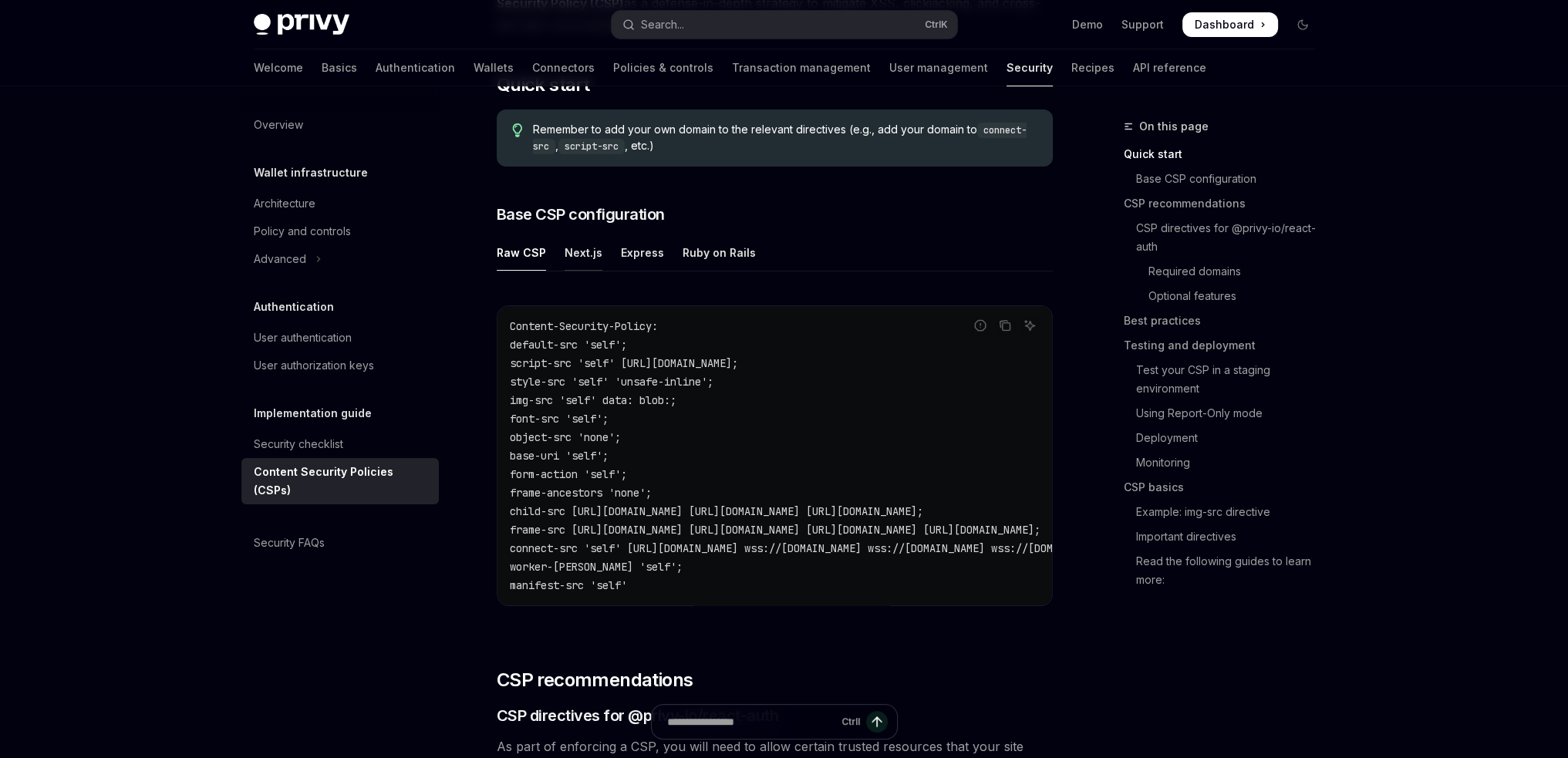
click at [579, 251] on div "Next.js" at bounding box center [584, 253] width 38 height 36
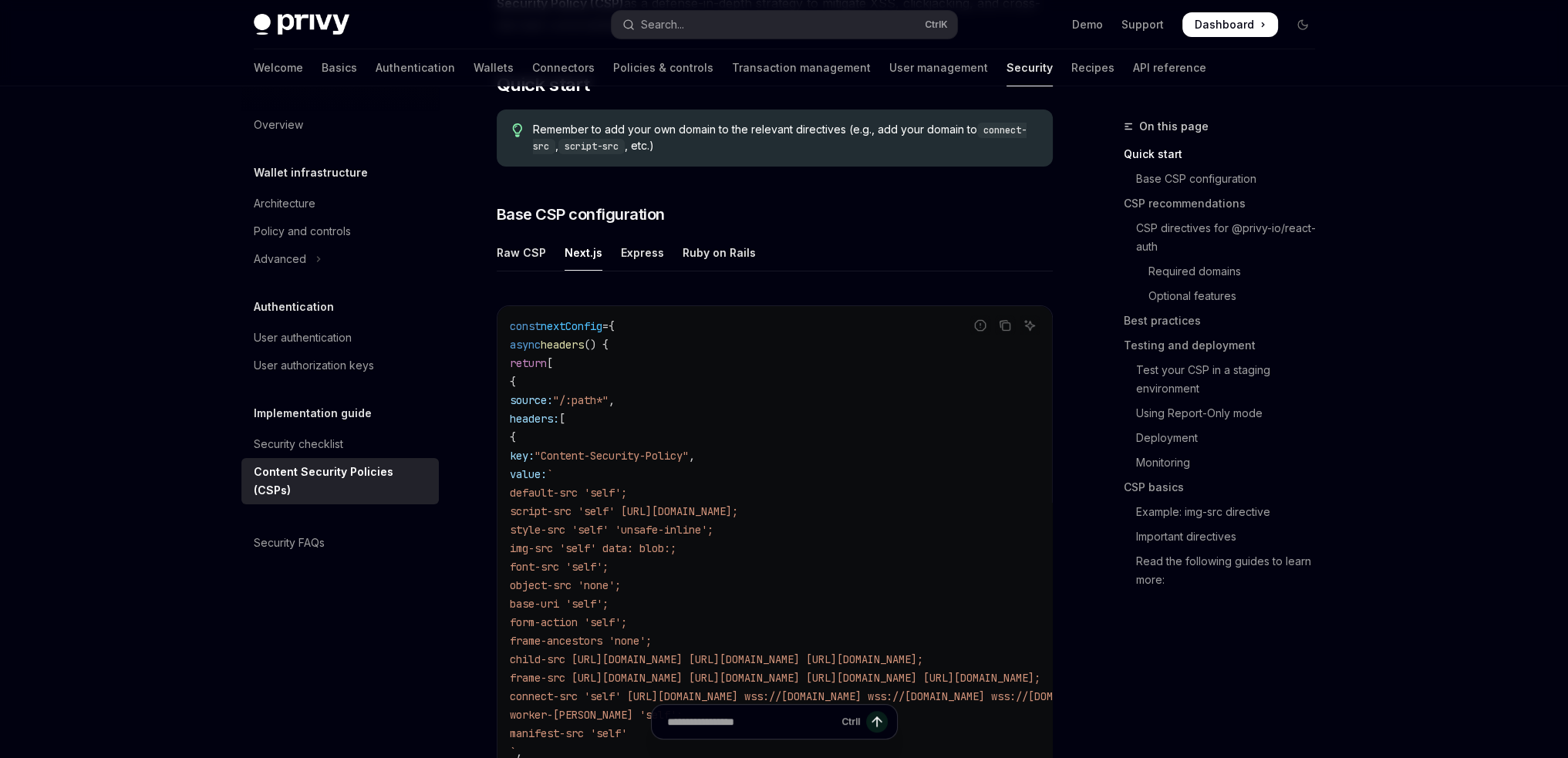
type textarea "*"
